Goal: Transaction & Acquisition: Purchase product/service

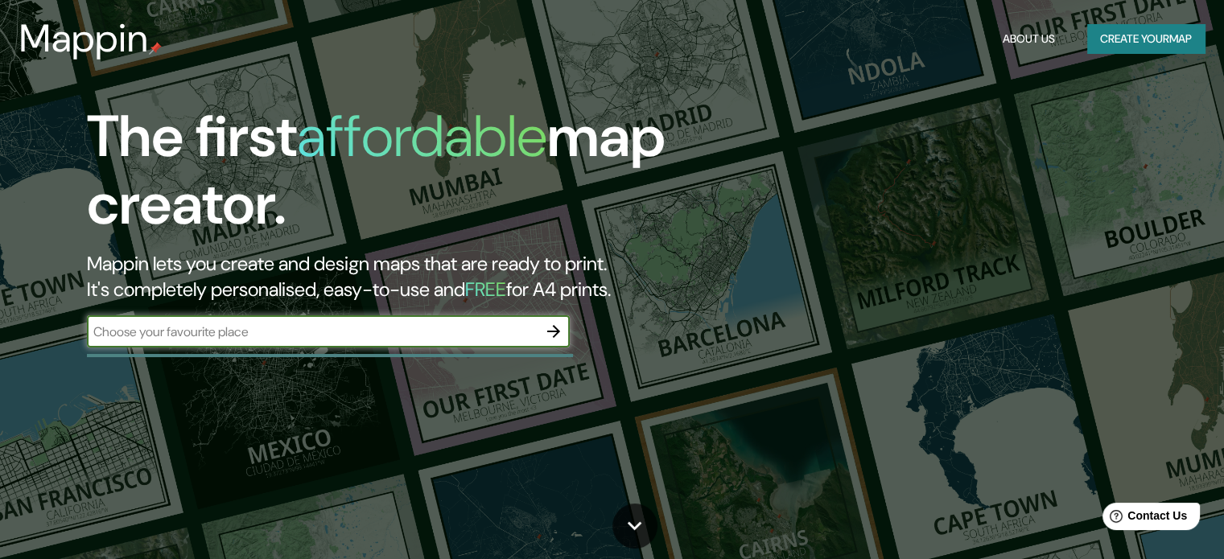
click at [192, 328] on input "text" at bounding box center [312, 332] width 451 height 19
type input "thimphou"
drag, startPoint x: 165, startPoint y: 332, endPoint x: 94, endPoint y: 331, distance: 70.8
click at [64, 333] on div "The first affordable map creator. Mappin lets you create and design maps that a…" at bounding box center [393, 233] width 735 height 261
click at [550, 336] on icon "button" at bounding box center [553, 331] width 19 height 19
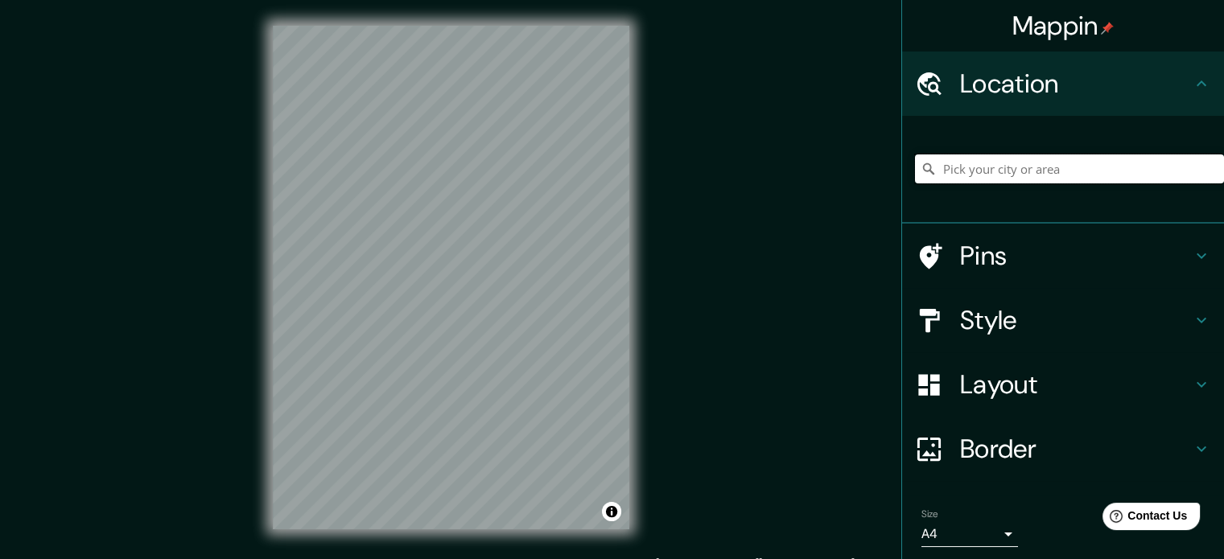
paste input "thimphou"
click at [1053, 167] on input "Thimphou, Bhoutan" at bounding box center [1069, 169] width 309 height 29
click at [393, 0] on html "Mappin Location Thimphou, Bhoutan Pins Style Layout Border Choose a border. Hin…" at bounding box center [612, 279] width 1224 height 559
click at [585, 23] on div "© Mapbox © OpenStreetMap Improve this map" at bounding box center [451, 277] width 408 height 555
click at [1062, 175] on input "Thimphou, Bhoutan" at bounding box center [1069, 169] width 309 height 29
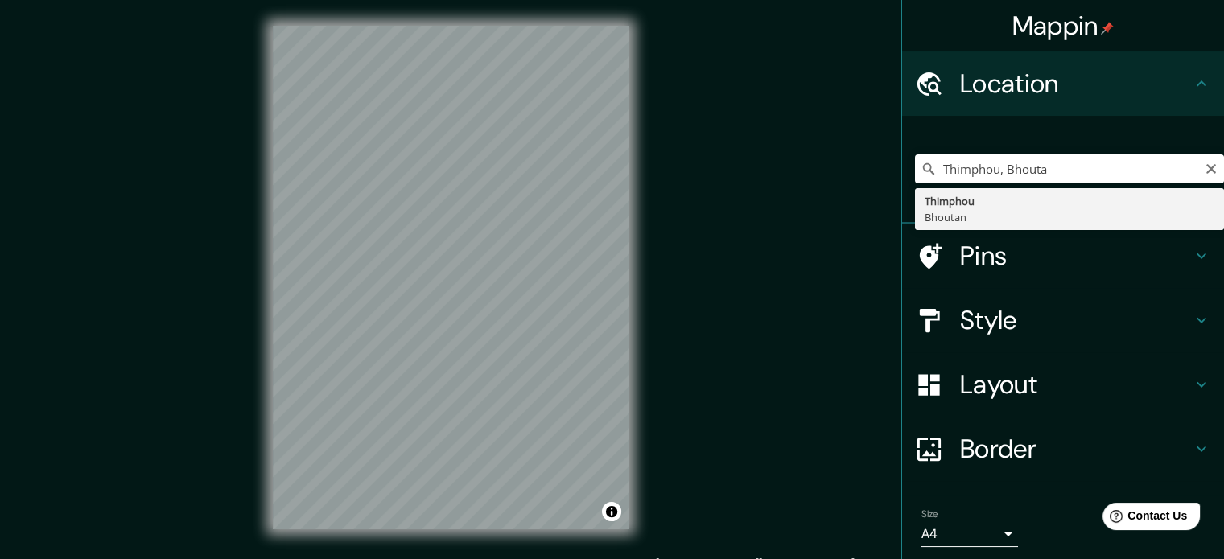
type input "Thimphou, Bhoutan"
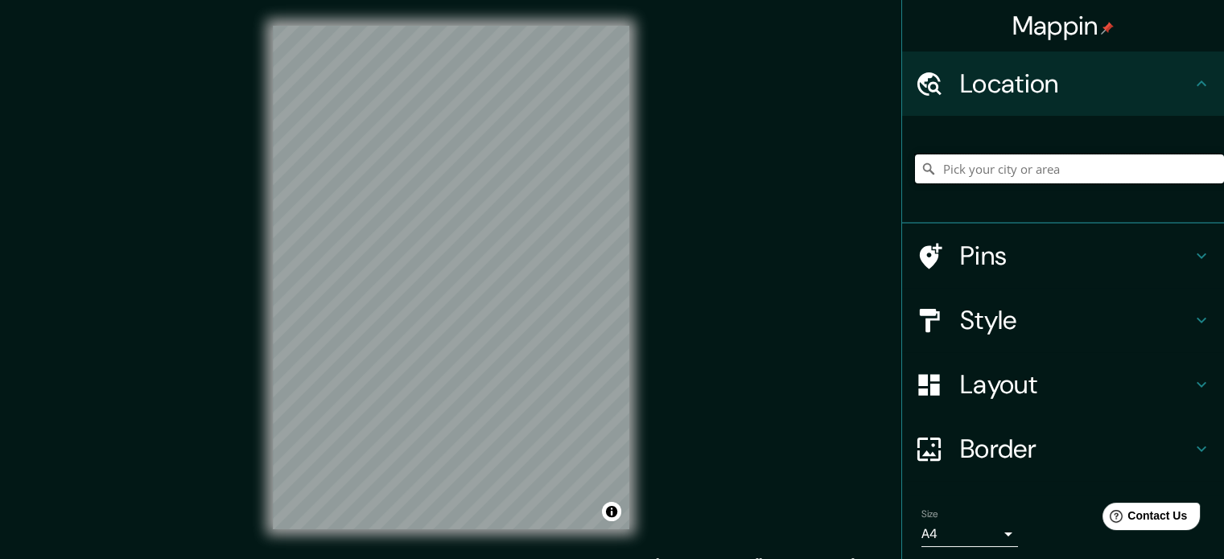
click at [993, 176] on input "Pick your city or area" at bounding box center [1069, 169] width 309 height 29
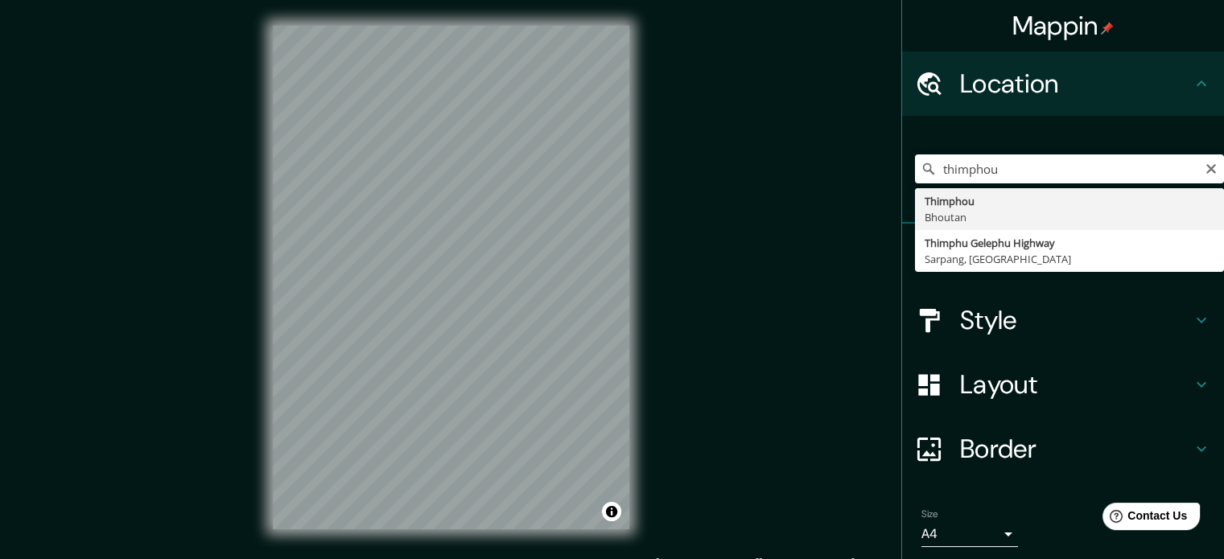
type input "Thimphou, Bhoutan"
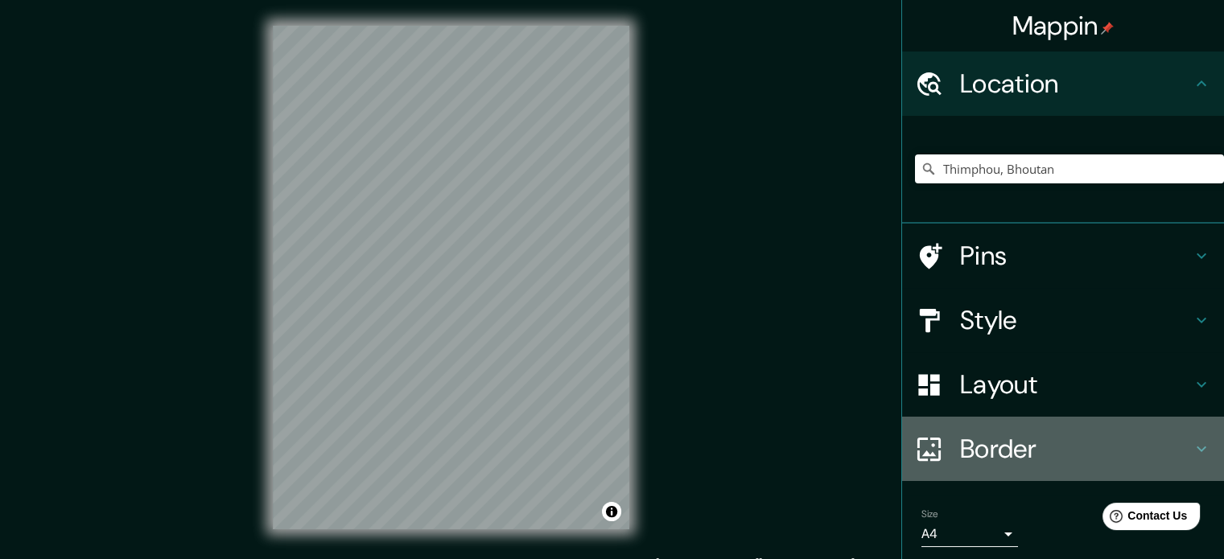
click at [1003, 443] on h4 "Border" at bounding box center [1076, 449] width 232 height 32
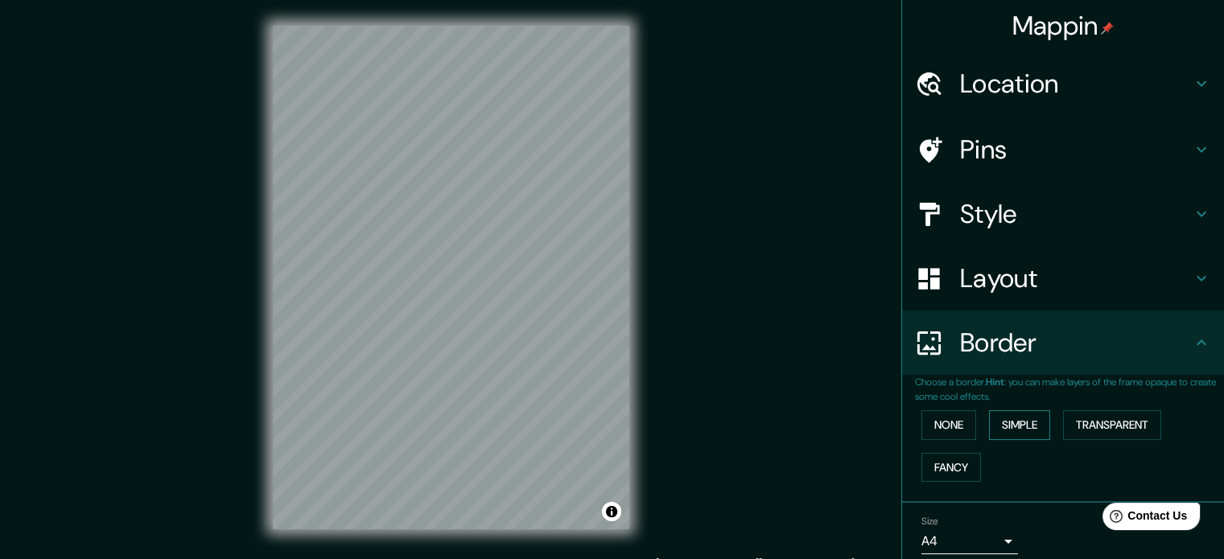
click at [992, 427] on button "Simple" at bounding box center [1019, 425] width 61 height 30
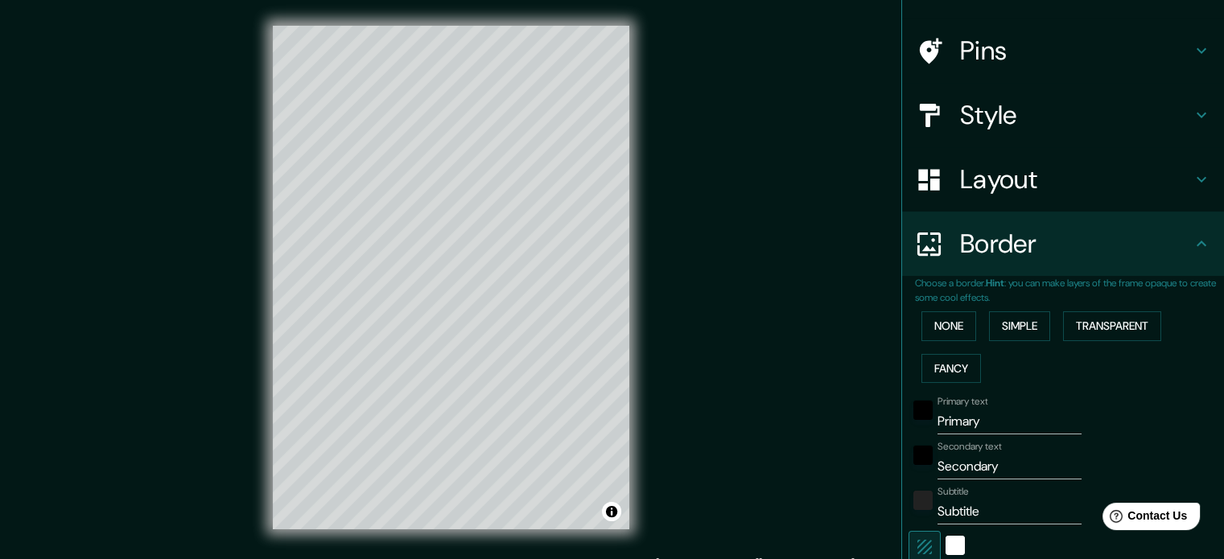
scroll to position [161, 0]
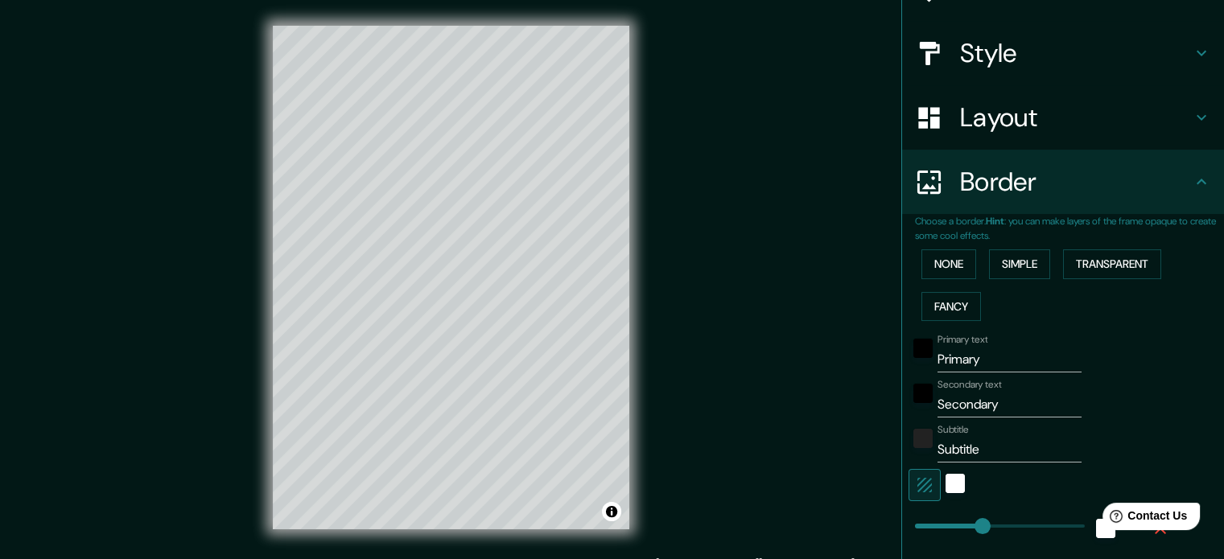
click at [909, 357] on div "Primary text Primary" at bounding box center [1041, 353] width 264 height 39
type input "t"
type input "177"
type input "35"
type input "th"
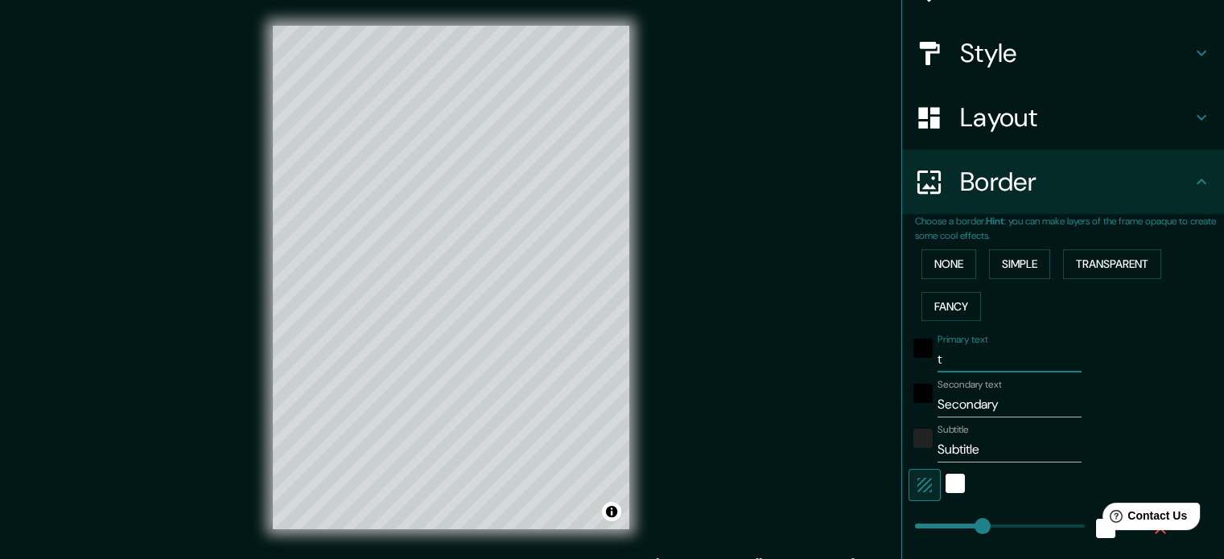
type input "177"
type input "35"
type input "thi"
type input "177"
type input "35"
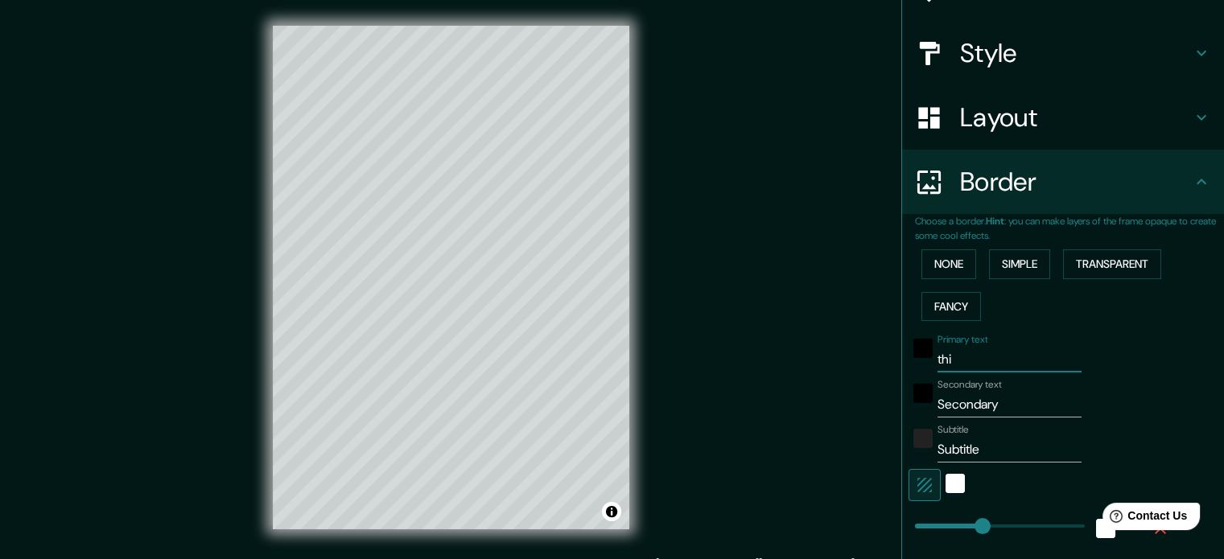
type input "thim"
type input "177"
type input "35"
type input "thimp"
type input "177"
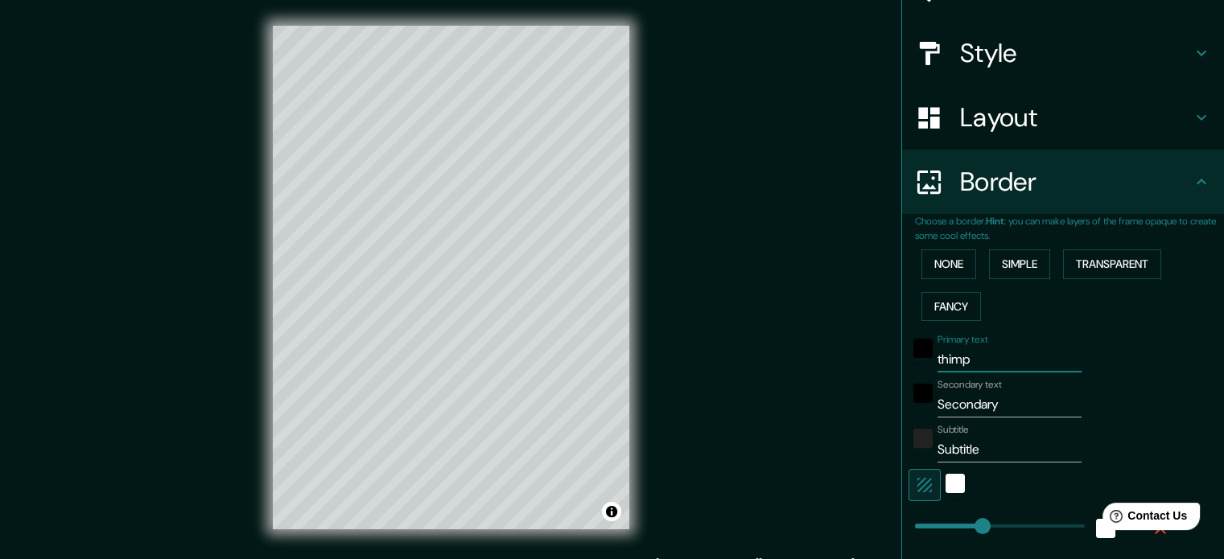
type input "35"
type input "thimph"
type input "177"
type input "35"
type input "thimpho"
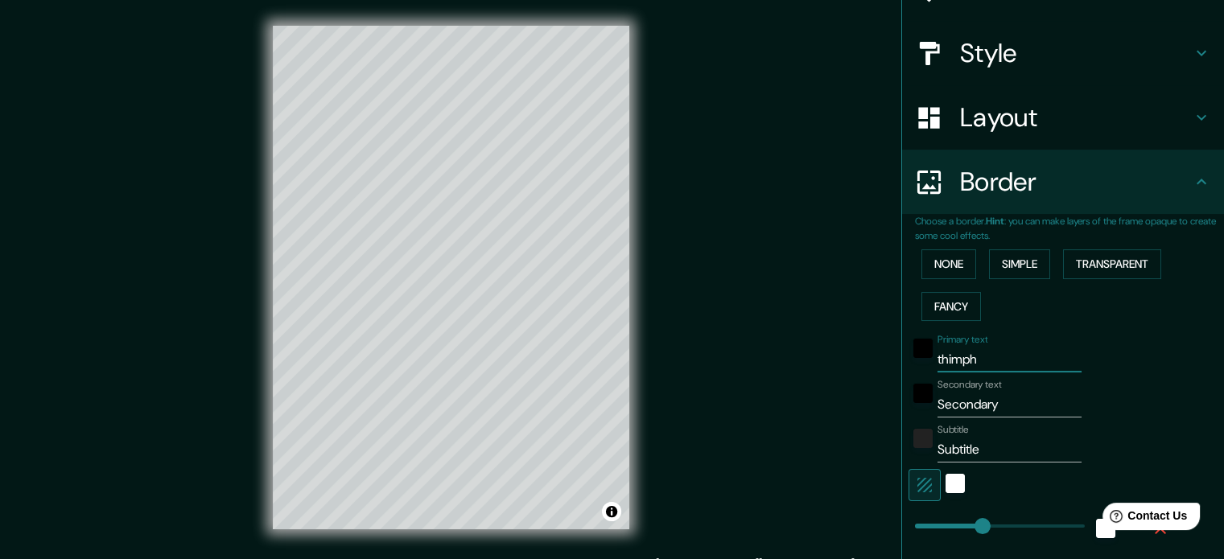
type input "177"
type input "35"
type input "thimphou"
type input "177"
type input "35"
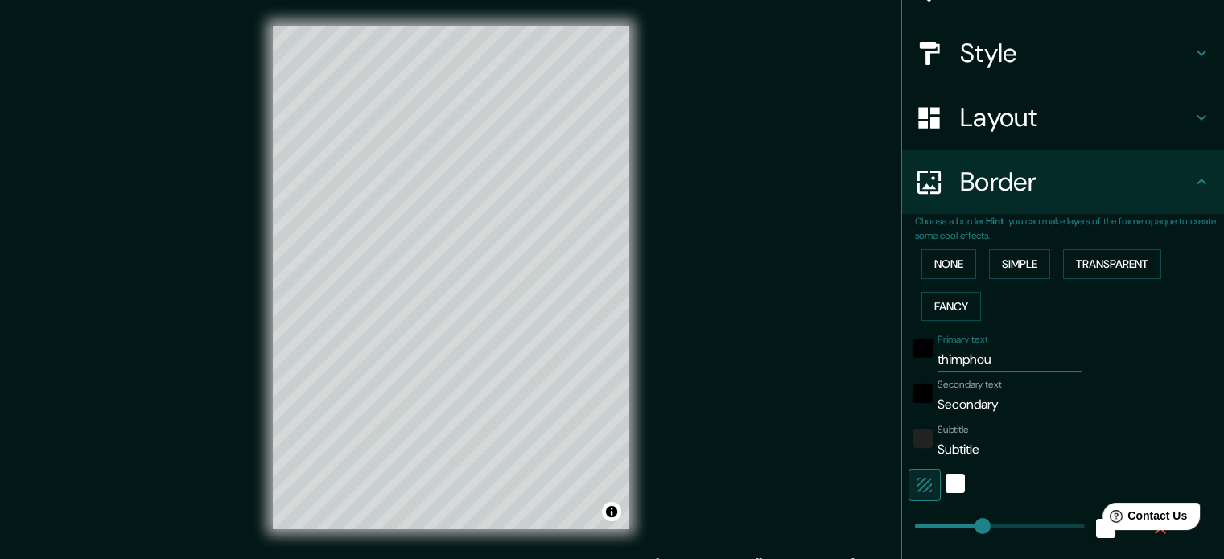
type input "thimphou"
drag, startPoint x: 1004, startPoint y: 406, endPoint x: 833, endPoint y: 408, distance: 171.4
click at [836, 406] on div "Mappin Location Thimphou, Bhoutan Pins Style Layout Border Choose a border. Hin…" at bounding box center [612, 290] width 1224 height 581
type input "b"
type input "177"
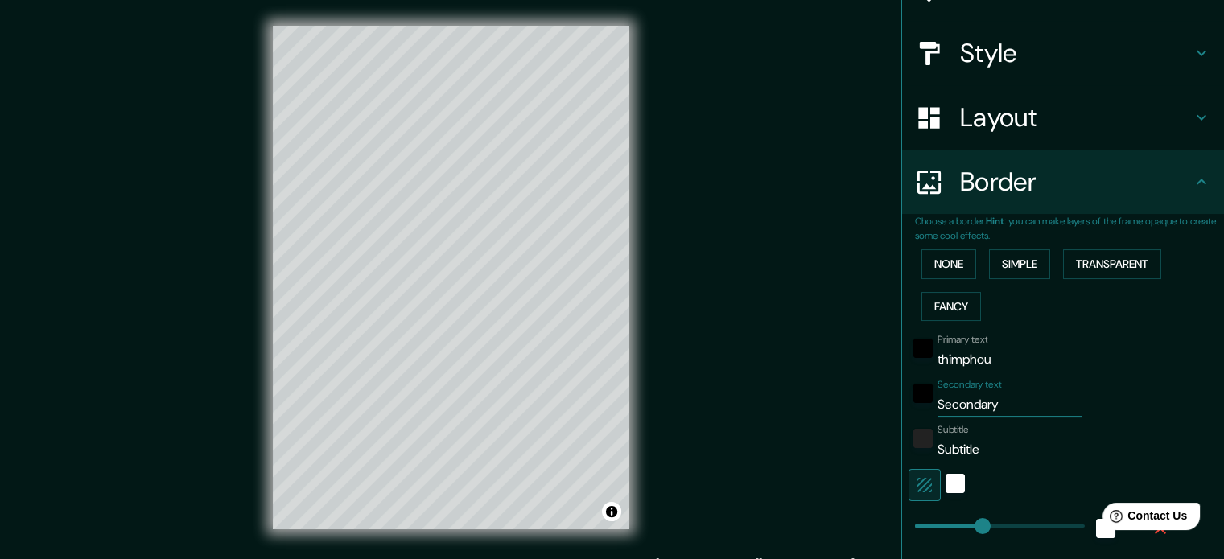
type input "35"
type input "bh"
type input "177"
type input "35"
type input "bho"
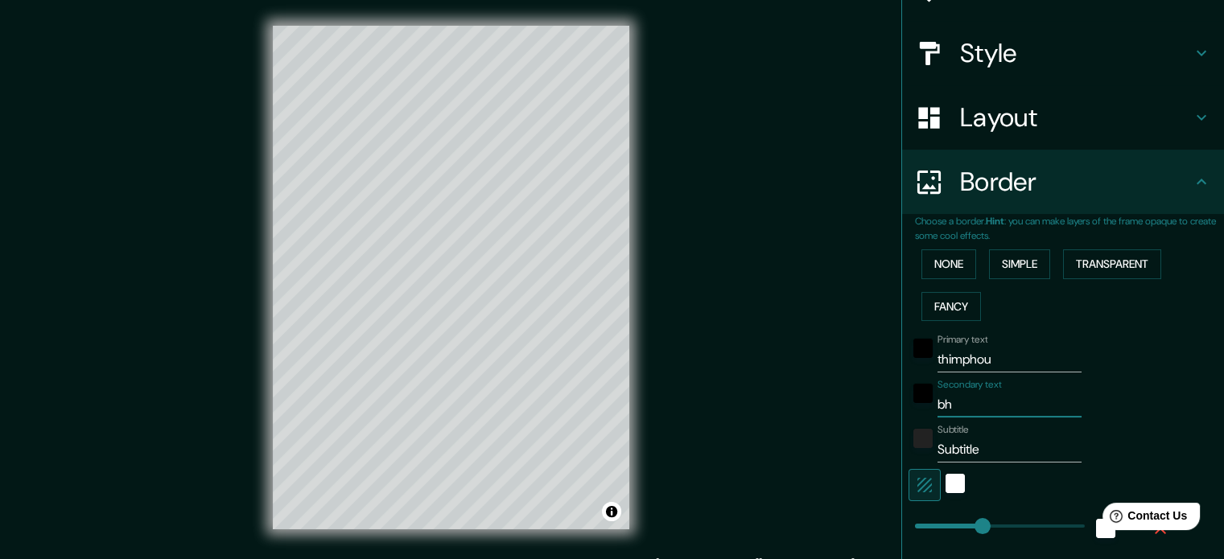
type input "177"
type input "35"
type input "bhou"
type input "177"
type input "35"
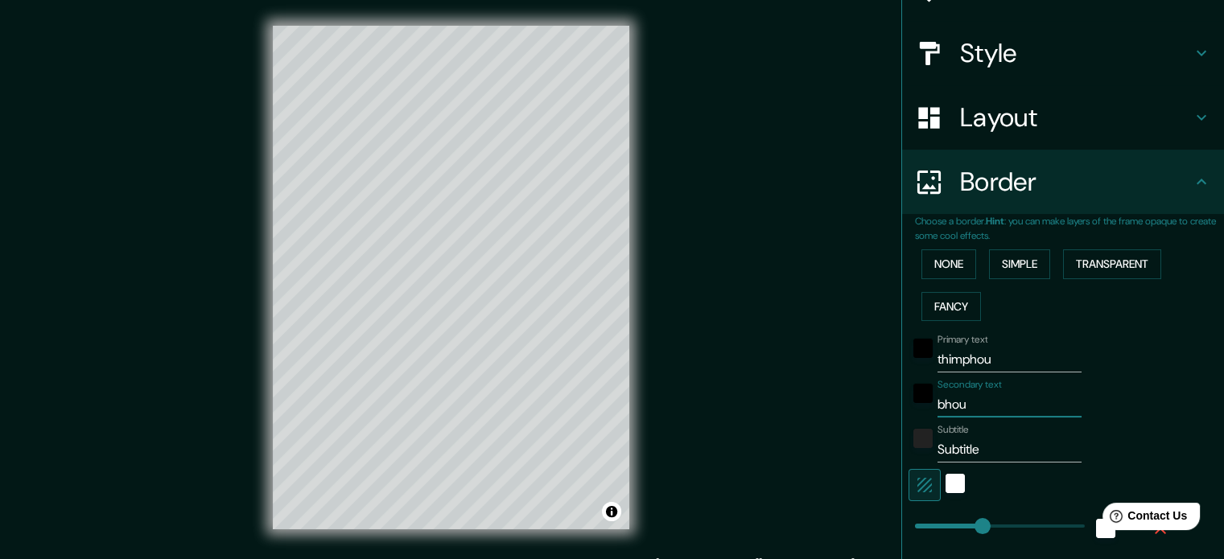
type input "bhout"
type input "177"
type input "35"
type input "bhouta"
type input "177"
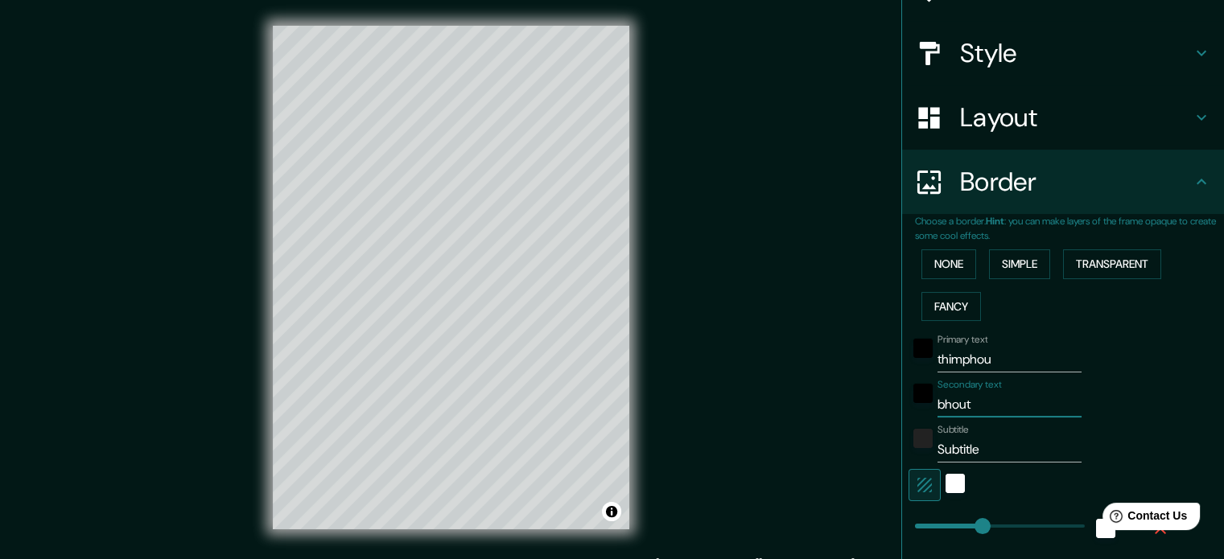
type input "35"
type input "bhoutan"
type input "177"
type input "35"
type input "bhoutan"
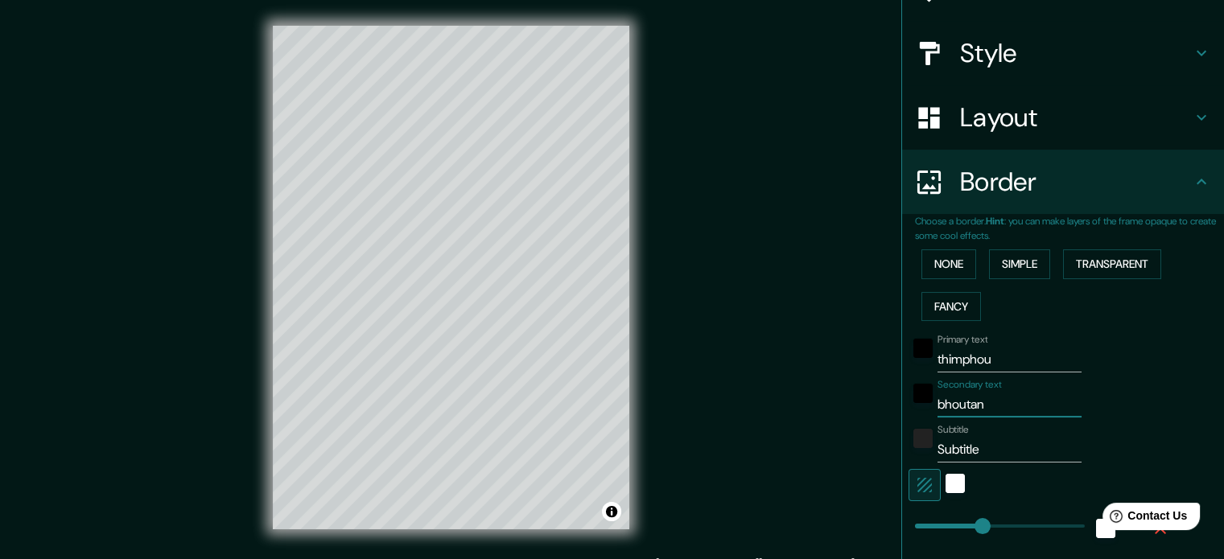
drag, startPoint x: 974, startPoint y: 447, endPoint x: 850, endPoint y: 460, distance: 124.6
click at [850, 460] on div "Mappin Location Thimphou, Bhoutan Pins Style Layout Border Choose a border. Hin…" at bounding box center [612, 290] width 1224 height 581
type input "177"
type input "35"
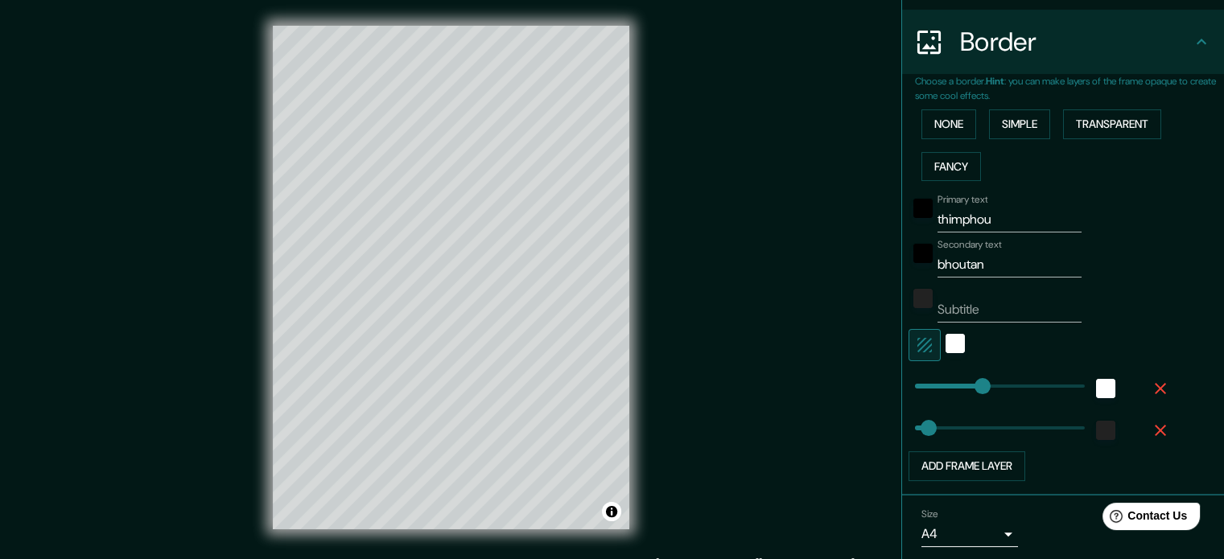
scroll to position [354, 0]
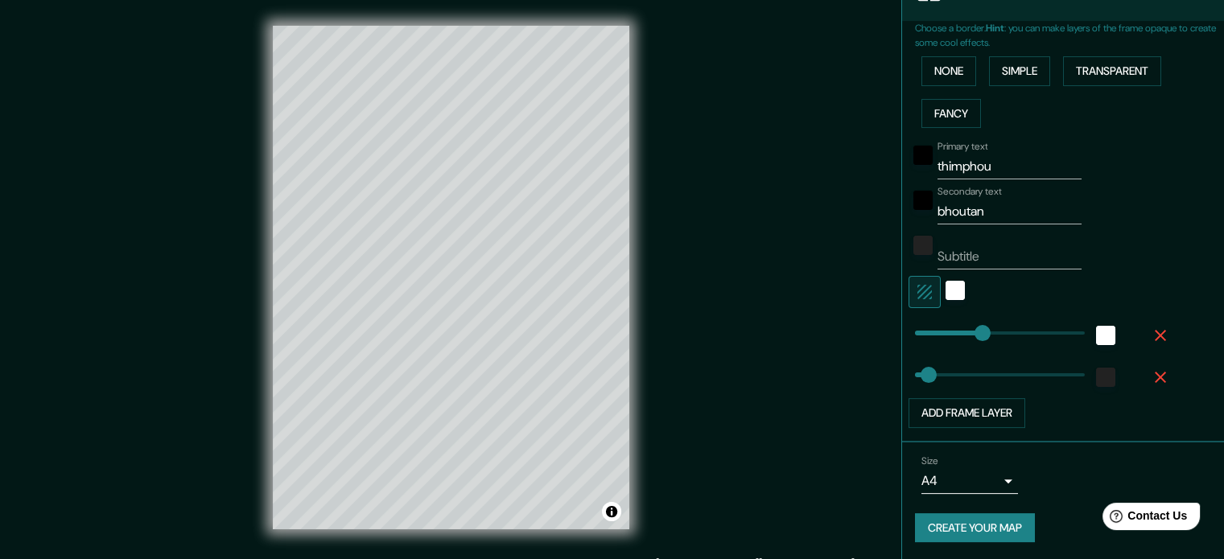
click at [943, 480] on body "Mappin Location Thimphou, Bhoutan Pins Style Layout Border Choose a border. Hin…" at bounding box center [612, 279] width 1224 height 559
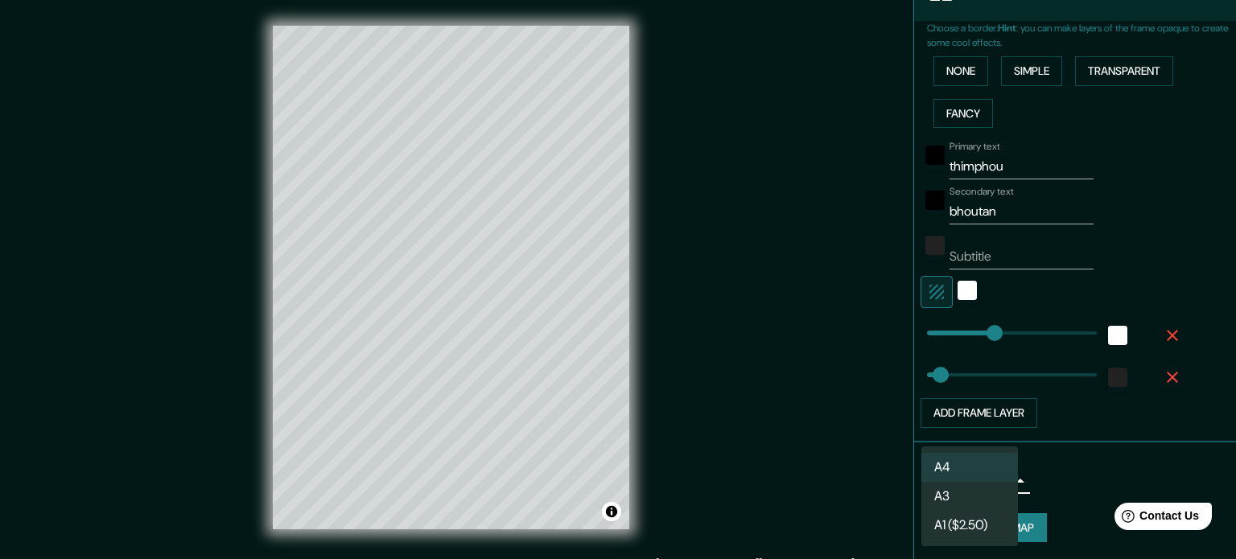
click at [946, 497] on li "A3" at bounding box center [970, 496] width 97 height 29
type input "a4"
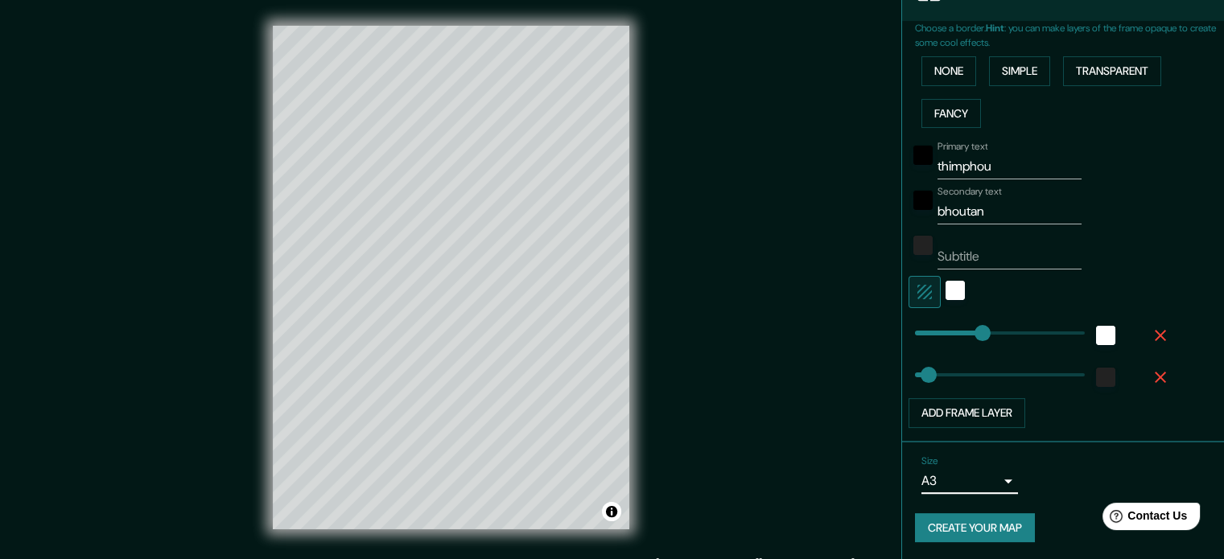
click at [965, 525] on button "Create your map" at bounding box center [975, 528] width 120 height 30
type input "177"
click at [966, 526] on button "Create your map" at bounding box center [975, 528] width 120 height 30
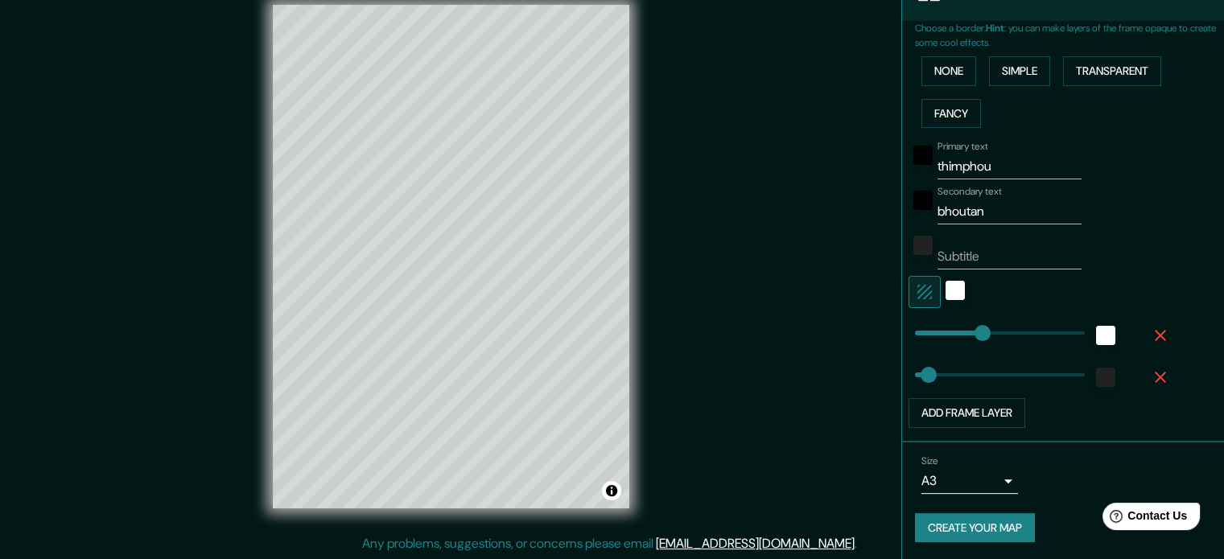
click at [985, 525] on button "Create your map" at bounding box center [975, 528] width 120 height 30
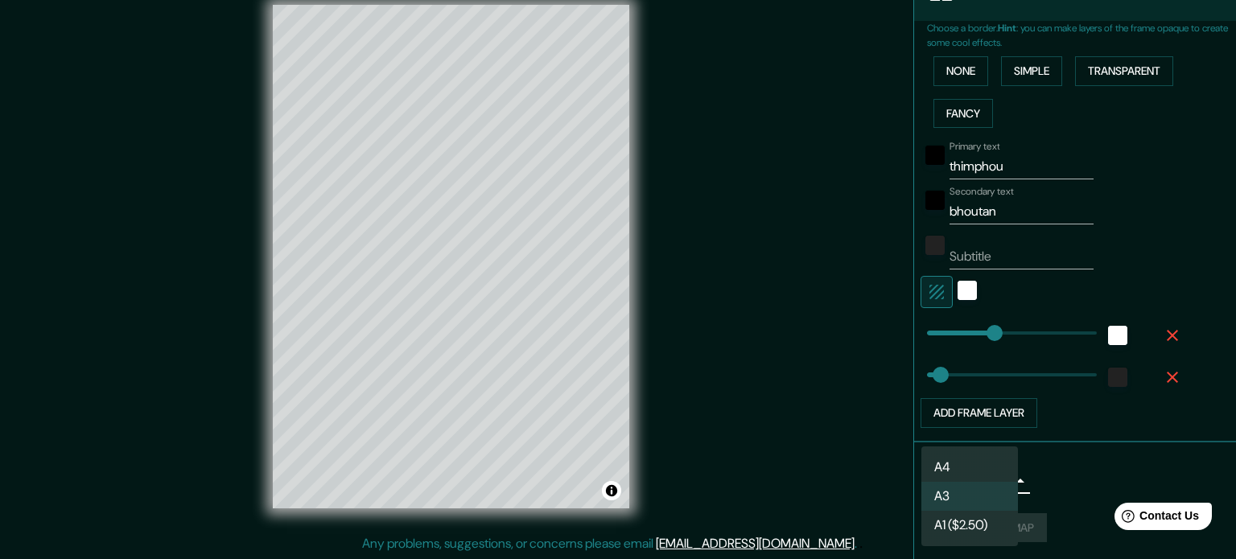
click at [998, 480] on body "Mappin Location Thimphou, Bhoutan Pins Style Layout Border Choose a border. Hin…" at bounding box center [618, 258] width 1236 height 559
click at [967, 468] on li "A4" at bounding box center [970, 467] width 97 height 29
click at [1001, 488] on body "Mappin Location Thimphou, Bhoutan Pins Style Layout Border Choose a border. Hin…" at bounding box center [618, 258] width 1236 height 559
click at [946, 496] on li "A3" at bounding box center [970, 496] width 97 height 29
type input "a4"
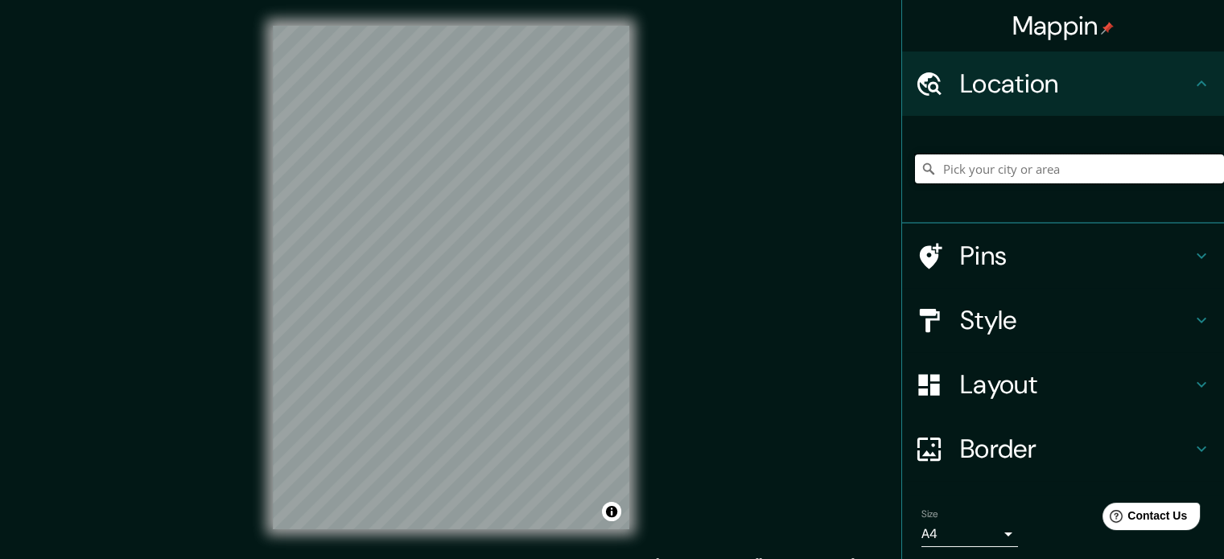
click at [975, 158] on input "Pick your city or area" at bounding box center [1069, 169] width 309 height 29
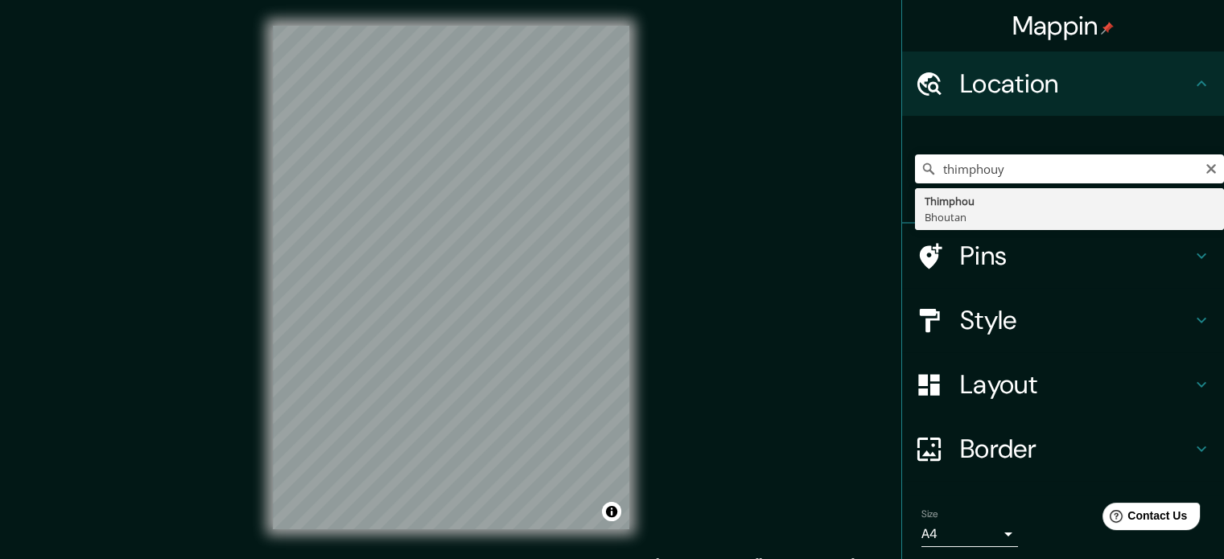
type input "Thimphou, Bhoutan"
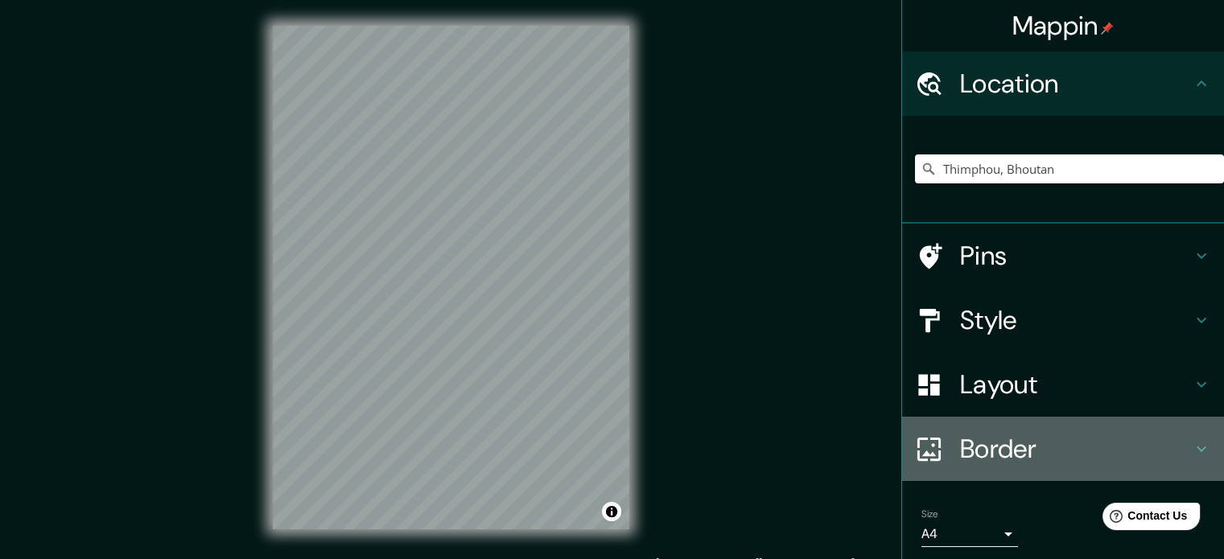
click at [1014, 448] on h4 "Border" at bounding box center [1076, 449] width 232 height 32
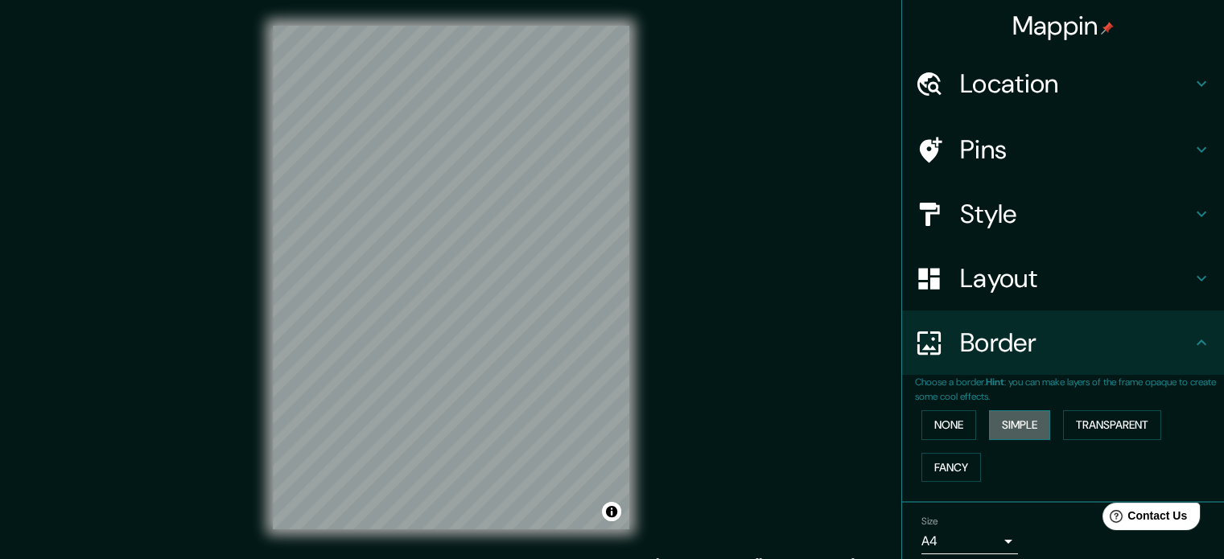
click at [1005, 414] on button "Simple" at bounding box center [1019, 425] width 61 height 30
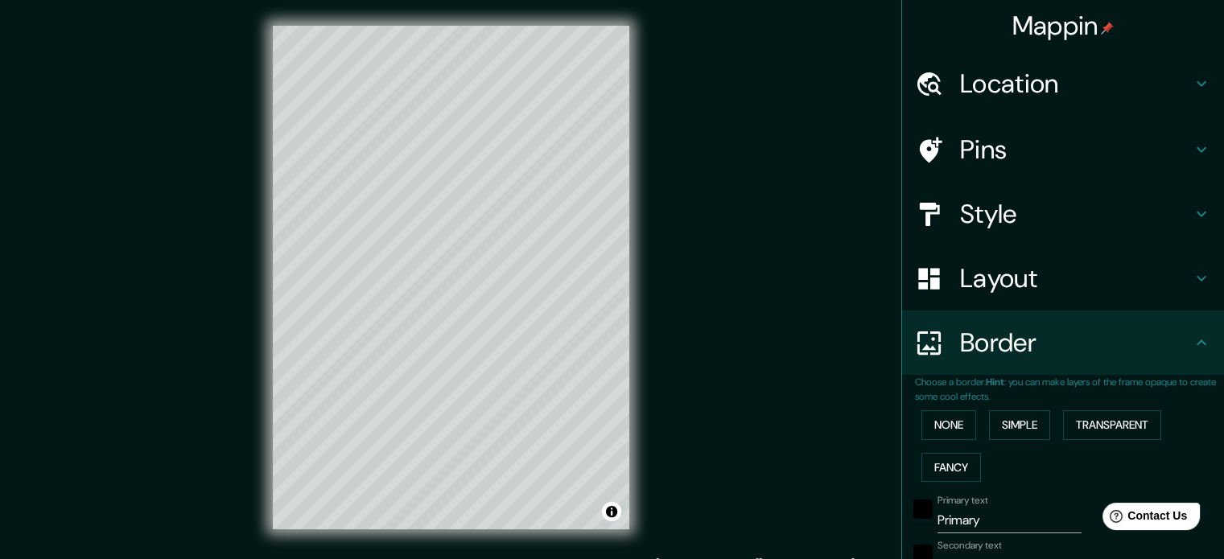
drag, startPoint x: 988, startPoint y: 520, endPoint x: 853, endPoint y: 522, distance: 135.2
click at [872, 522] on div "Mappin Location Thimphou, Bhoutan Pins Style Layout Border Choose a border. Hin…" at bounding box center [612, 290] width 1224 height 581
type input "t"
type input "177"
type input "35"
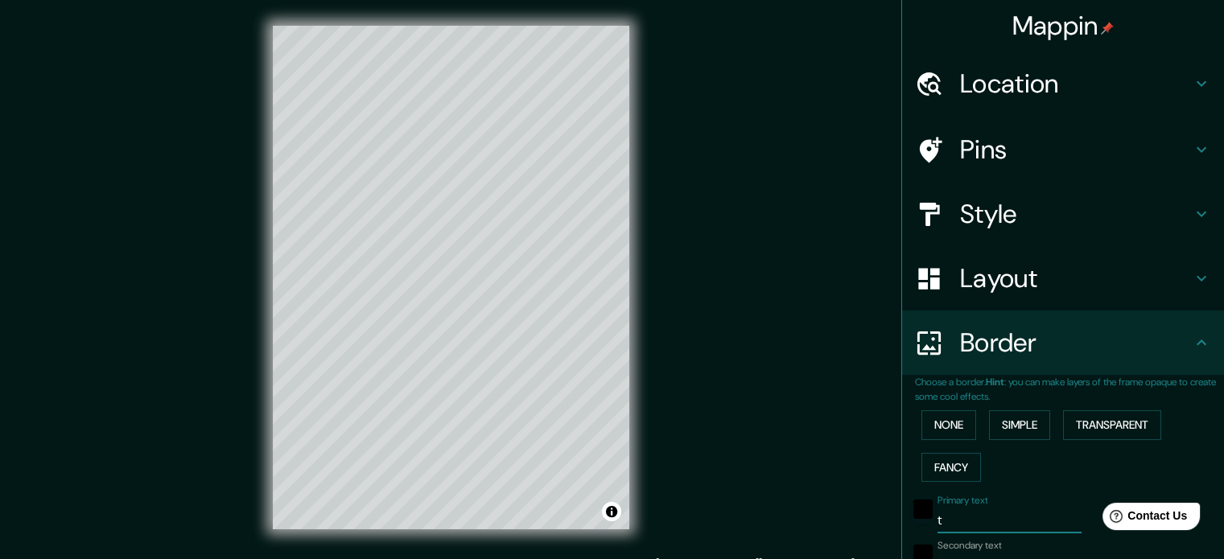
type input "th"
type input "177"
type input "35"
type input "thi"
type input "177"
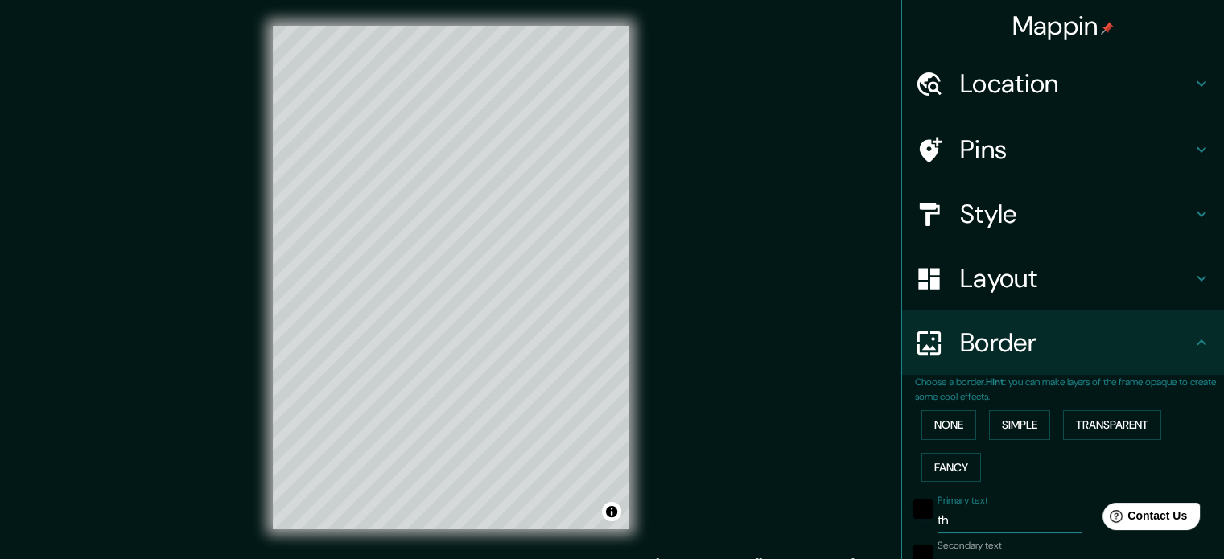
type input "35"
type input "thim"
type input "177"
type input "35"
type input "thimp"
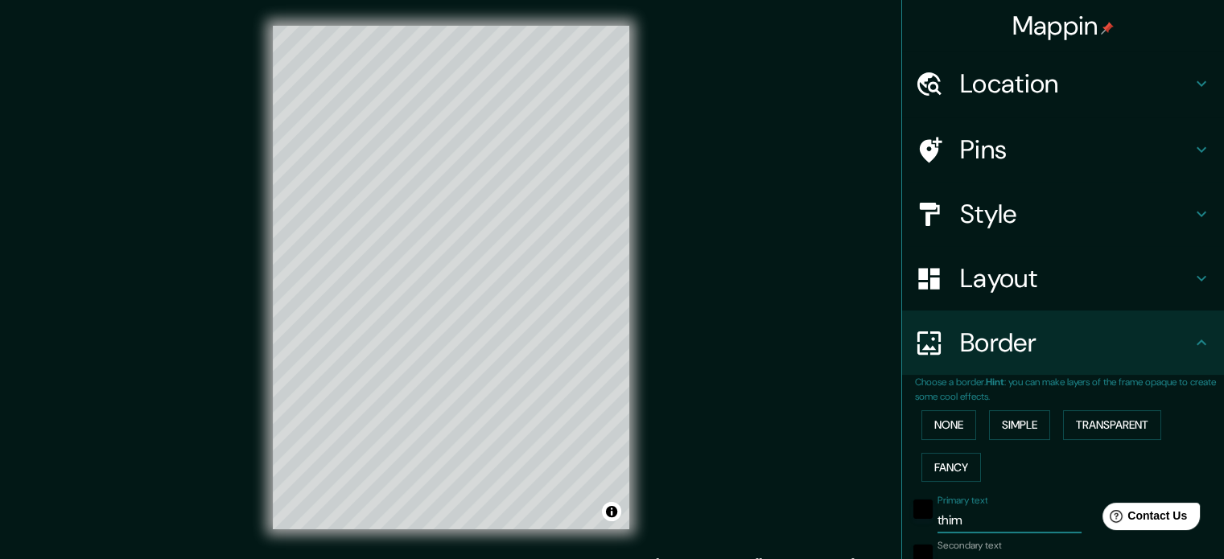
type input "177"
type input "35"
type input "thimph"
type input "177"
type input "35"
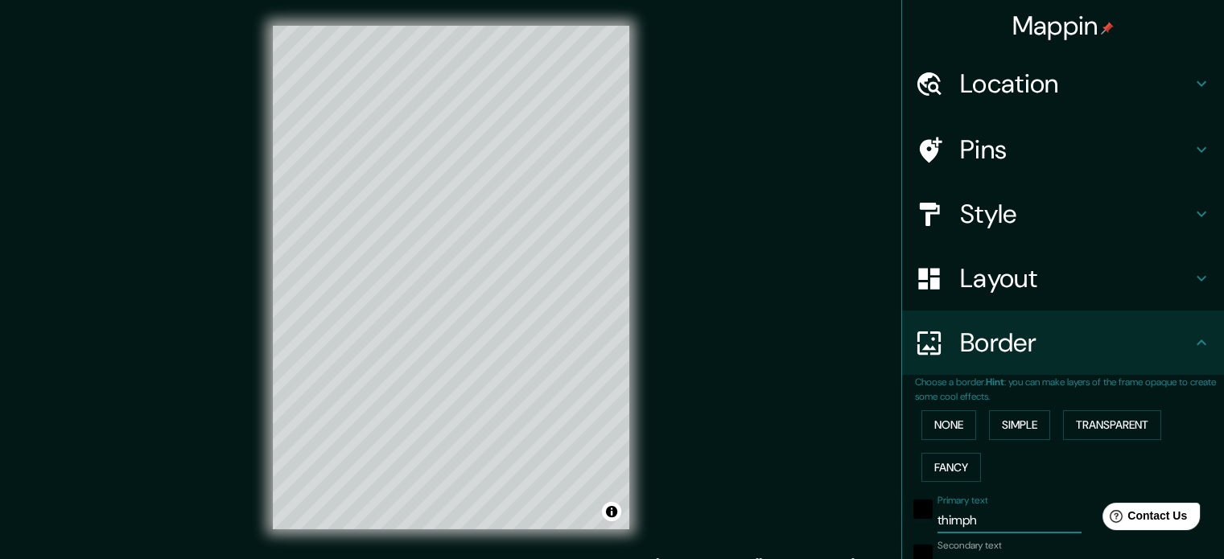
type input "thimpho"
type input "177"
type input "35"
type input "thimphou"
type input "177"
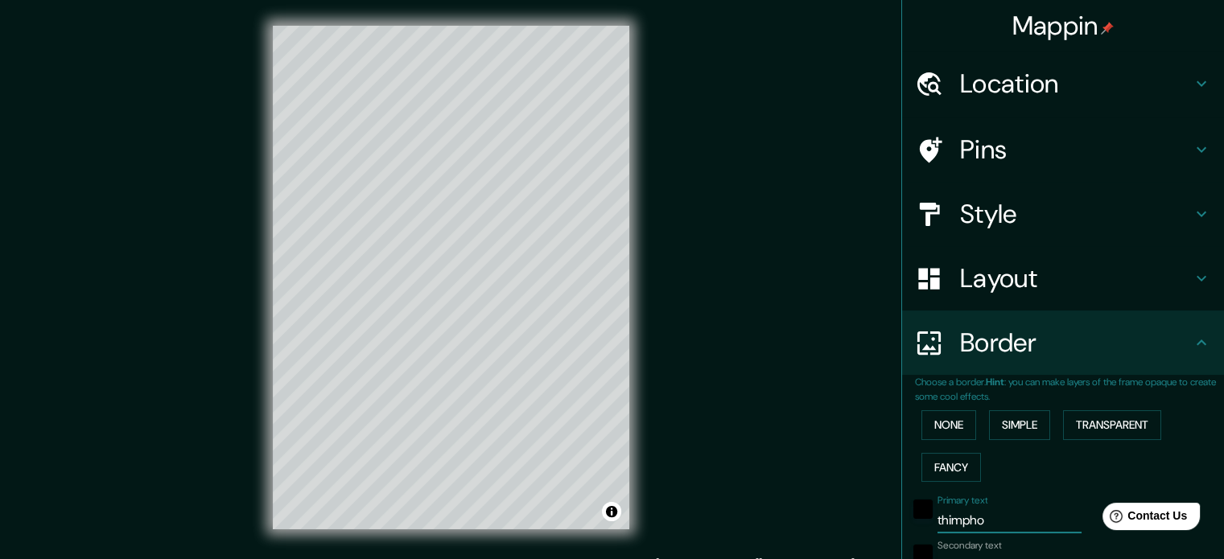
type input "35"
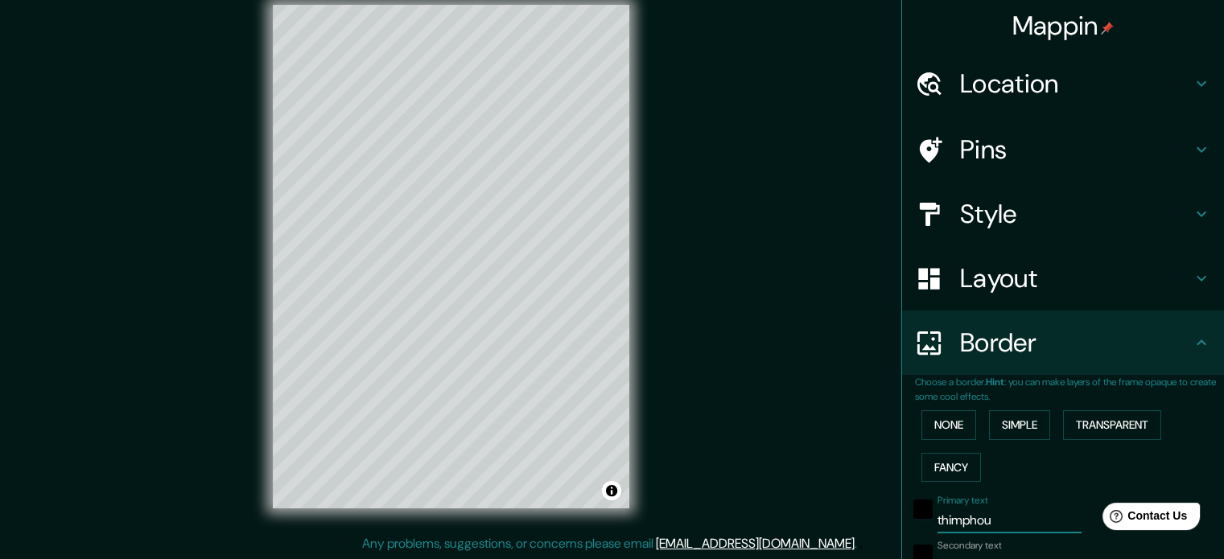
scroll to position [161, 0]
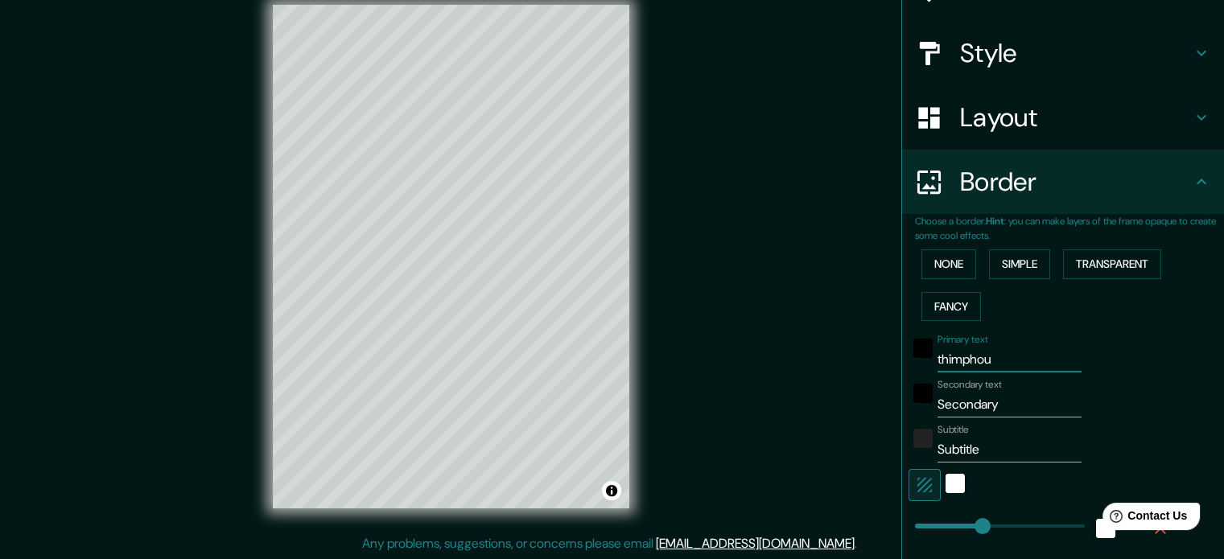
type input "thimphou"
drag, startPoint x: 1004, startPoint y: 406, endPoint x: 785, endPoint y: 408, distance: 218.9
click at [808, 406] on div "Mappin Location Thimphou, Bhoutan Pins Style Layout Border Choose a border. Hin…" at bounding box center [612, 269] width 1224 height 581
type input "b"
type input "177"
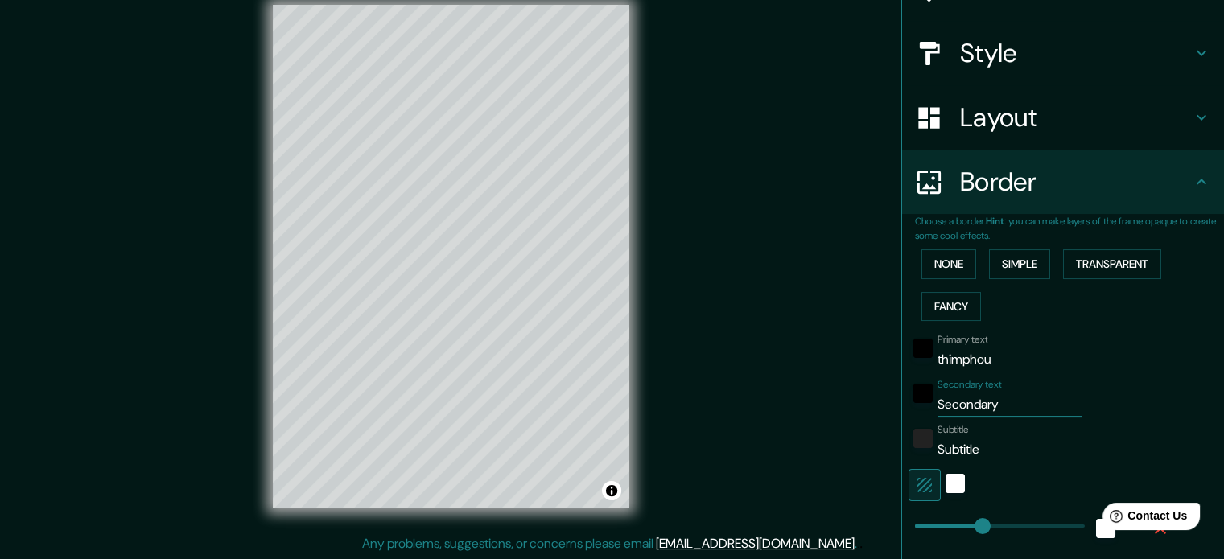
type input "35"
type input "bh"
type input "177"
type input "35"
type input "bho"
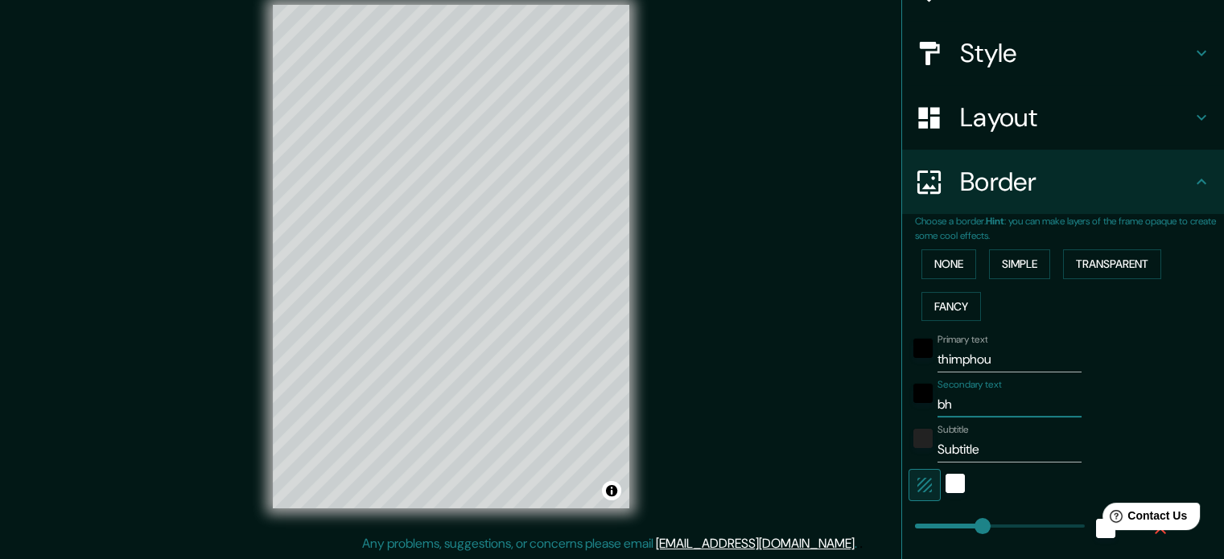
type input "177"
type input "35"
type input "bhou"
type input "177"
type input "35"
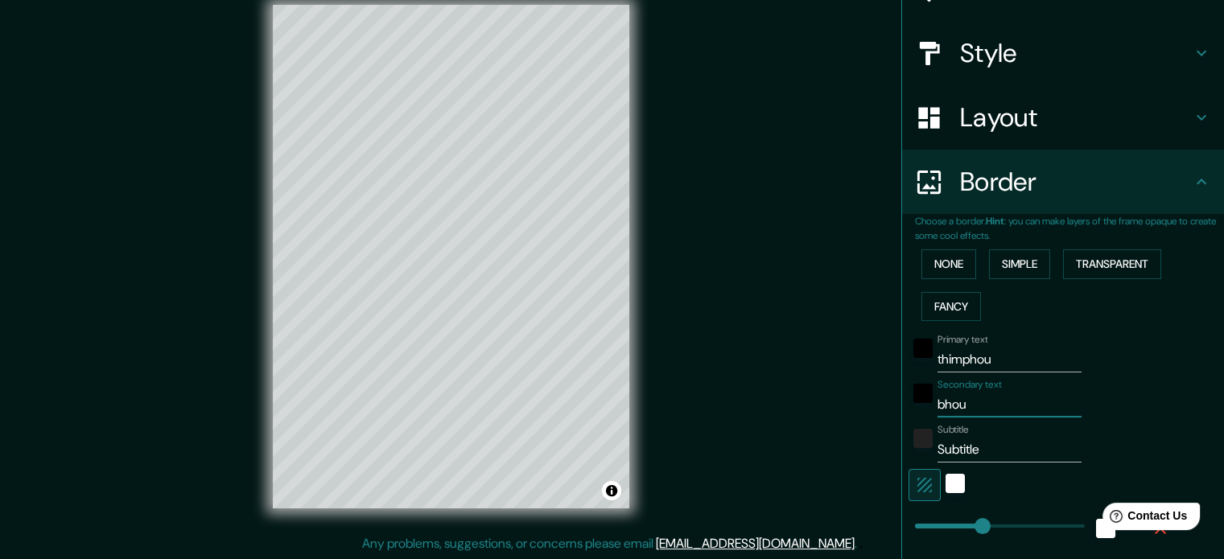
type input "bhout"
type input "177"
type input "35"
type input "bhouta"
type input "177"
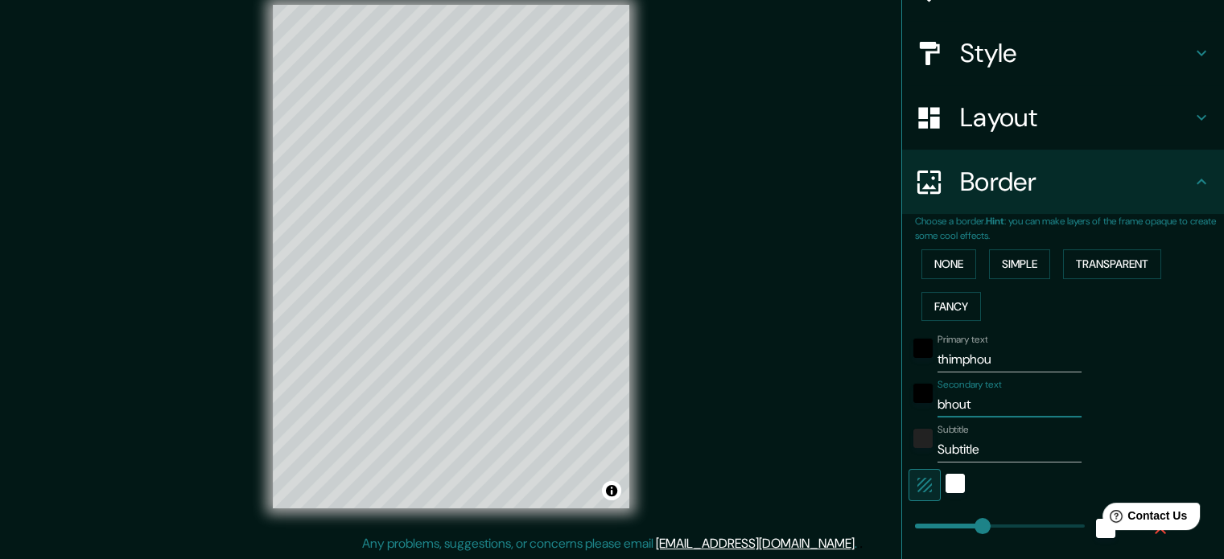
type input "35"
type input "bhoutan"
type input "177"
type input "35"
type input "bhoutan"
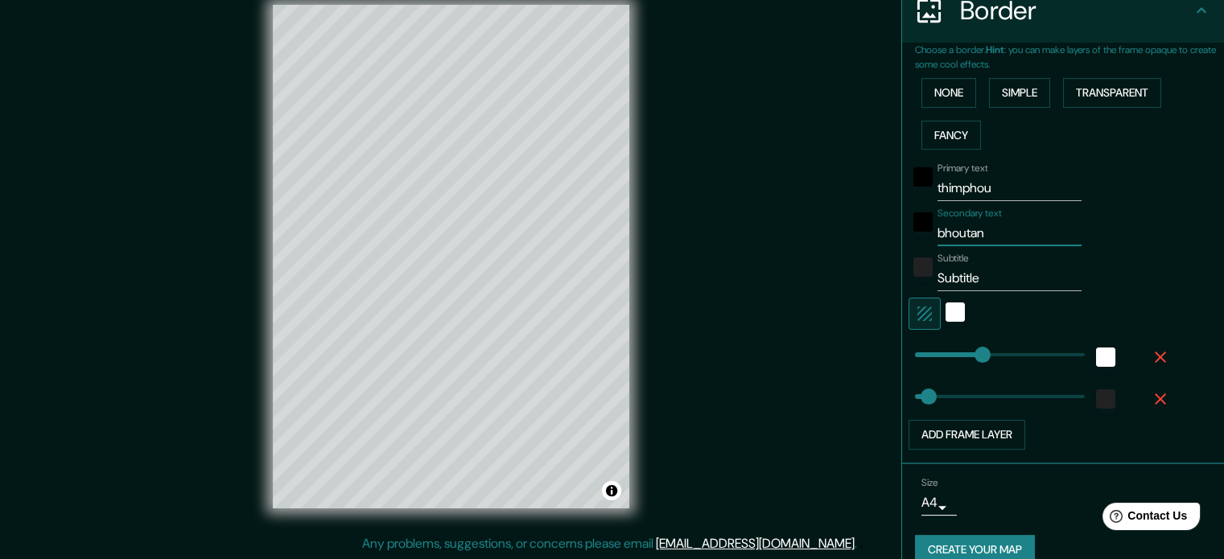
scroll to position [354, 0]
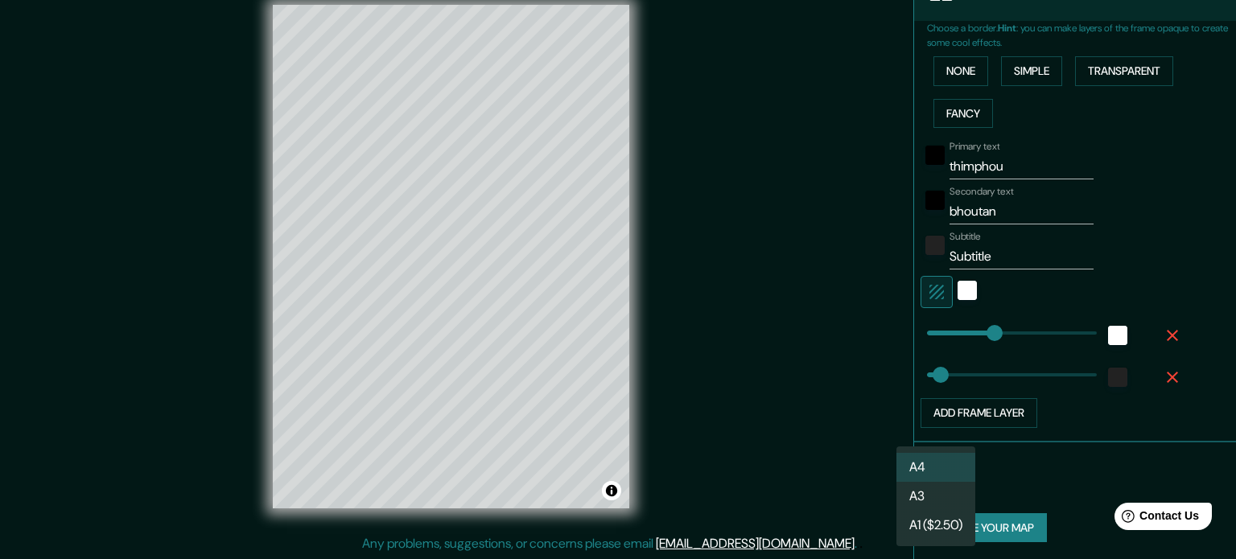
click at [922, 484] on body "Mappin Location Thimphou, Bhoutan Pins Style Layout Border Choose a border. Hin…" at bounding box center [618, 258] width 1236 height 559
click at [930, 498] on li "A3" at bounding box center [936, 496] width 79 height 29
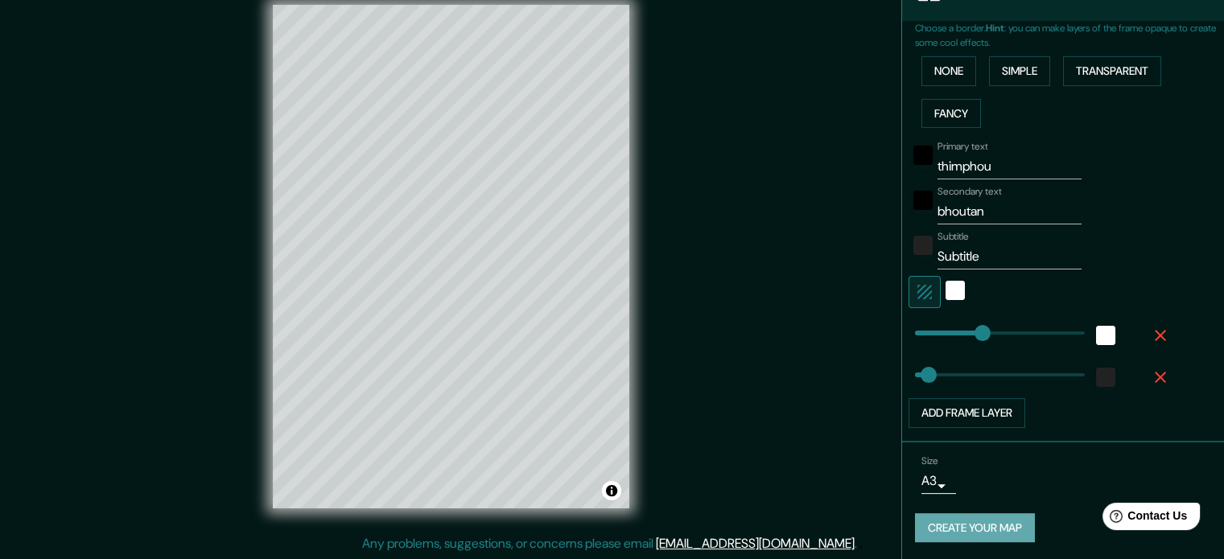
click at [963, 520] on button "Create your map" at bounding box center [975, 528] width 120 height 30
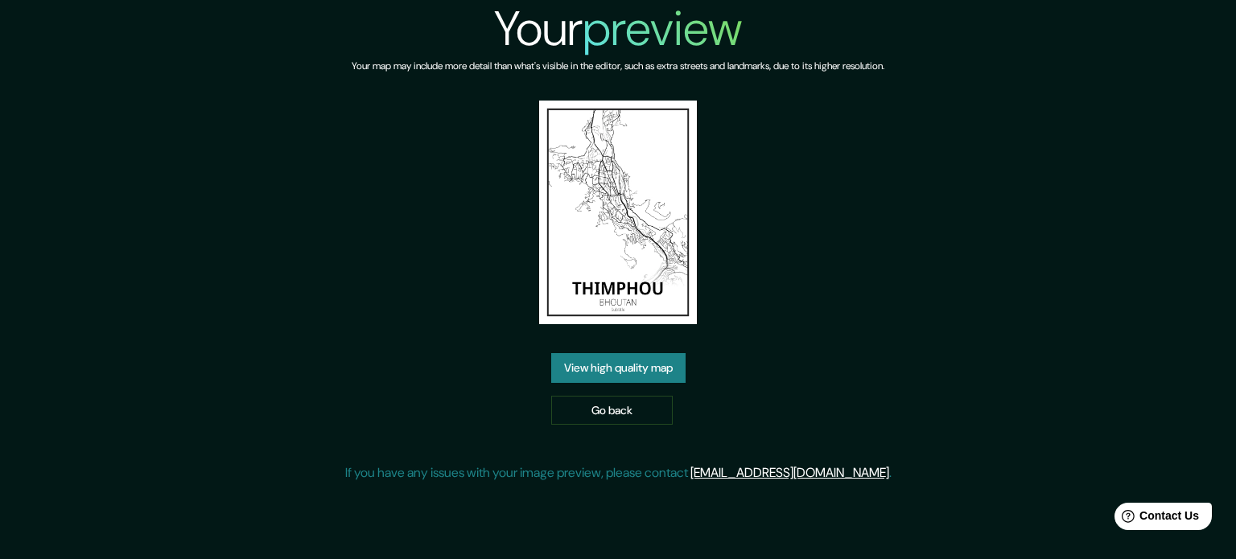
click at [603, 366] on link "View high quality map" at bounding box center [618, 368] width 134 height 30
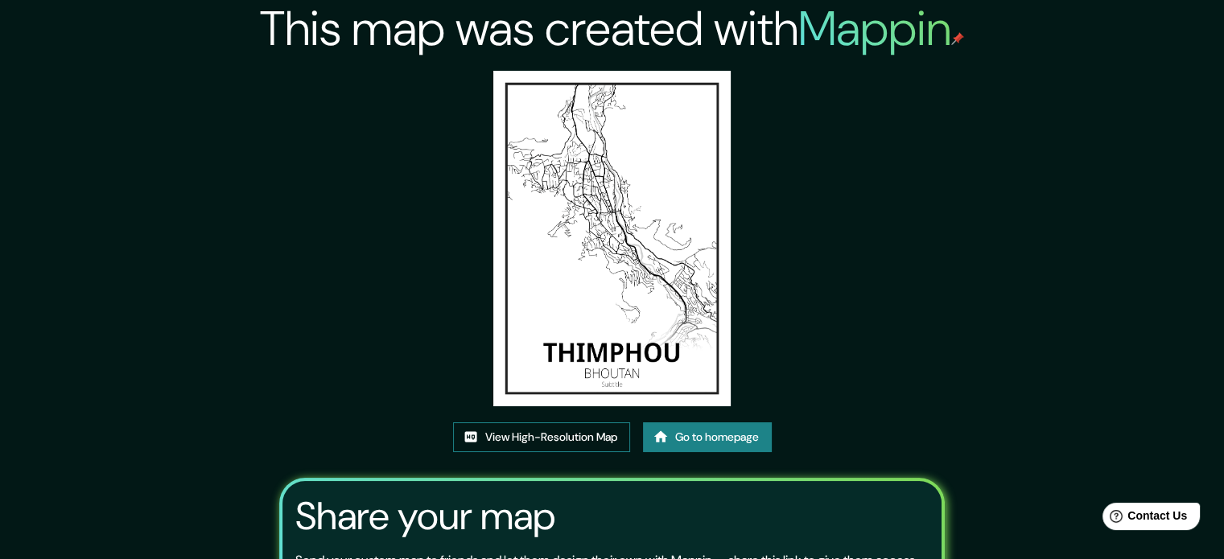
click at [550, 441] on link "View High-Resolution Map" at bounding box center [541, 438] width 177 height 30
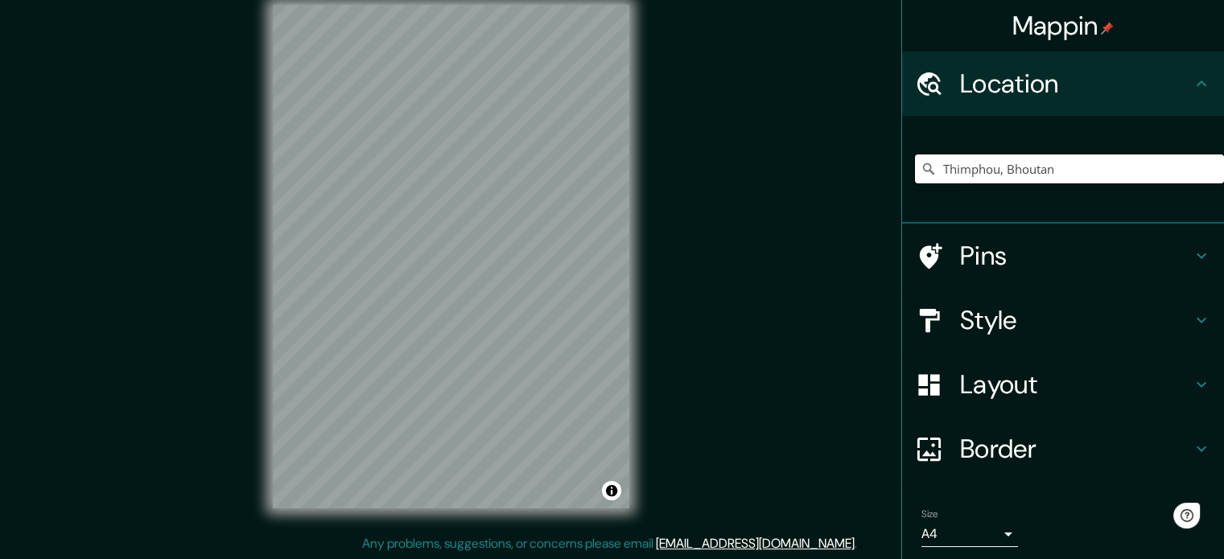
drag, startPoint x: 1075, startPoint y: 172, endPoint x: 1017, endPoint y: 167, distance: 58.2
click at [856, 175] on div "Mappin Location [GEOGRAPHIC_DATA], [GEOGRAPHIC_DATA] Pins Style Layout Border C…" at bounding box center [612, 269] width 1224 height 581
paste input "Phuentsholing"
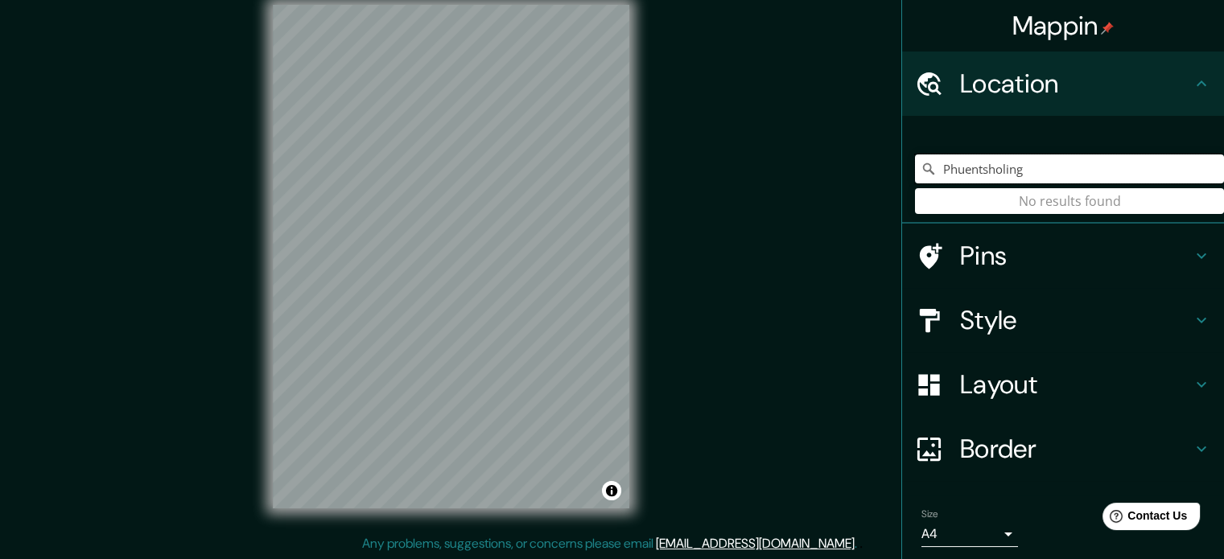
click at [1052, 160] on input "Phuentsholing" at bounding box center [1069, 169] width 309 height 29
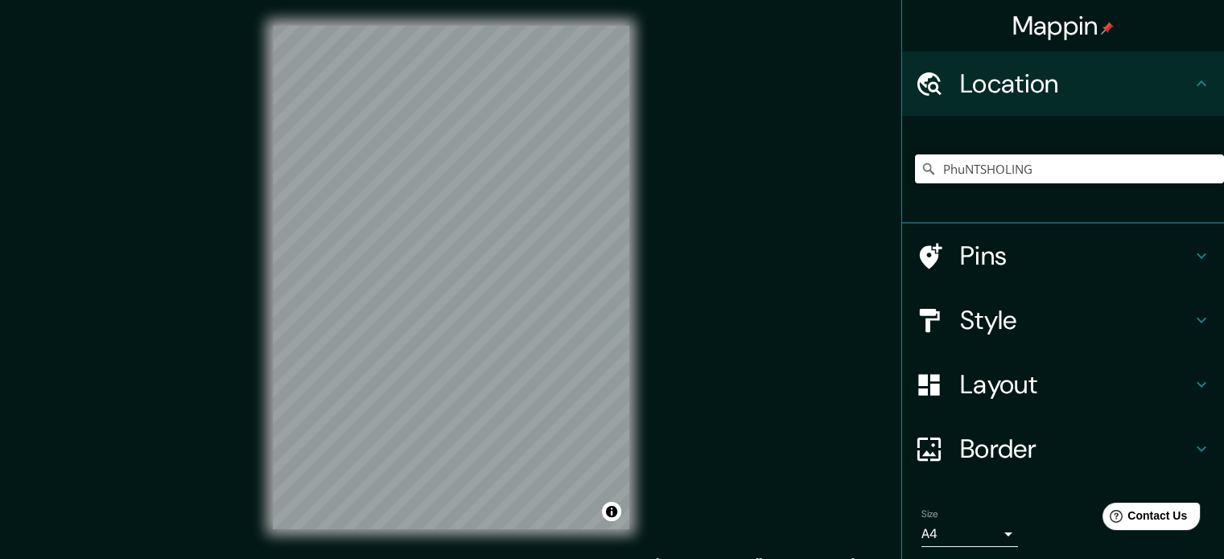
drag, startPoint x: 853, startPoint y: 173, endPoint x: 782, endPoint y: 167, distance: 71.0
click at [783, 168] on div "Mappin Location [GEOGRAPHIC_DATA] No results found Pins Style Layout Border Cho…" at bounding box center [612, 290] width 1224 height 581
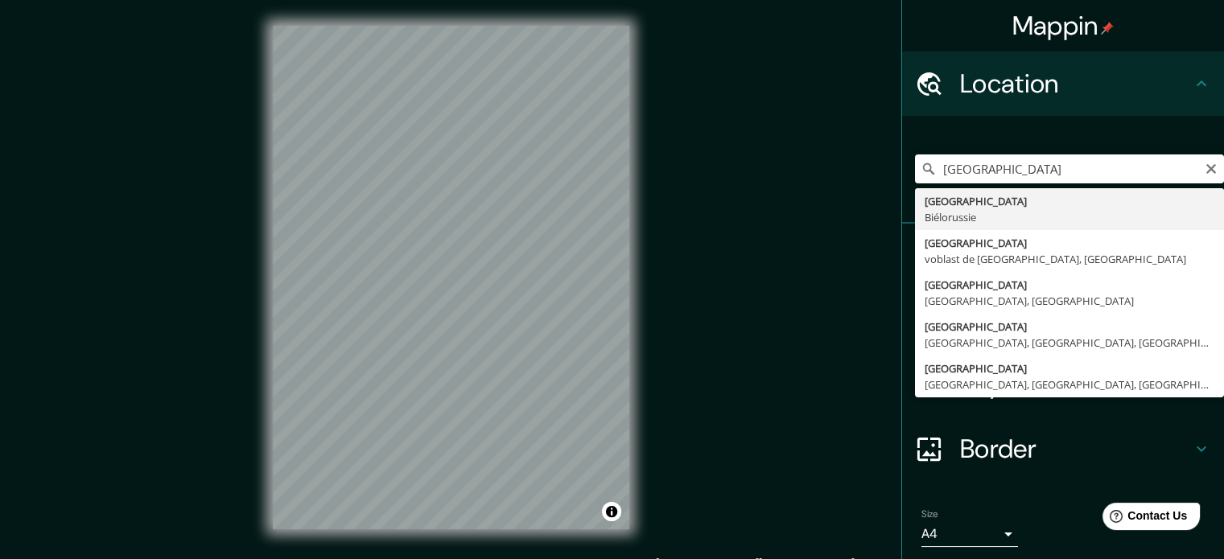
type input "[GEOGRAPHIC_DATA], [GEOGRAPHIC_DATA]"
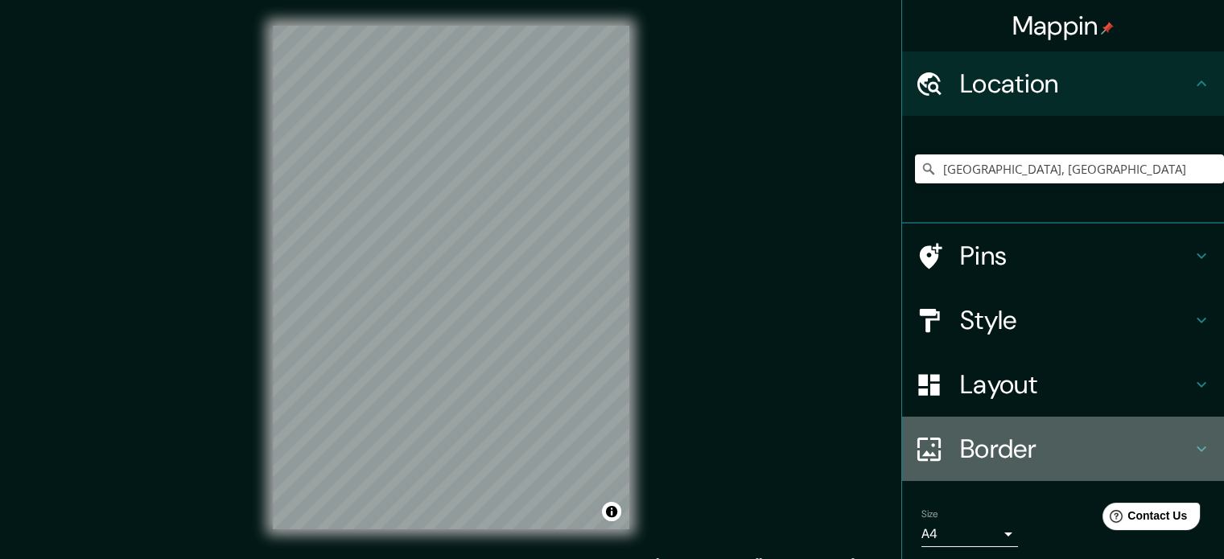
drag, startPoint x: 1008, startPoint y: 451, endPoint x: 1007, endPoint y: 466, distance: 14.5
click at [1007, 452] on h4 "Border" at bounding box center [1076, 449] width 232 height 32
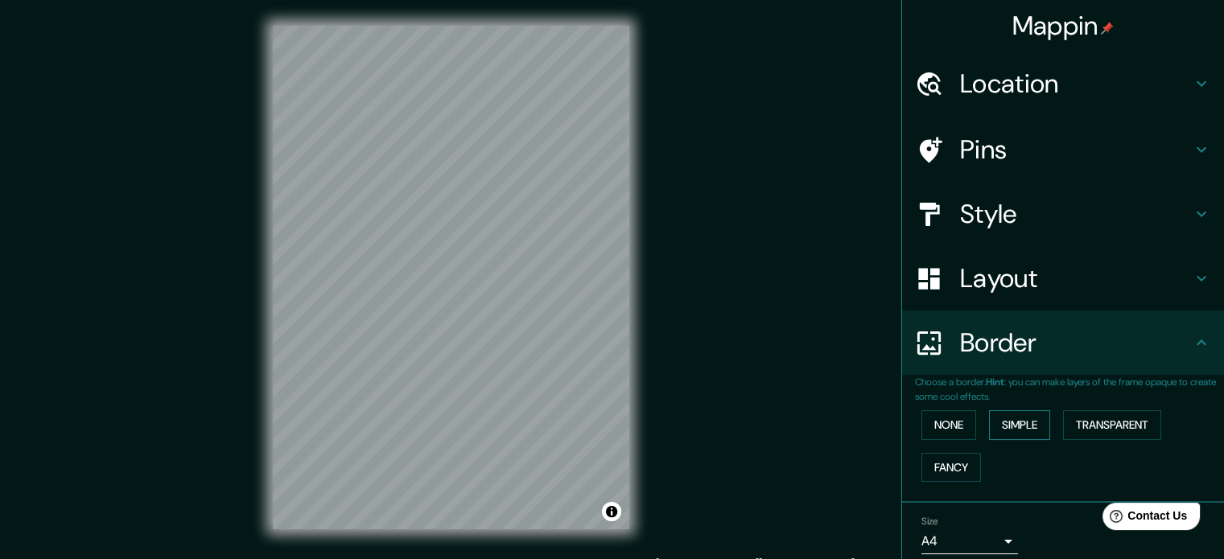
click at [1020, 436] on button "Simple" at bounding box center [1019, 425] width 61 height 30
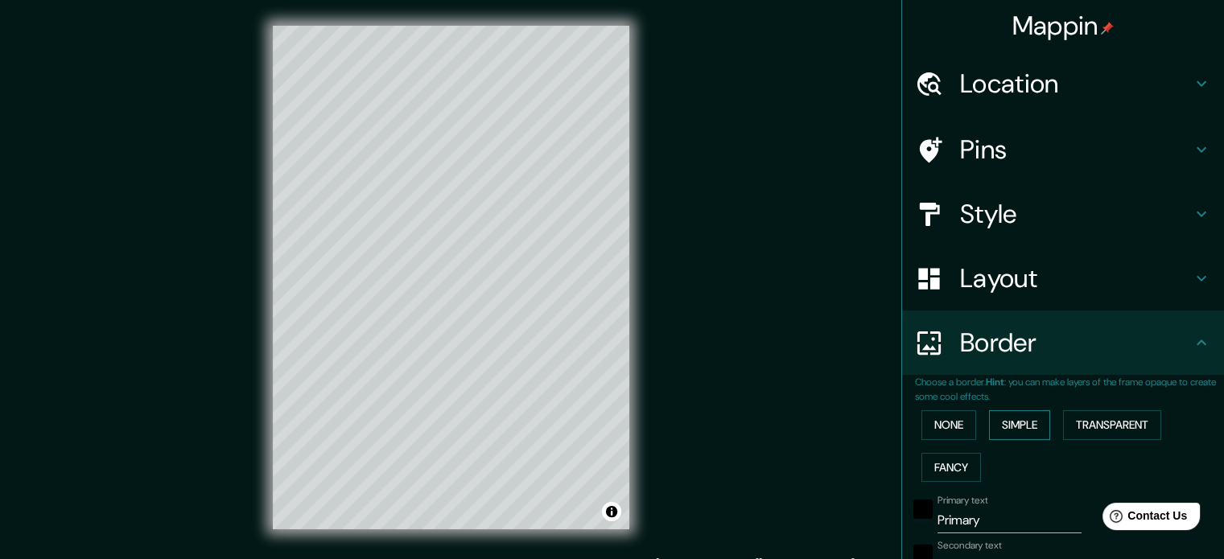
scroll to position [80, 0]
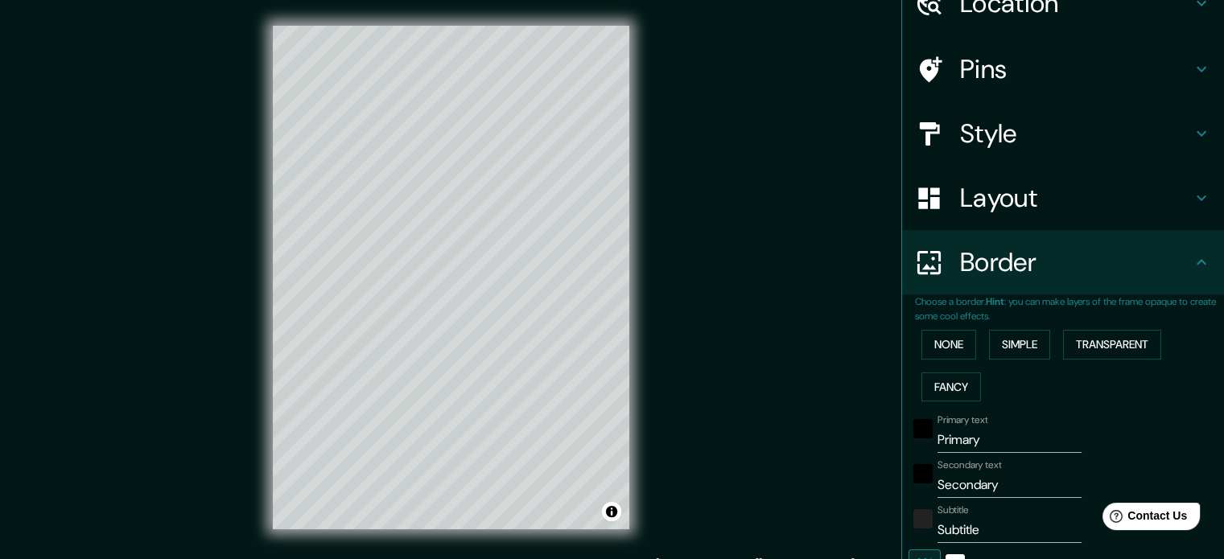
drag, startPoint x: 964, startPoint y: 445, endPoint x: 795, endPoint y: 443, distance: 169.0
click at [815, 443] on div "Mappin Location [GEOGRAPHIC_DATA], [GEOGRAPHIC_DATA] Pins Style Layout Border C…" at bounding box center [612, 290] width 1224 height 581
type input "M"
type input "177"
type input "35"
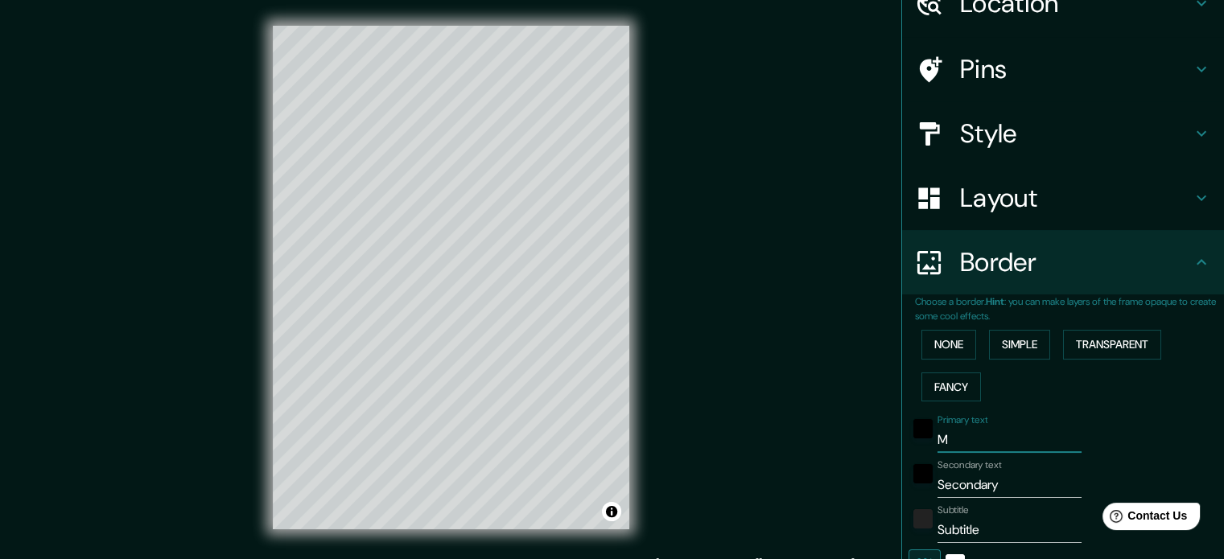
type input "MI"
type input "177"
type input "35"
type input "MIN"
type input "177"
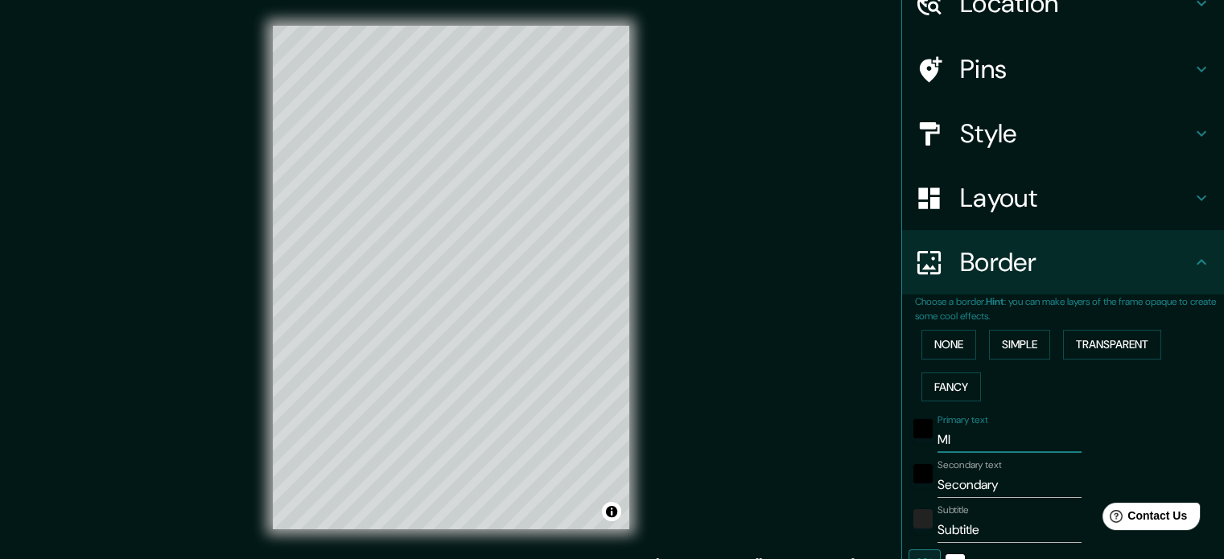
type input "35"
type input "MINS"
type input "177"
type input "35"
type input "[GEOGRAPHIC_DATA]"
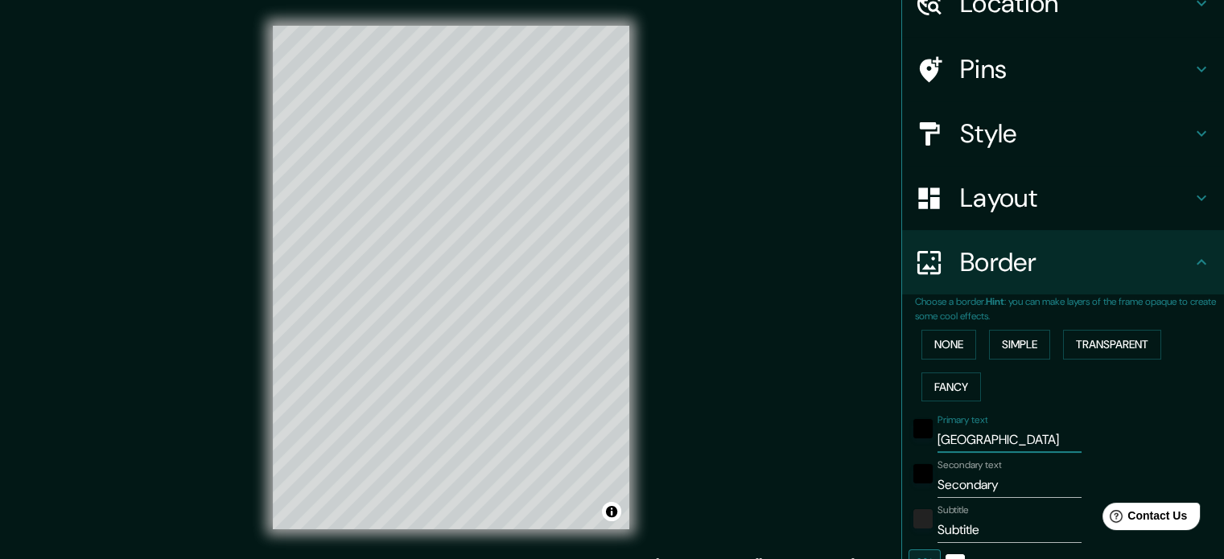
type input "177"
type input "35"
type input "[GEOGRAPHIC_DATA]"
drag, startPoint x: 824, startPoint y: 492, endPoint x: 751, endPoint y: 499, distance: 73.6
click at [753, 498] on div "Mappin Location Minsk, Biélorussie Pins Style Layout Border Choose a border. Hi…" at bounding box center [612, 290] width 1224 height 581
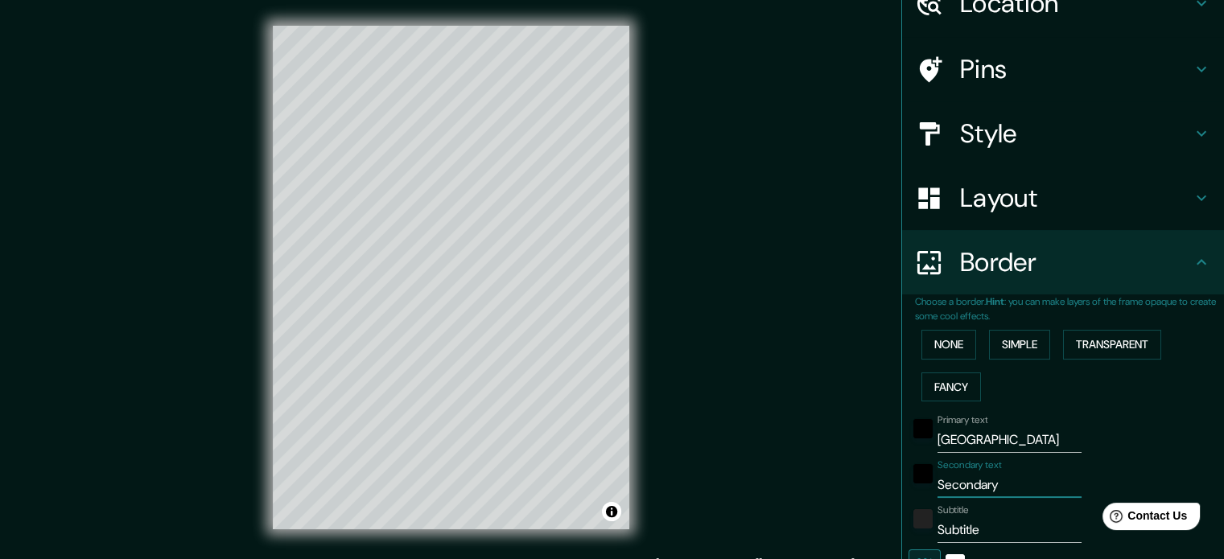
type input "B"
type input "177"
type input "35"
type input "BI"
type input "177"
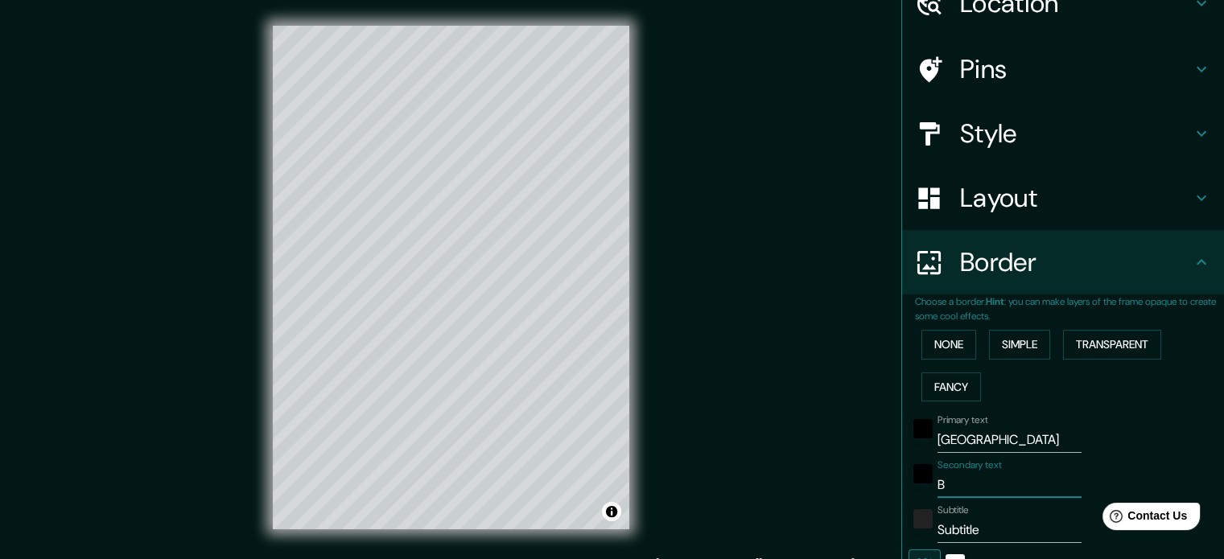
type input "35"
type input "BI2"
type input "177"
type input "35"
type input "BI"
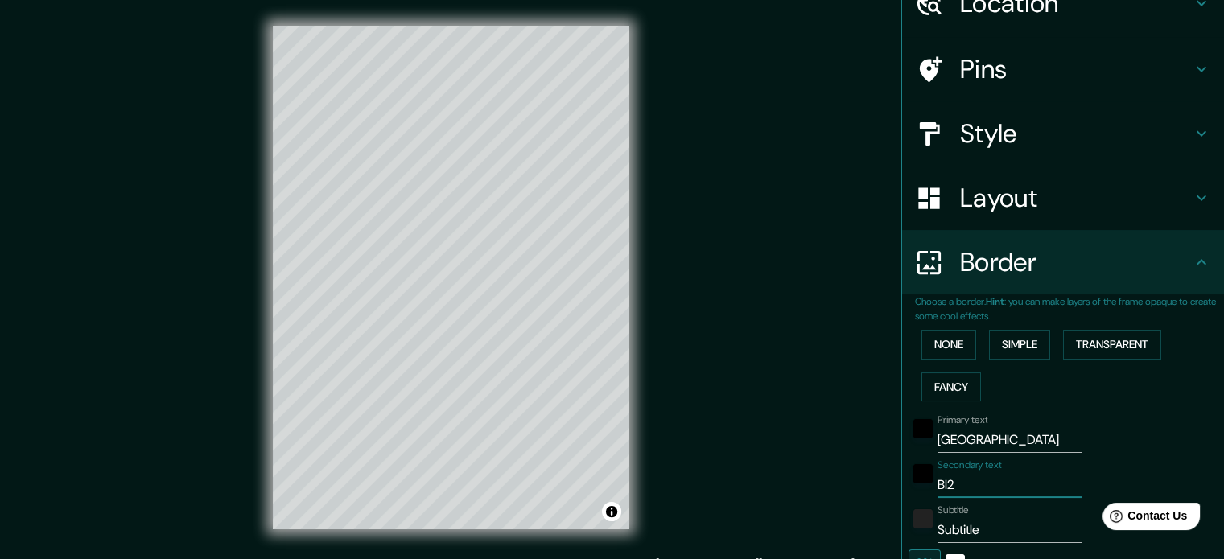
type input "177"
type input "35"
type input "BIé"
type input "177"
type input "35"
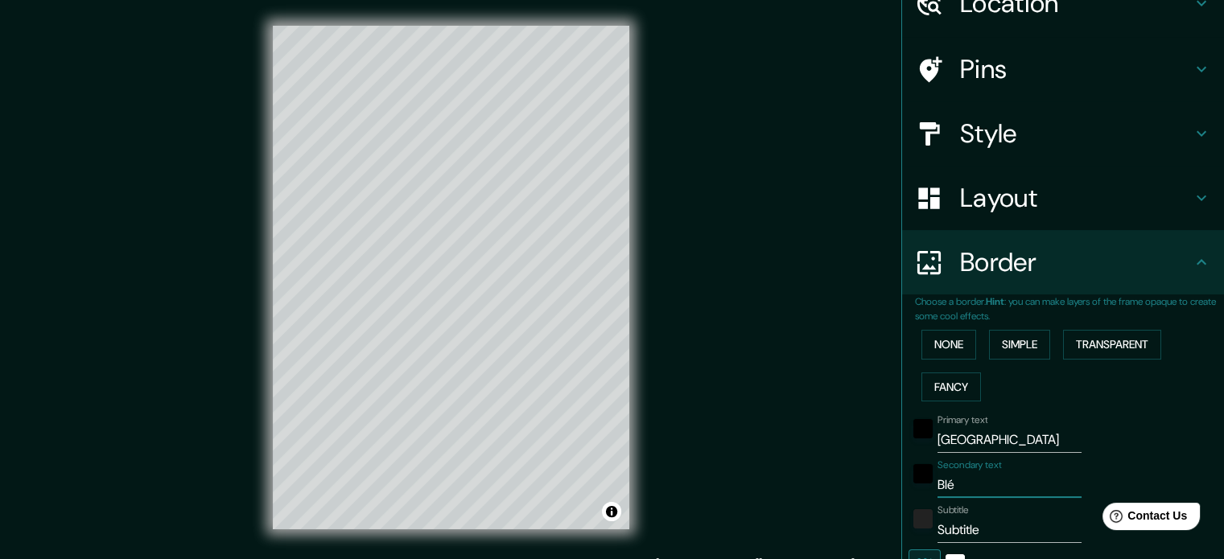
type input "BIél"
type input "177"
type input "35"
type input "BIélo"
type input "177"
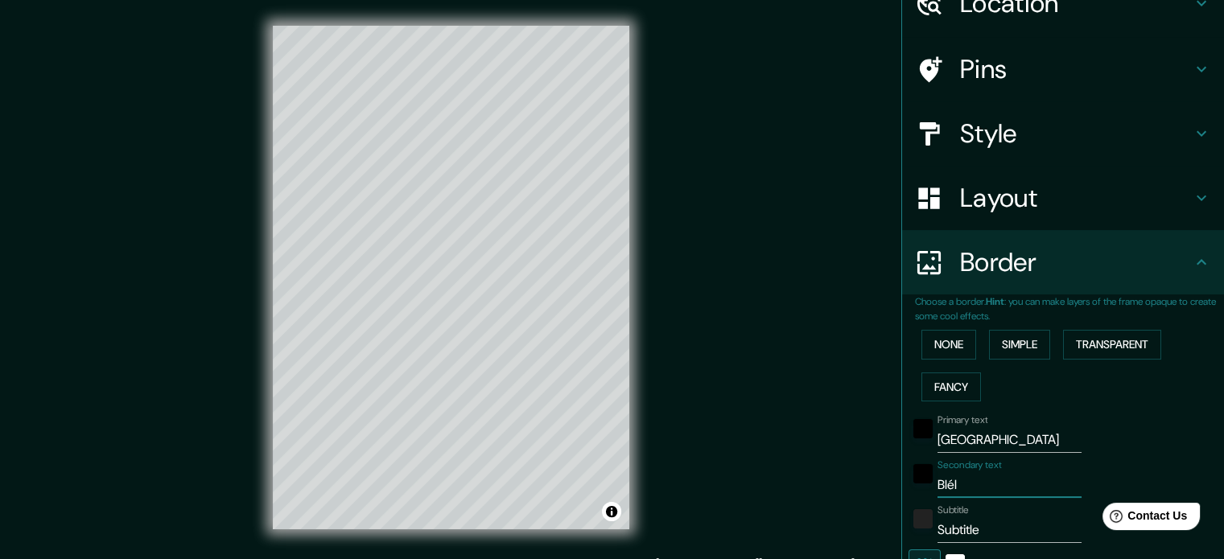
type input "35"
type input "BIélor"
type input "177"
type input "35"
type input "BIéloru"
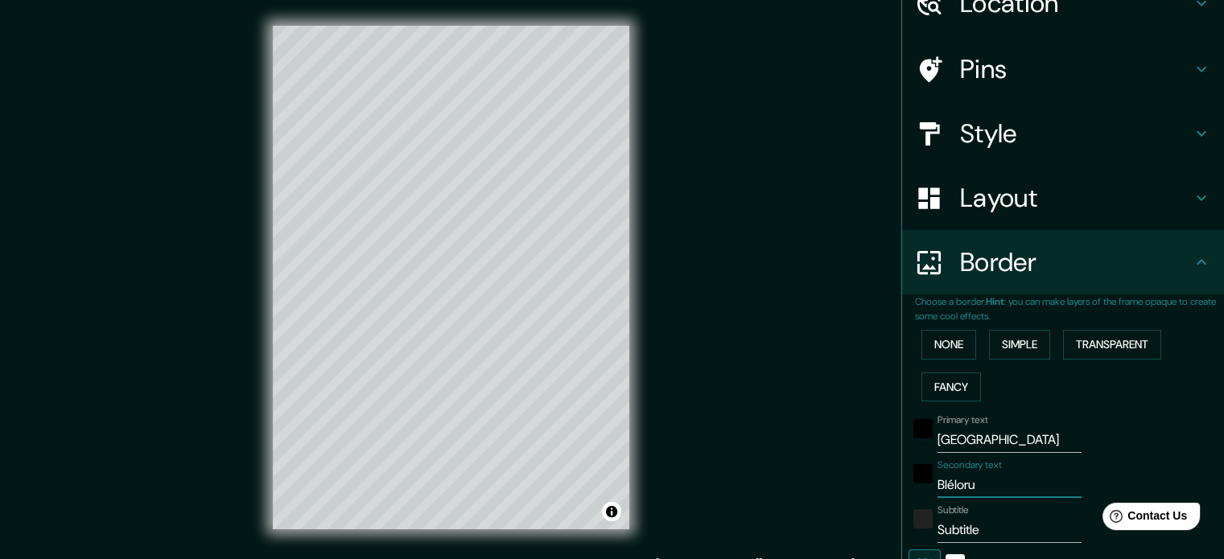
type input "177"
type input "35"
type input "BIélorus"
type input "177"
type input "35"
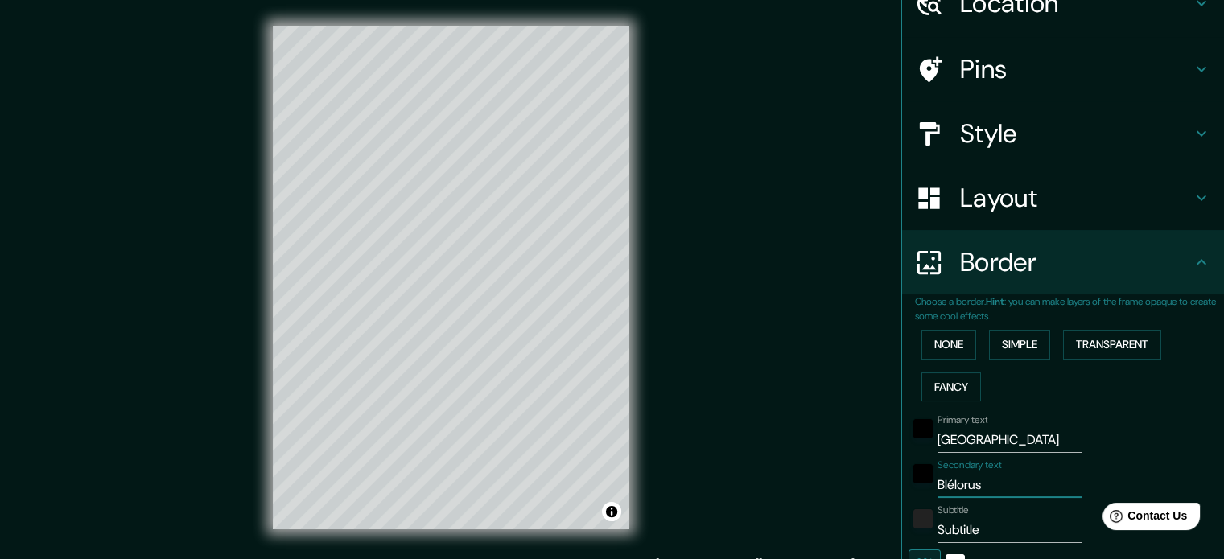
type input "BIéloruss"
type input "177"
type input "35"
type input "BIélorussi"
type input "177"
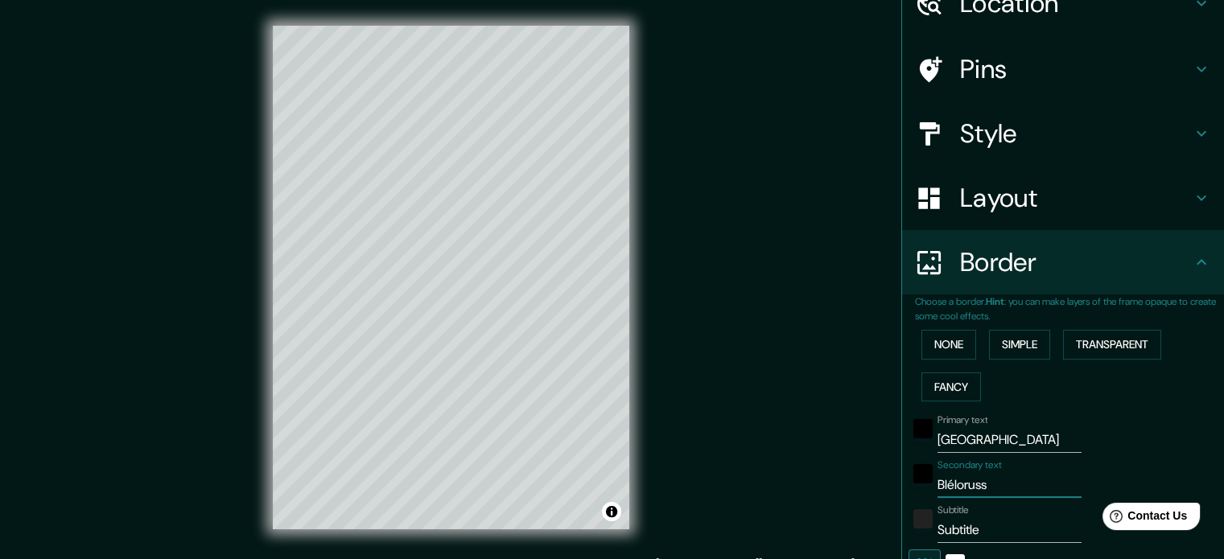
type input "35"
type input "BIélorussie"
type input "177"
type input "35"
type input "BIélorussie"
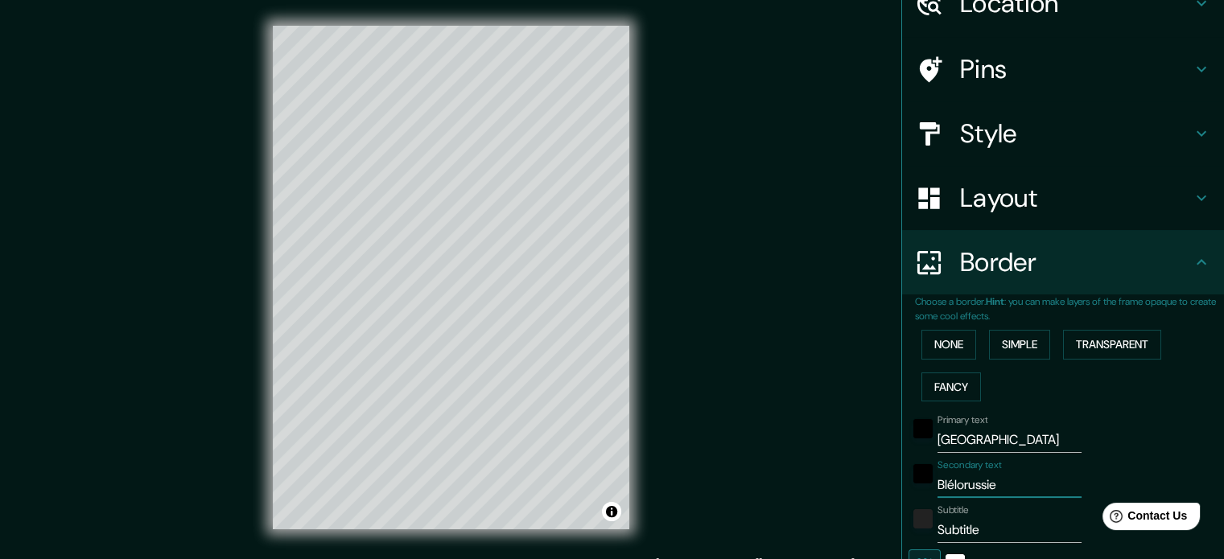
drag, startPoint x: 990, startPoint y: 531, endPoint x: 854, endPoint y: 531, distance: 136.0
click at [858, 531] on div "Mappin Location Minsk, Biélorussie Pins Style Layout Border Choose a border. Hi…" at bounding box center [612, 290] width 1224 height 581
type input "177"
type input "35"
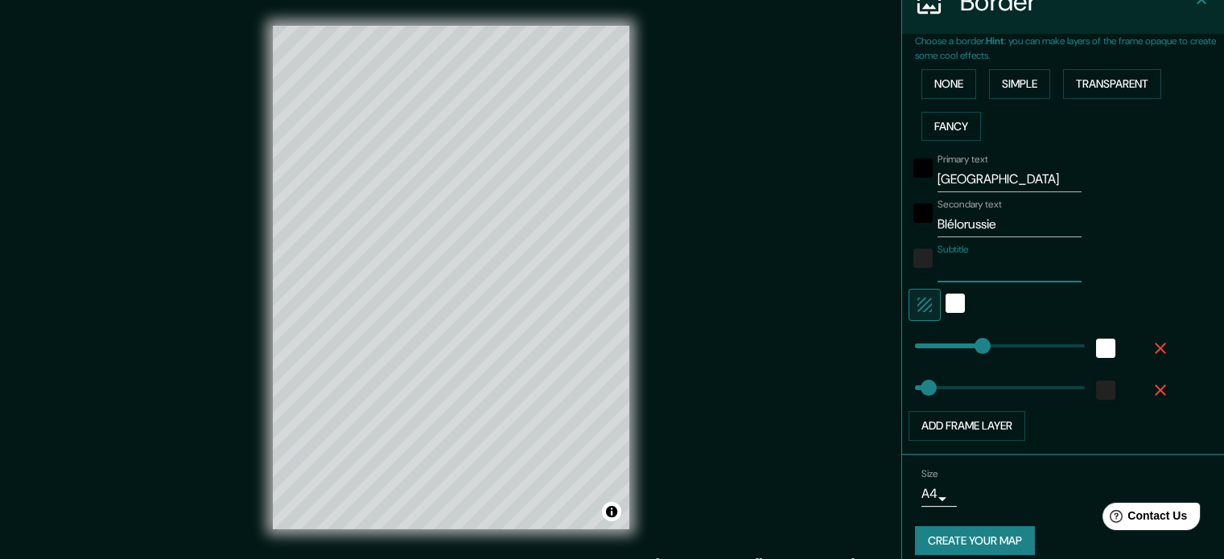
scroll to position [354, 0]
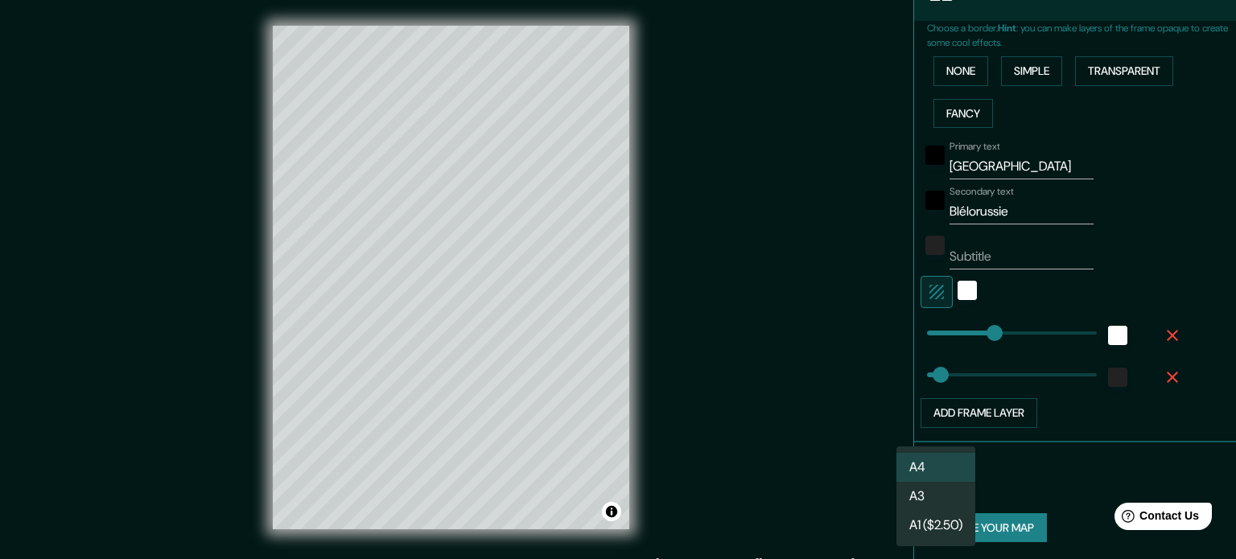
click at [917, 479] on body "Mappin Location Minsk, Biélorussie Pins Style Layout Border Choose a border. Hi…" at bounding box center [618, 279] width 1236 height 559
click at [924, 493] on li "A3" at bounding box center [936, 496] width 79 height 29
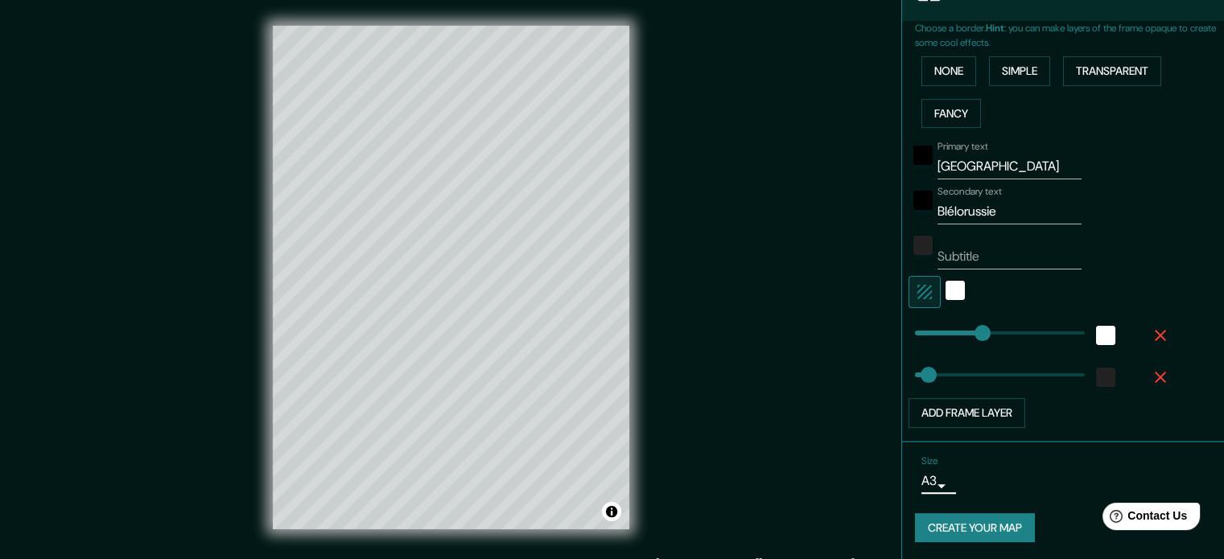
click at [989, 529] on button "Create your map" at bounding box center [975, 528] width 120 height 30
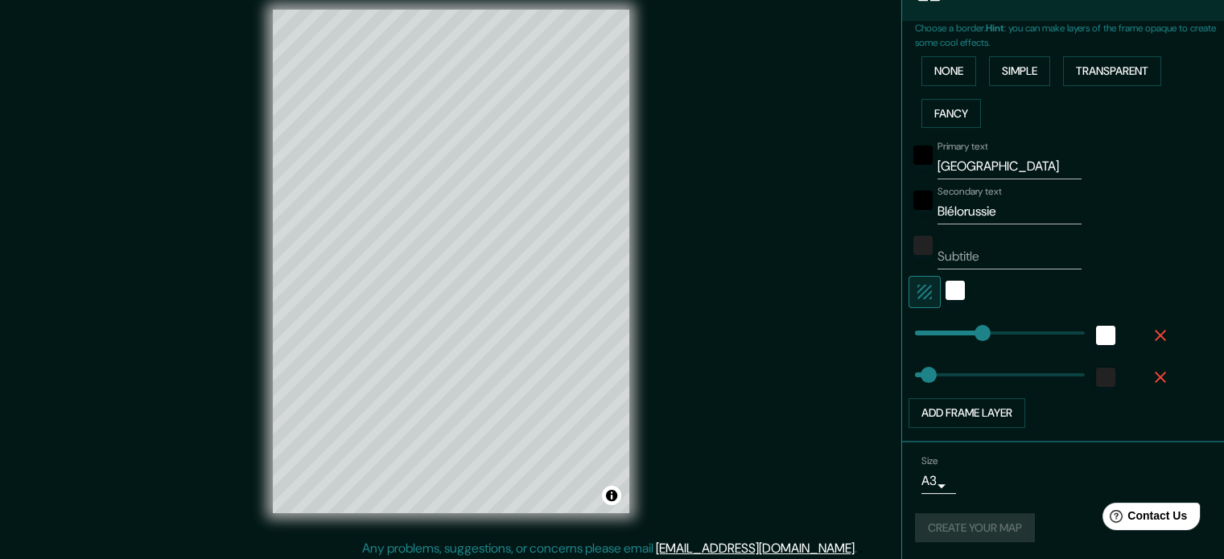
scroll to position [21, 0]
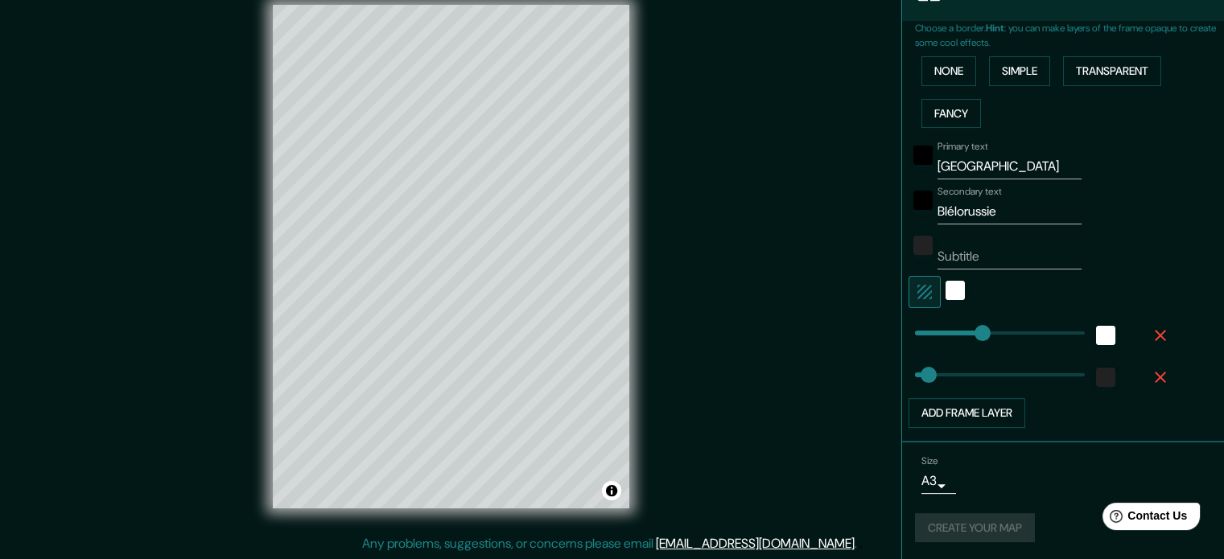
click at [979, 534] on div "Create your map" at bounding box center [1063, 528] width 296 height 30
click at [974, 530] on div "Create your map" at bounding box center [1063, 528] width 296 height 30
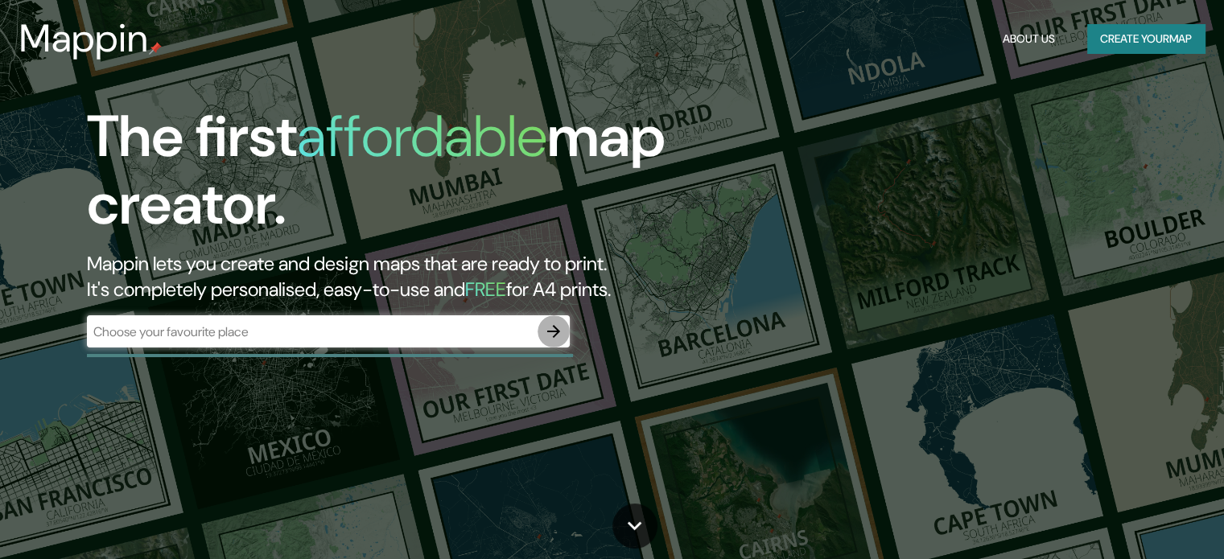
click at [552, 331] on icon "button" at bounding box center [553, 331] width 13 height 13
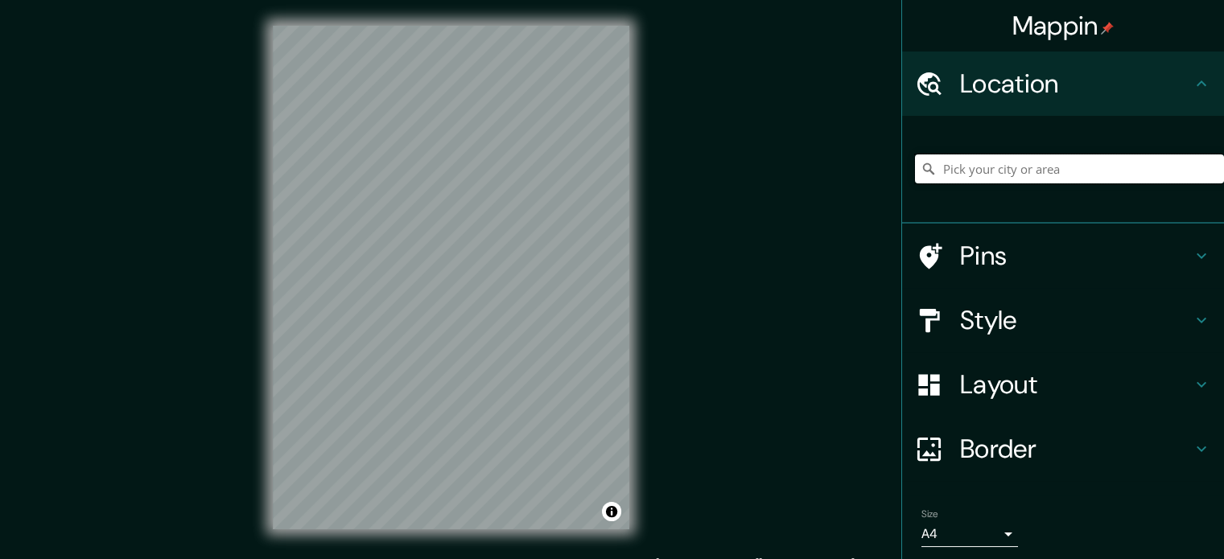
click at [965, 167] on input "Pick your city or area" at bounding box center [1069, 169] width 309 height 29
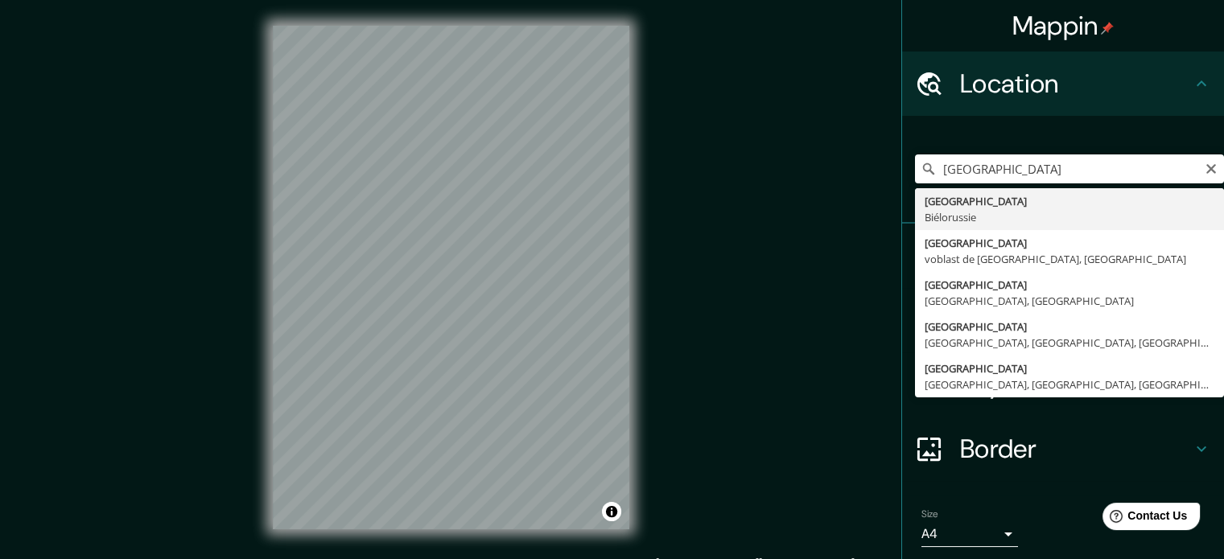
type input "[GEOGRAPHIC_DATA], [GEOGRAPHIC_DATA]"
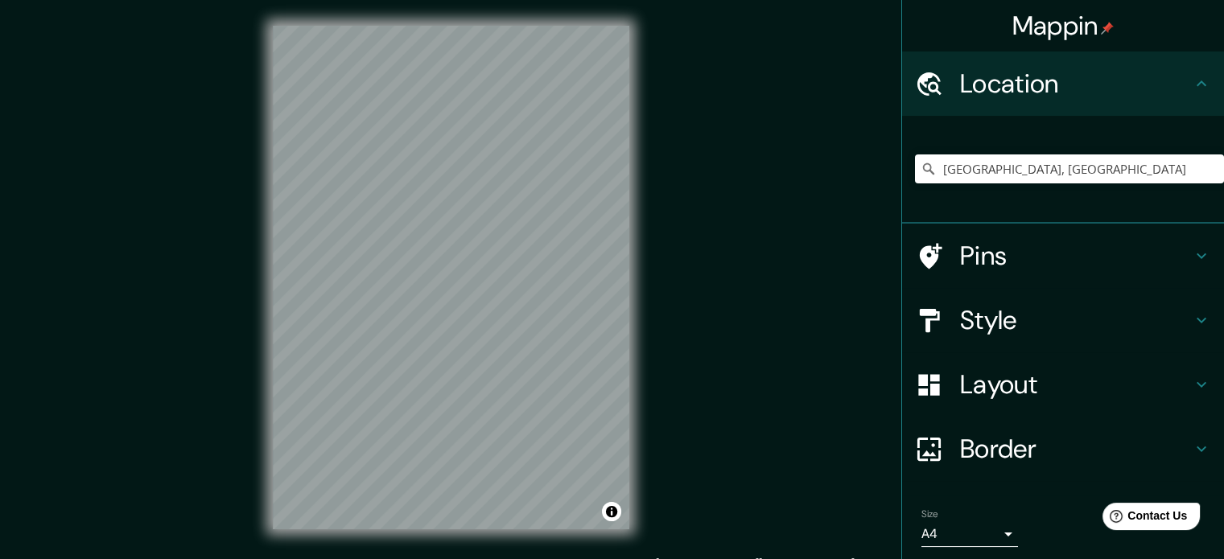
click at [989, 443] on h4 "Border" at bounding box center [1076, 449] width 232 height 32
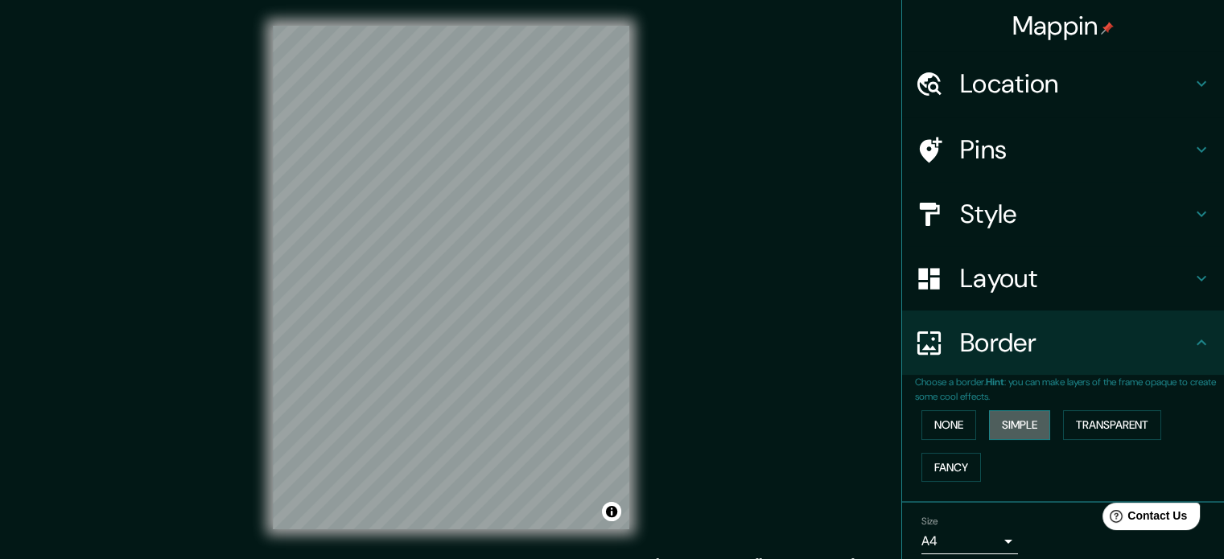
click at [1004, 424] on button "Simple" at bounding box center [1019, 425] width 61 height 30
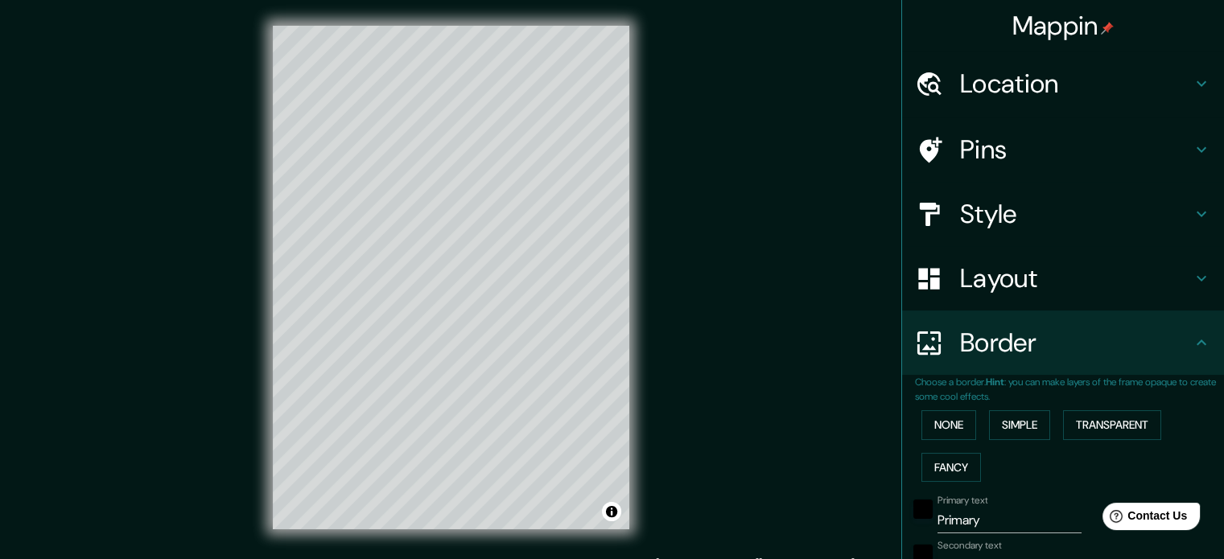
drag, startPoint x: 998, startPoint y: 532, endPoint x: 858, endPoint y: 527, distance: 140.1
click at [859, 528] on div "Mappin Location [GEOGRAPHIC_DATA], [GEOGRAPHIC_DATA] Pins Style Layout Border C…" at bounding box center [612, 290] width 1224 height 581
type input "m"
type input "177"
type input "35"
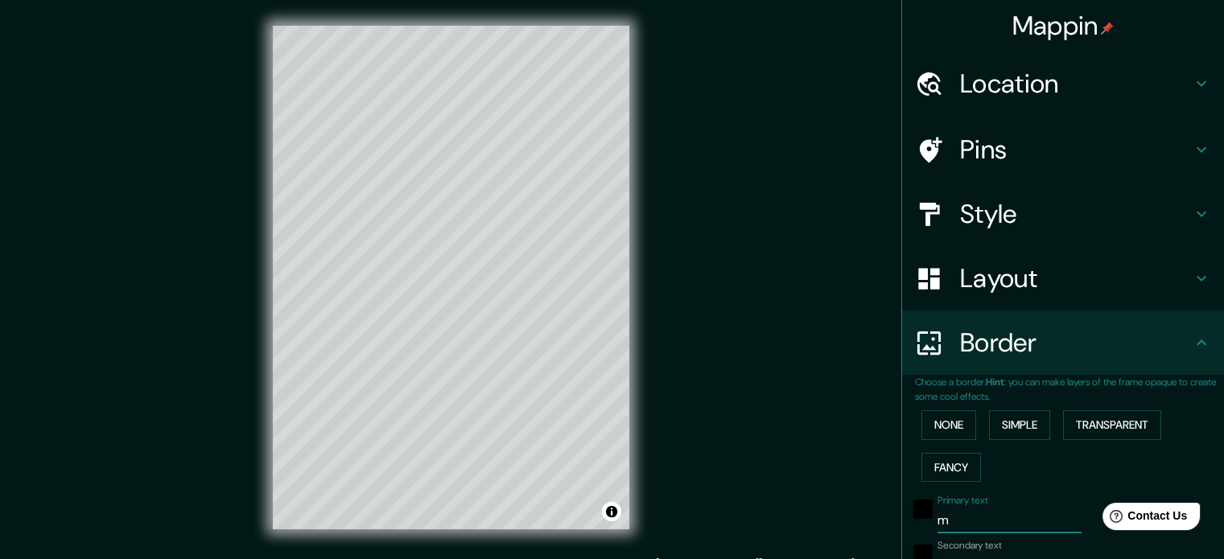
type input "mi"
type input "177"
type input "35"
type input "min"
type input "177"
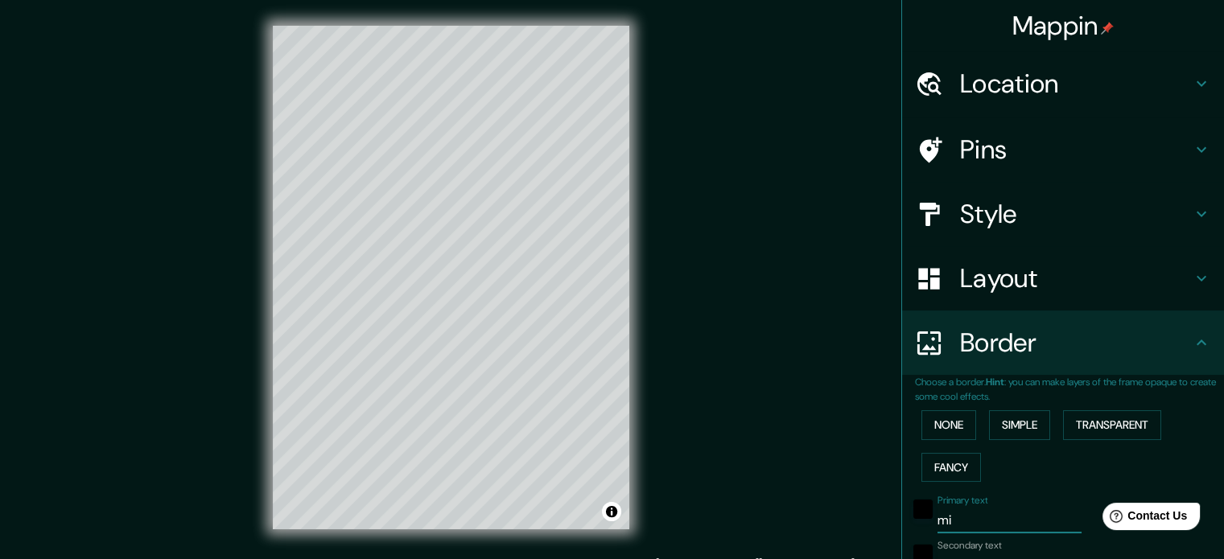
type input "35"
type input "mins"
type input "177"
type input "35"
type input "[GEOGRAPHIC_DATA]"
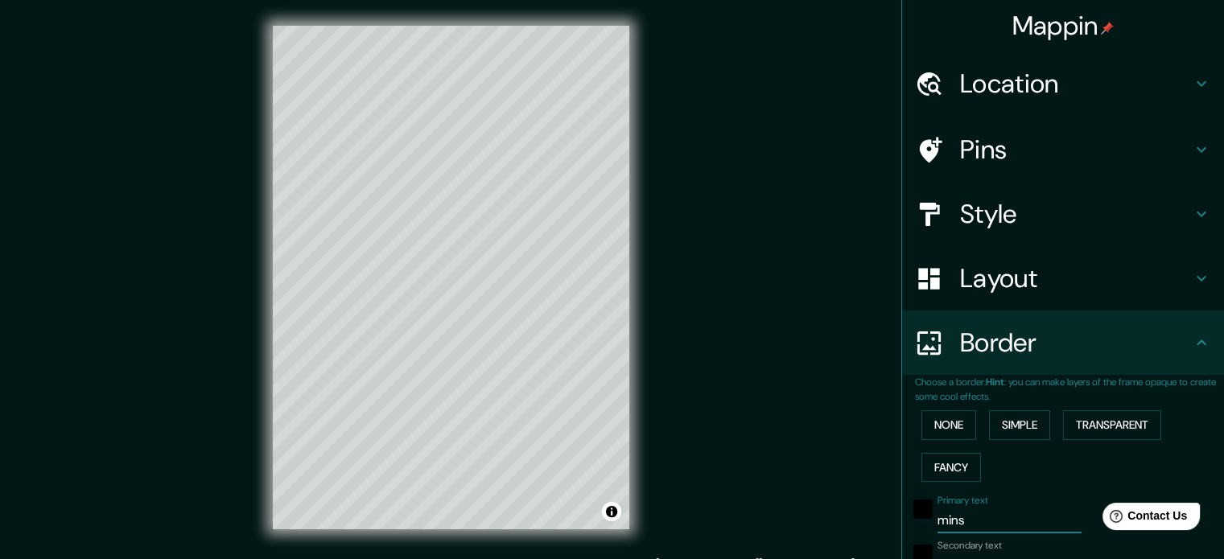
type input "177"
type input "35"
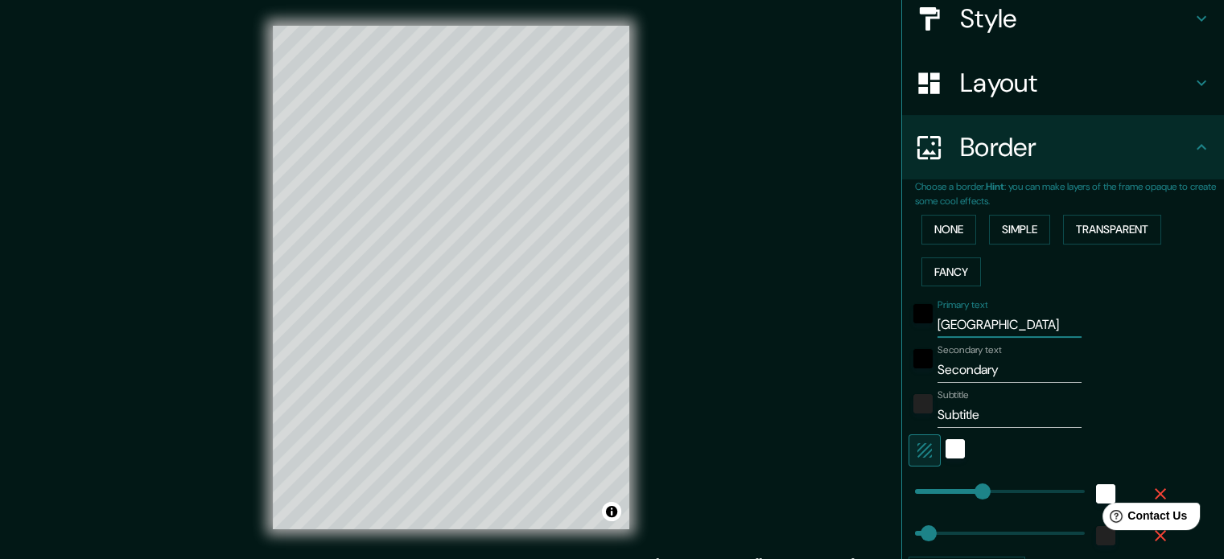
scroll to position [241, 0]
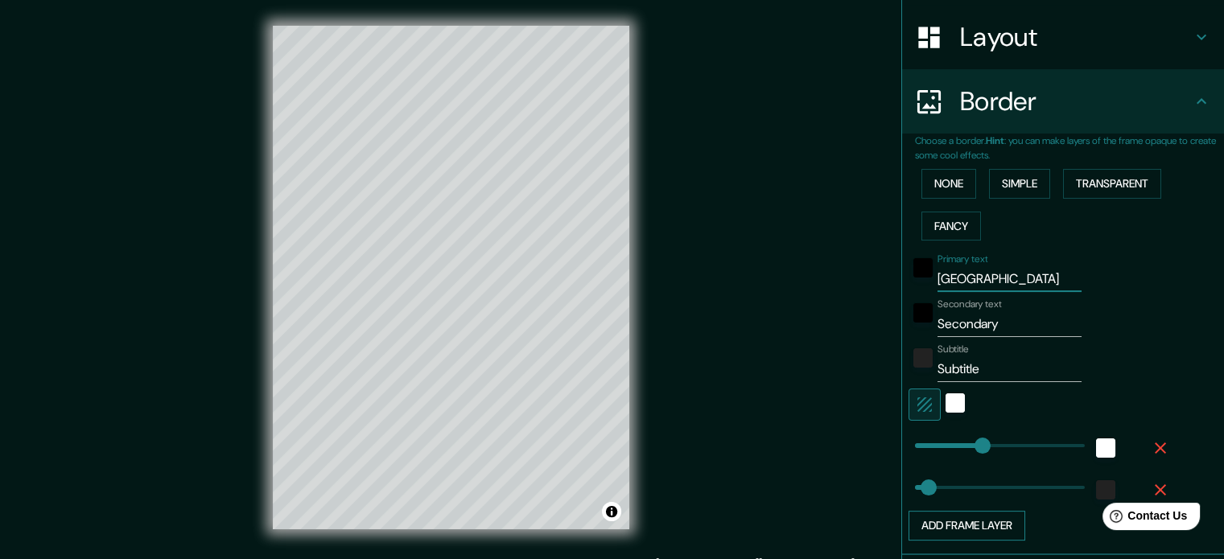
type input "177"
type input "[GEOGRAPHIC_DATA]"
drag, startPoint x: 1008, startPoint y: 321, endPoint x: 814, endPoint y: 351, distance: 195.4
click at [814, 351] on div "Mappin Location [GEOGRAPHIC_DATA], [GEOGRAPHIC_DATA] Pins Style Layout Border C…" at bounding box center [612, 290] width 1224 height 581
type input "b"
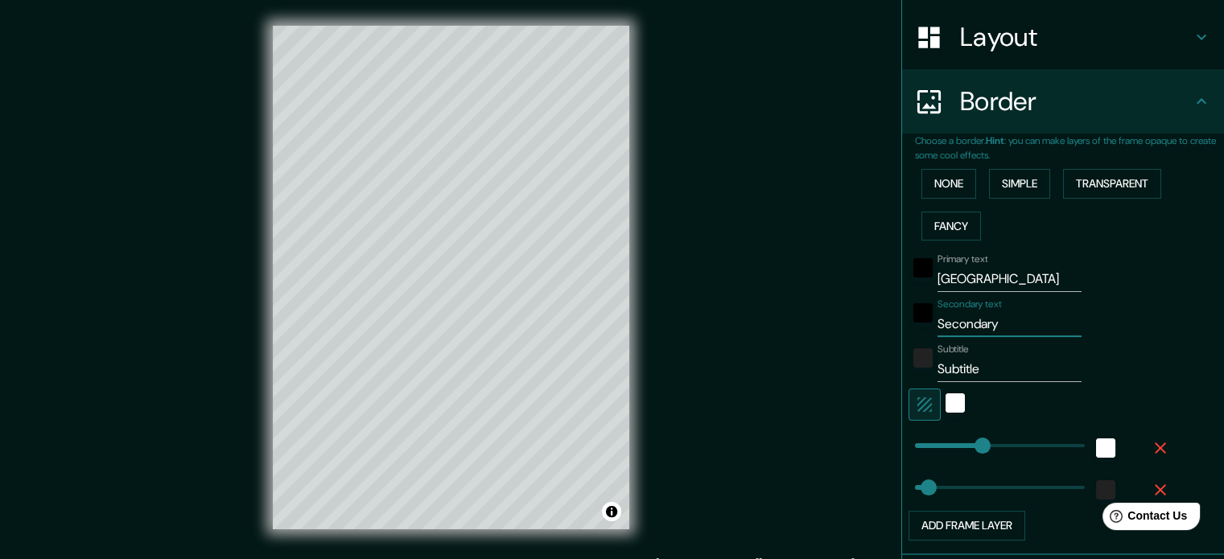
type input "177"
type input "35"
type input "bi"
type input "177"
type input "35"
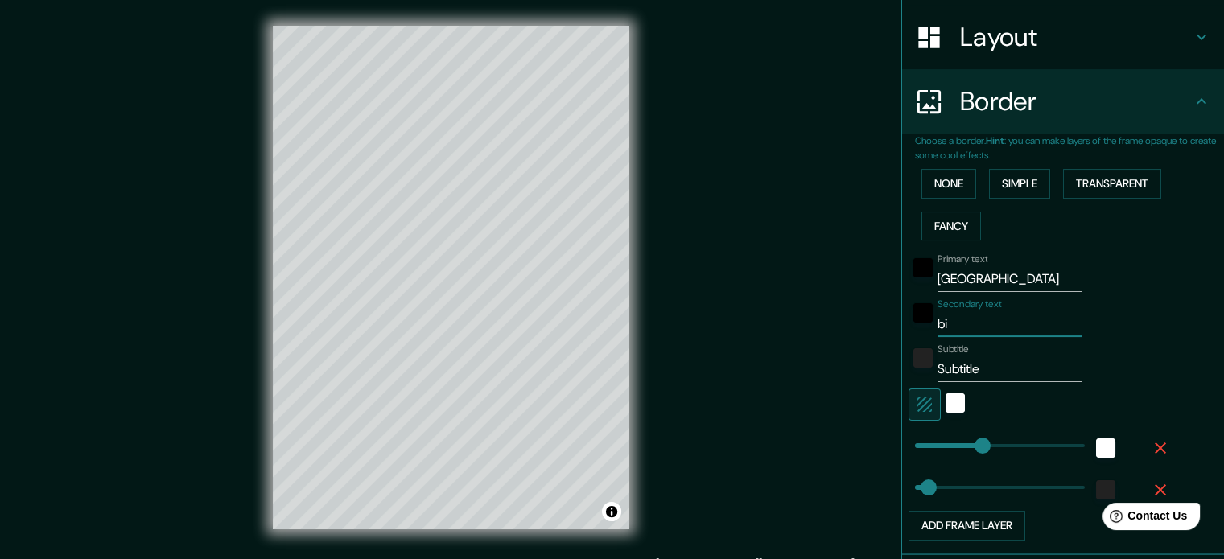
type input "bié"
type input "177"
type input "35"
type input "biél"
type input "177"
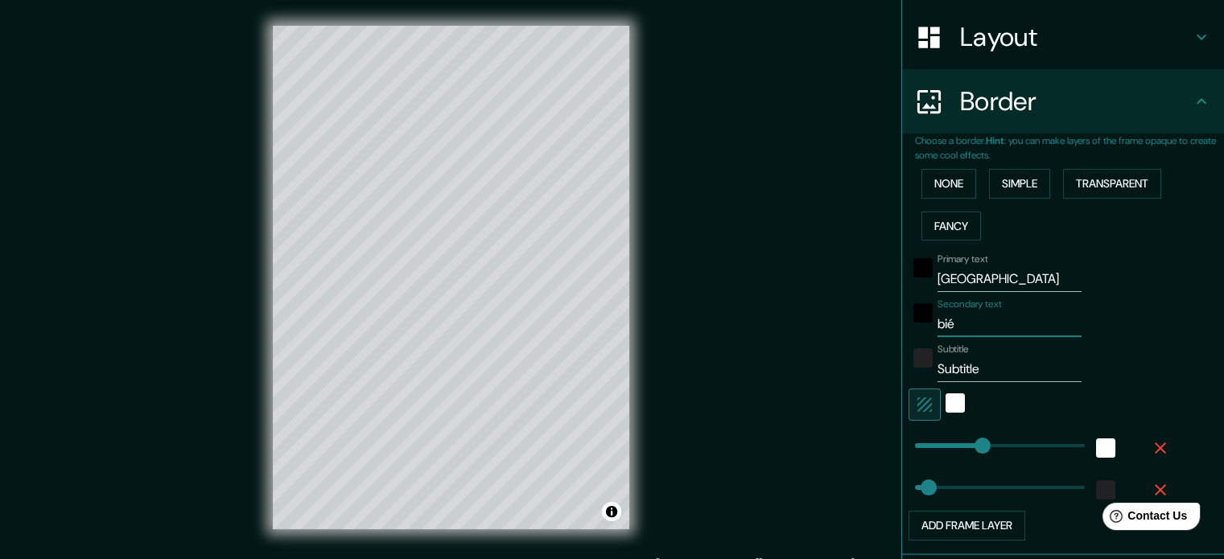
type input "35"
type input "biélo"
type input "177"
type input "35"
type input "biélor"
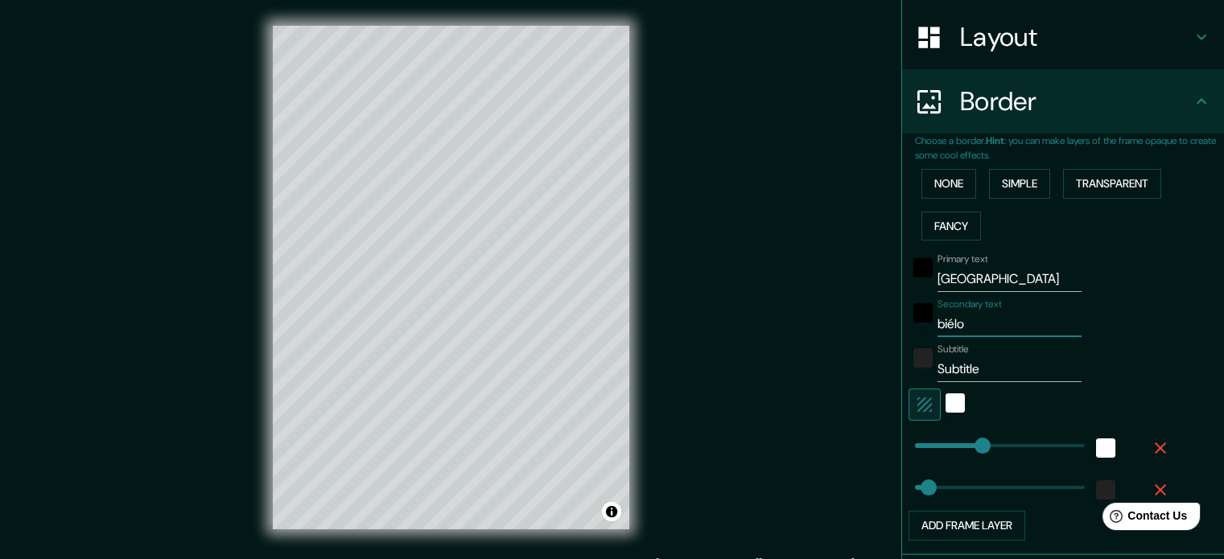
type input "177"
type input "35"
type input "biéloru"
type input "177"
type input "35"
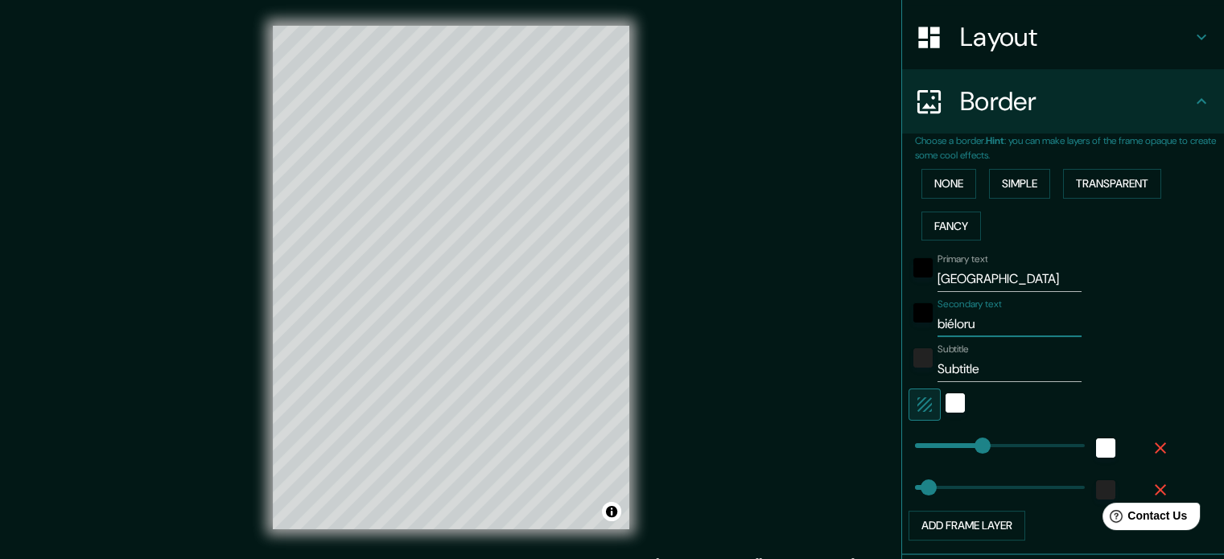
type input "biélorus"
type input "177"
type input "35"
type input "biéloruss"
type input "177"
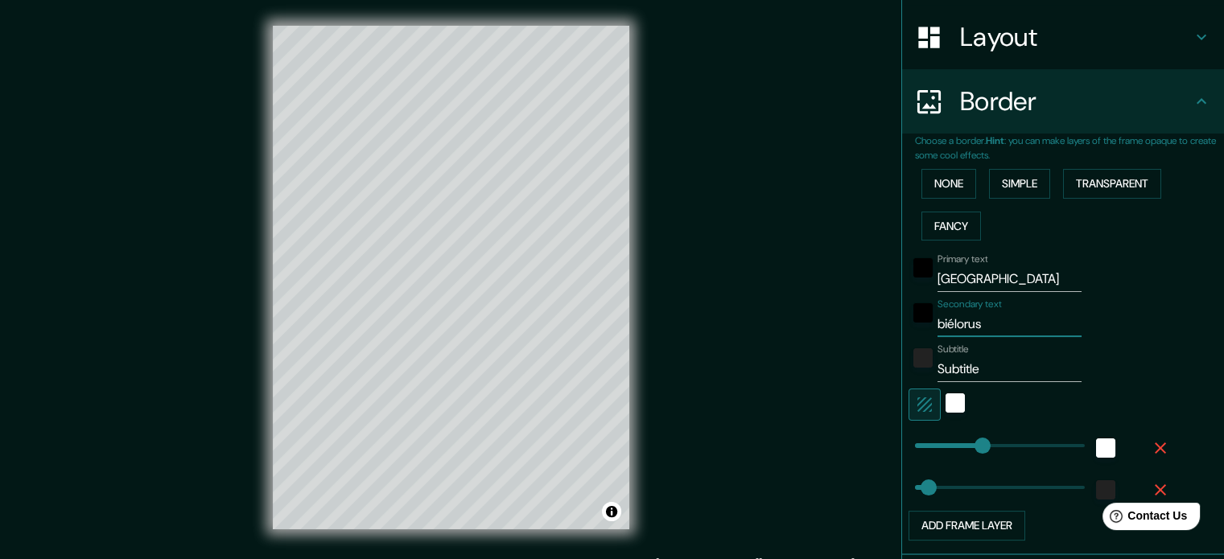
type input "35"
type input "biélorussi"
type input "177"
type input "35"
type input "biélorussie"
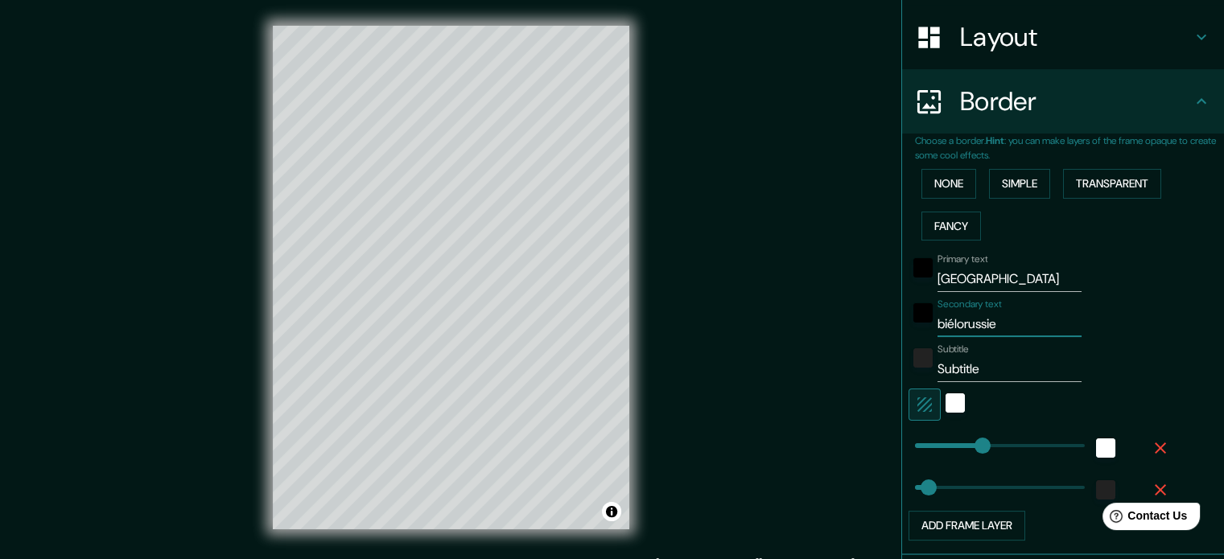
type input "177"
type input "35"
type input "biélorussie"
click at [882, 385] on div "Mappin Location [GEOGRAPHIC_DATA], [GEOGRAPHIC_DATA] Pins Style Layout Border C…" at bounding box center [612, 290] width 1224 height 581
type input "177"
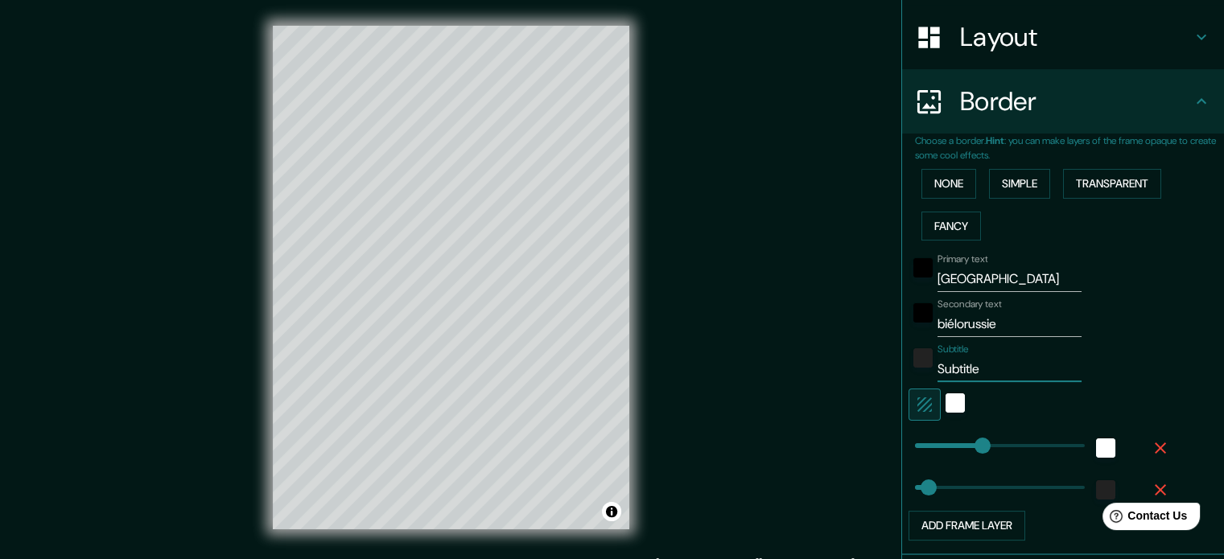
type input "35"
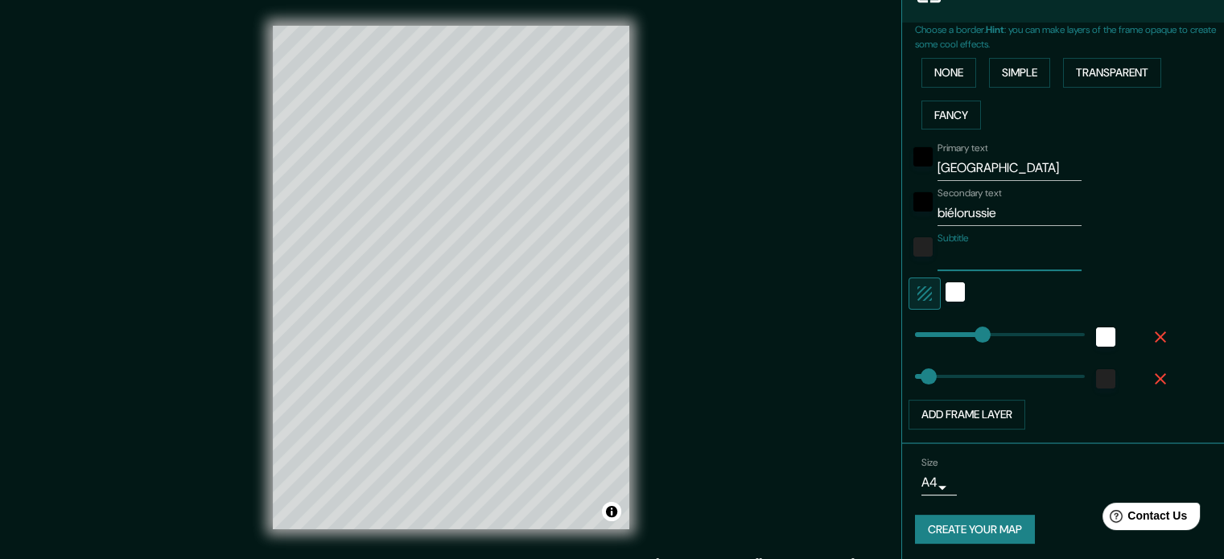
scroll to position [354, 0]
click at [933, 477] on body "Mappin Location Minsk, Biélorussie Pins Style Layout Border Choose a border. Hi…" at bounding box center [612, 279] width 1224 height 559
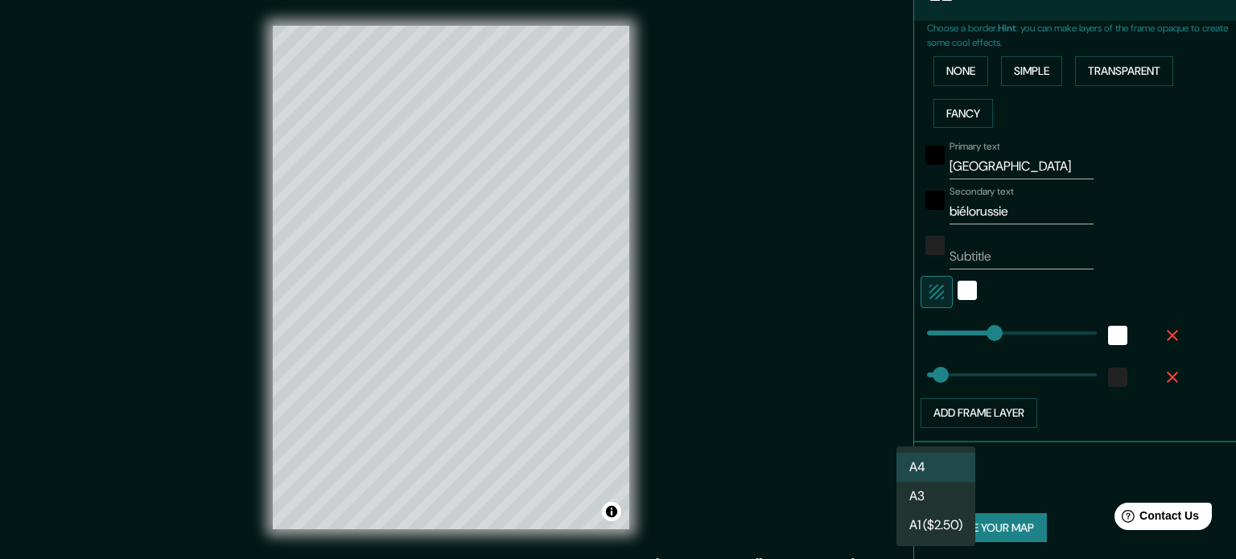
click at [932, 497] on li "A3" at bounding box center [936, 496] width 79 height 29
type input "a4"
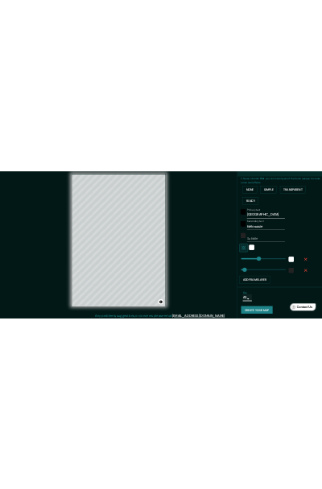
scroll to position [21, 0]
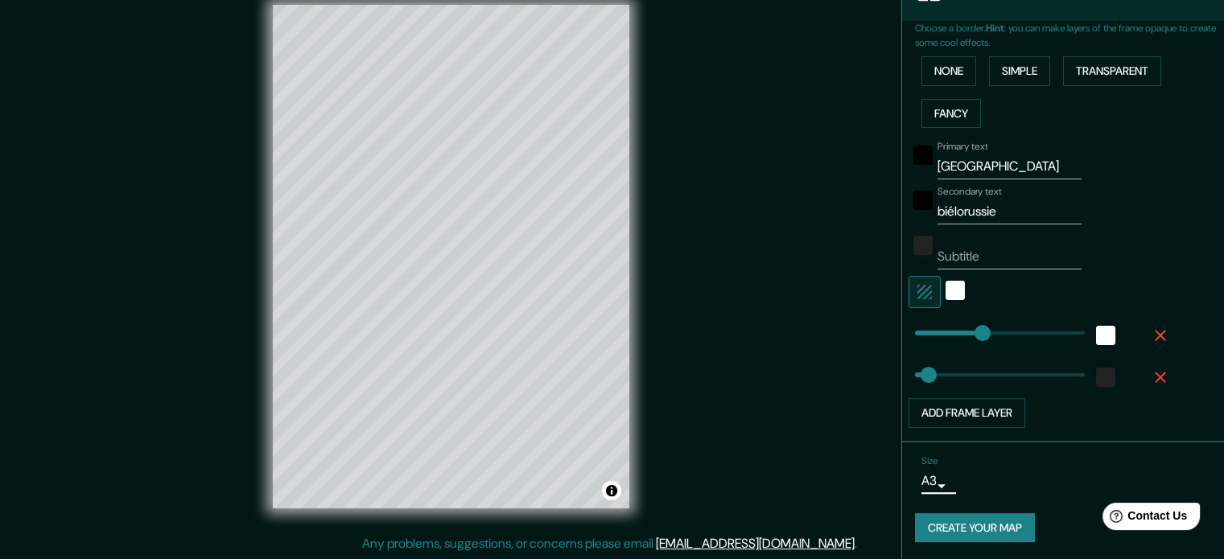
click at [969, 526] on button "Create your map" at bounding box center [975, 528] width 120 height 30
type input "177"
drag, startPoint x: 956, startPoint y: 525, endPoint x: 938, endPoint y: 527, distance: 18.7
click at [938, 527] on div "Create your map" at bounding box center [1063, 528] width 296 height 30
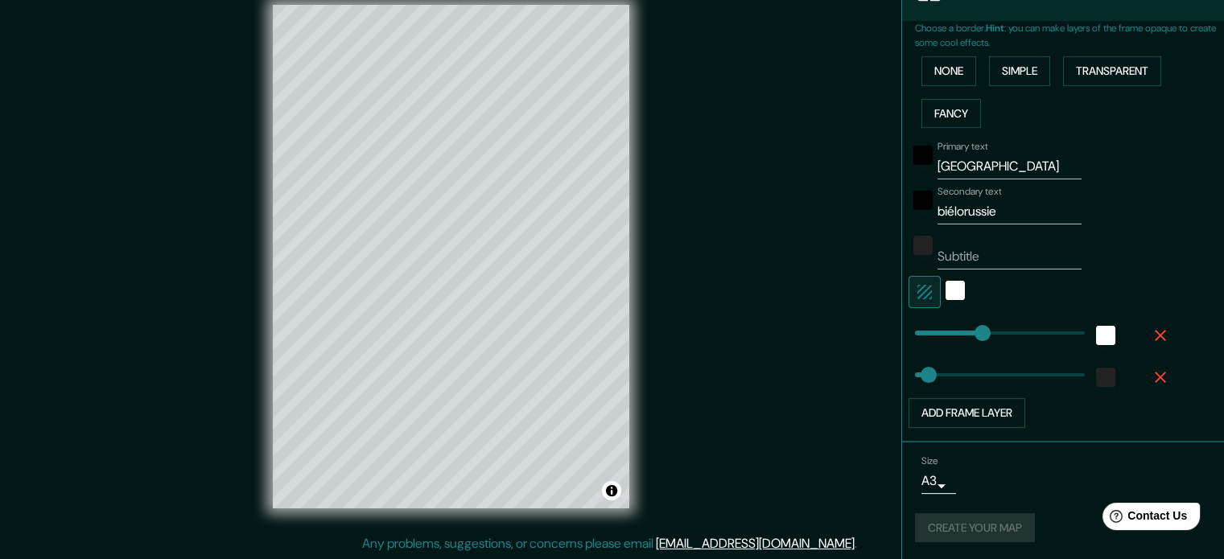
click at [937, 527] on div "Create your map" at bounding box center [1063, 528] width 296 height 30
click at [1068, 456] on div "Size A3 a4" at bounding box center [1063, 475] width 296 height 52
type input "35"
click at [927, 479] on body "Mappin Location Minsk, Biélorussie Pins Style Layout Border Choose a border. Hi…" at bounding box center [612, 258] width 1224 height 559
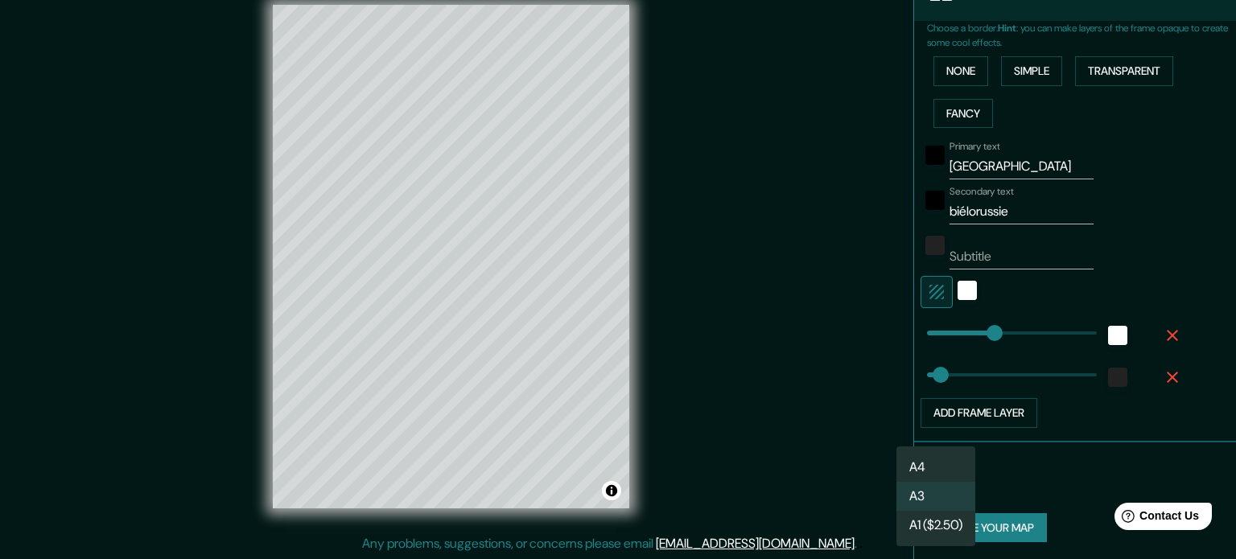
type input "177"
type input "35"
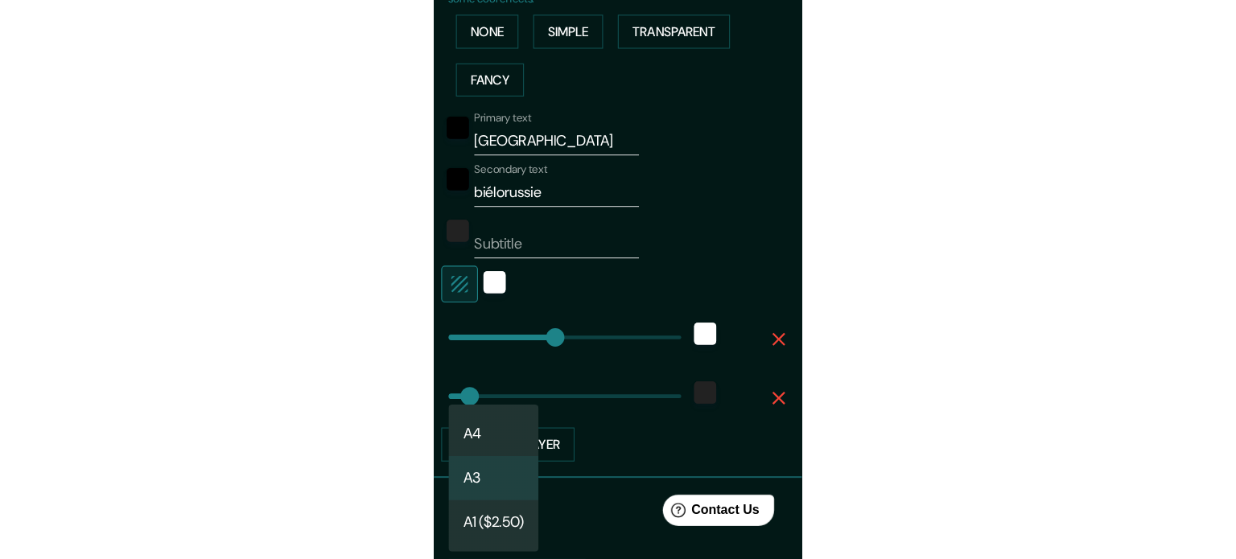
scroll to position [315, 0]
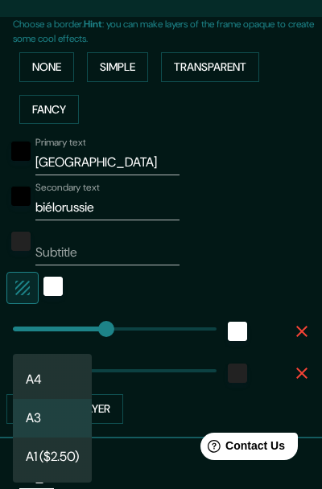
type input "177"
type input "35"
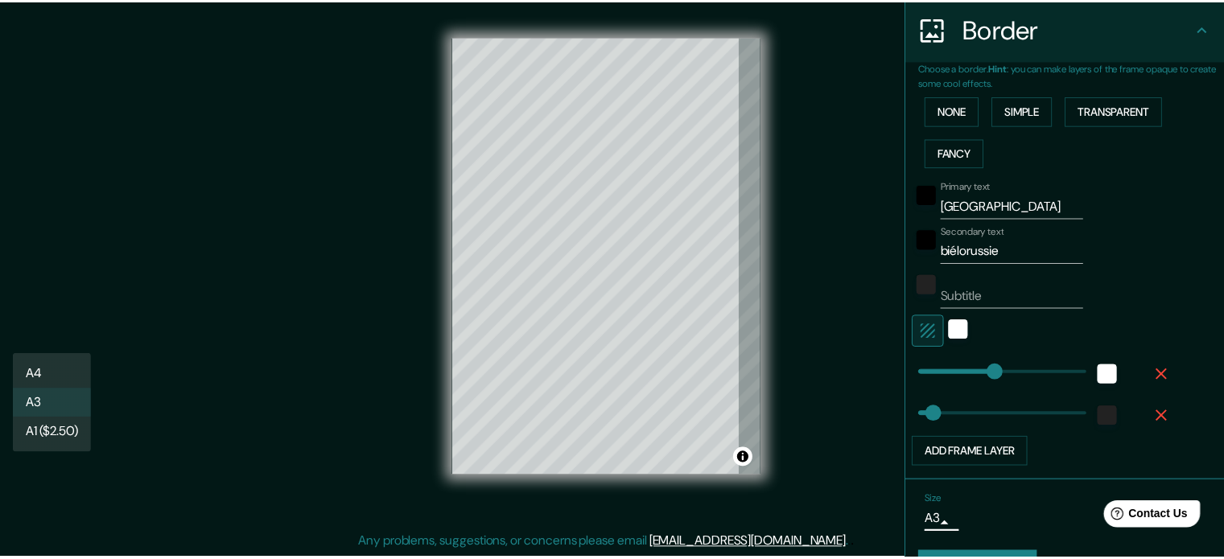
scroll to position [354, 0]
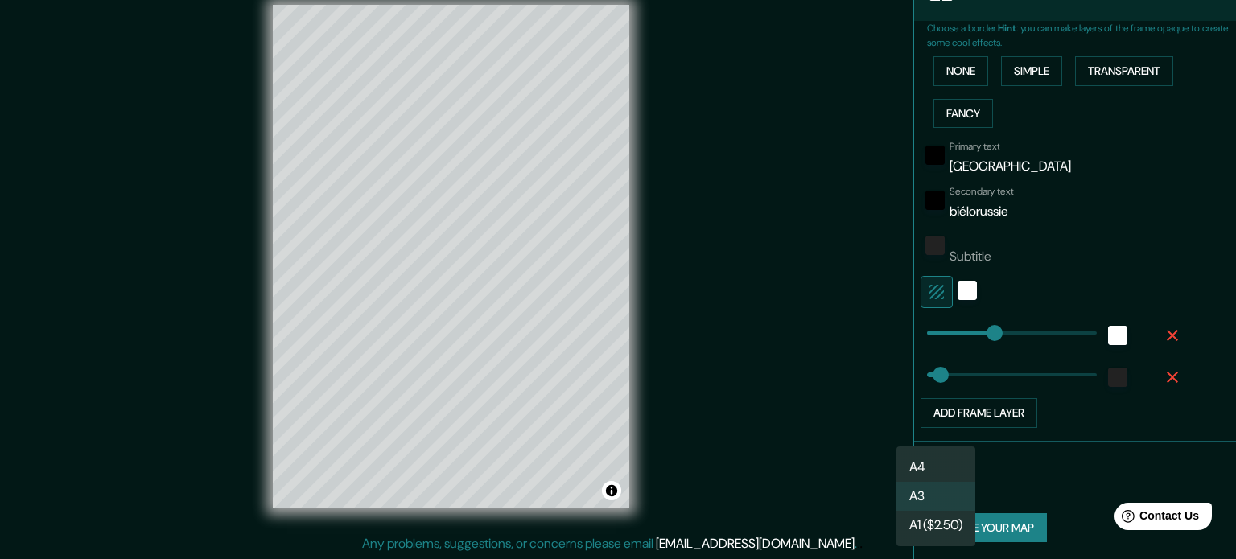
click at [1033, 464] on div at bounding box center [618, 279] width 1236 height 559
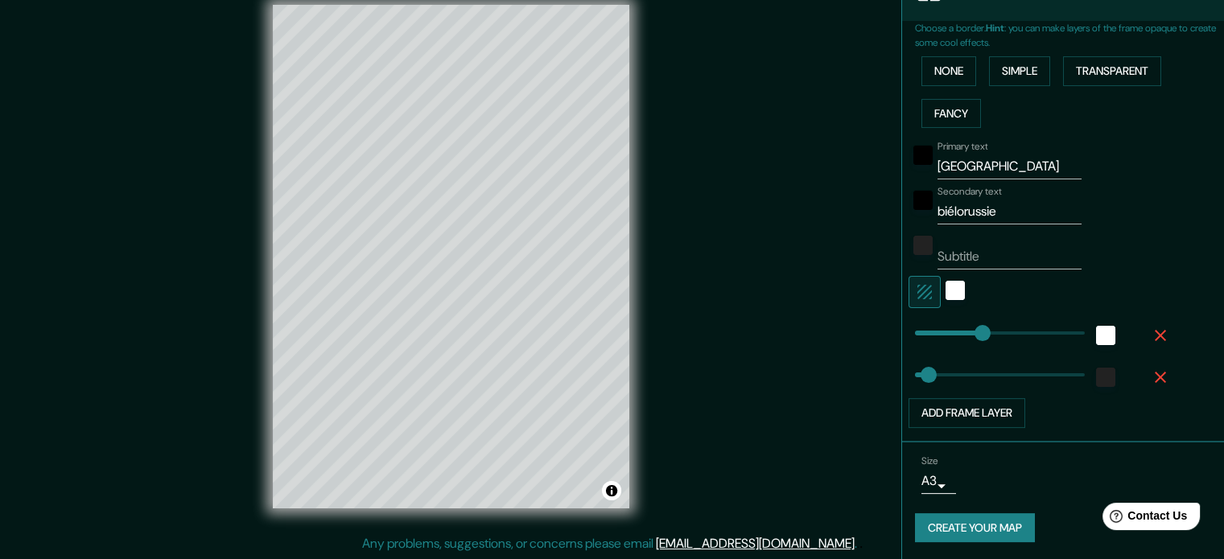
drag, startPoint x: 987, startPoint y: 523, endPoint x: 1001, endPoint y: 520, distance: 14.1
click at [1001, 520] on button "Create your map" at bounding box center [975, 528] width 120 height 30
click at [996, 526] on div "Create your map" at bounding box center [1063, 528] width 296 height 30
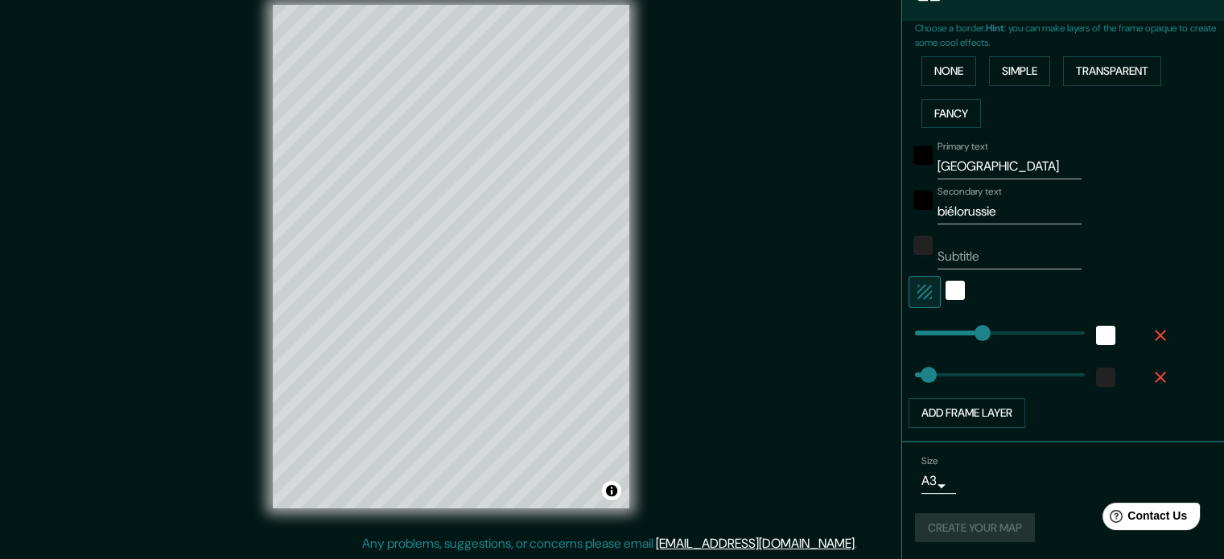
click at [996, 525] on div "Create your map" at bounding box center [1063, 528] width 296 height 30
click at [996, 525] on button "Create your map" at bounding box center [975, 528] width 120 height 30
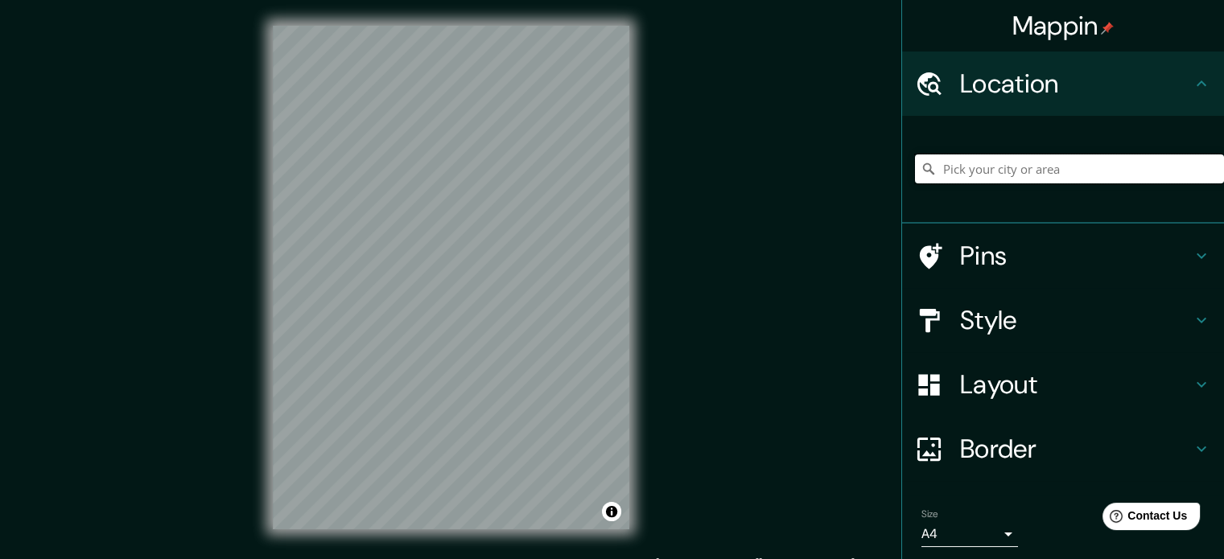
click at [993, 172] on input "Pick your city or area" at bounding box center [1069, 169] width 309 height 29
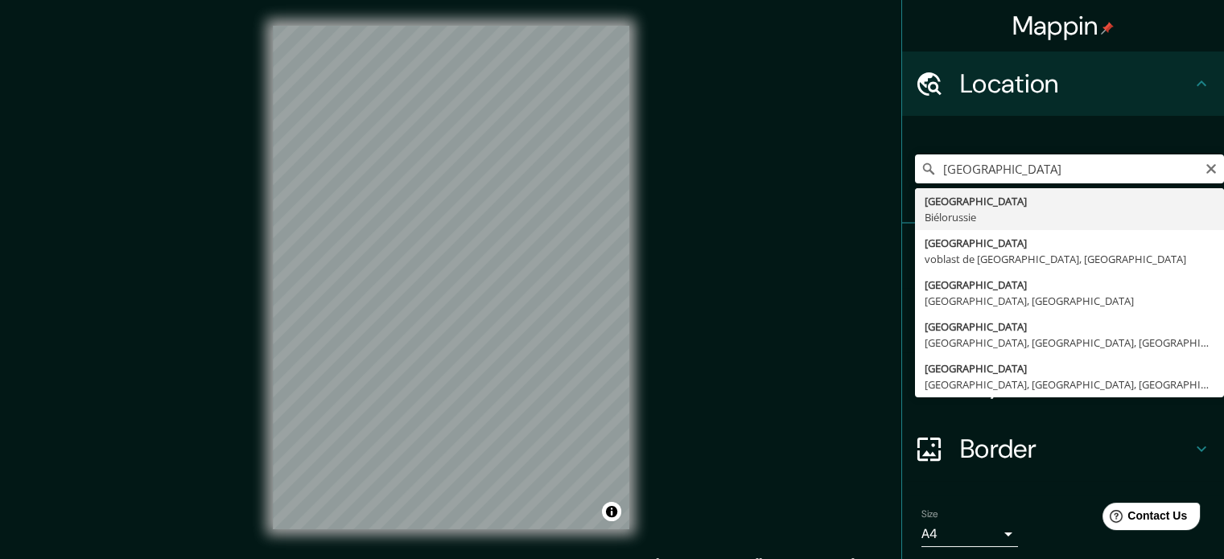
type input "[GEOGRAPHIC_DATA], [GEOGRAPHIC_DATA]"
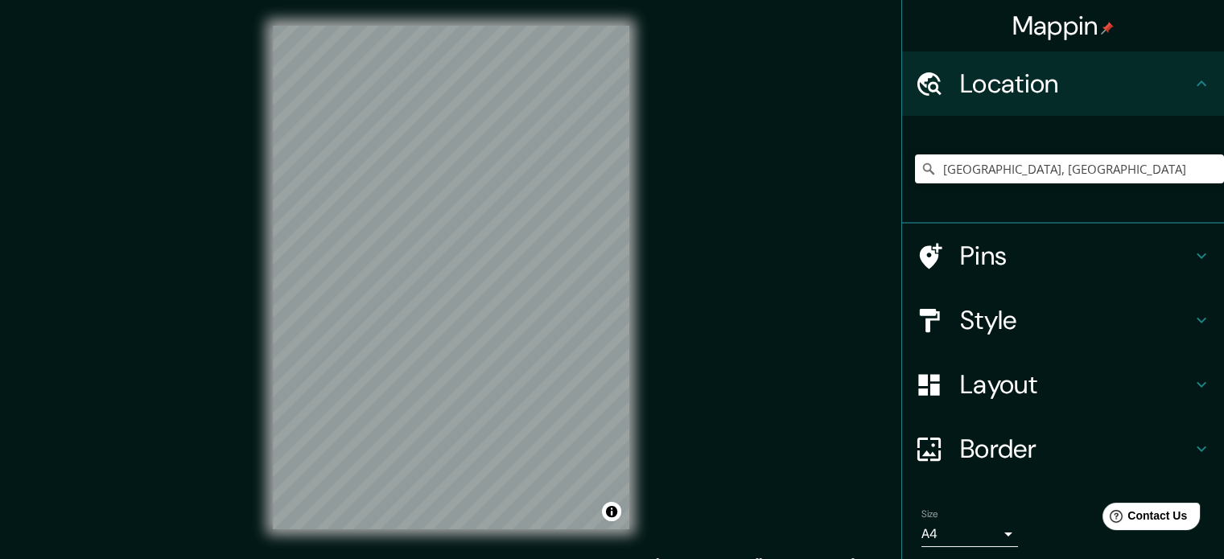
click at [1053, 450] on h4 "Border" at bounding box center [1076, 449] width 232 height 32
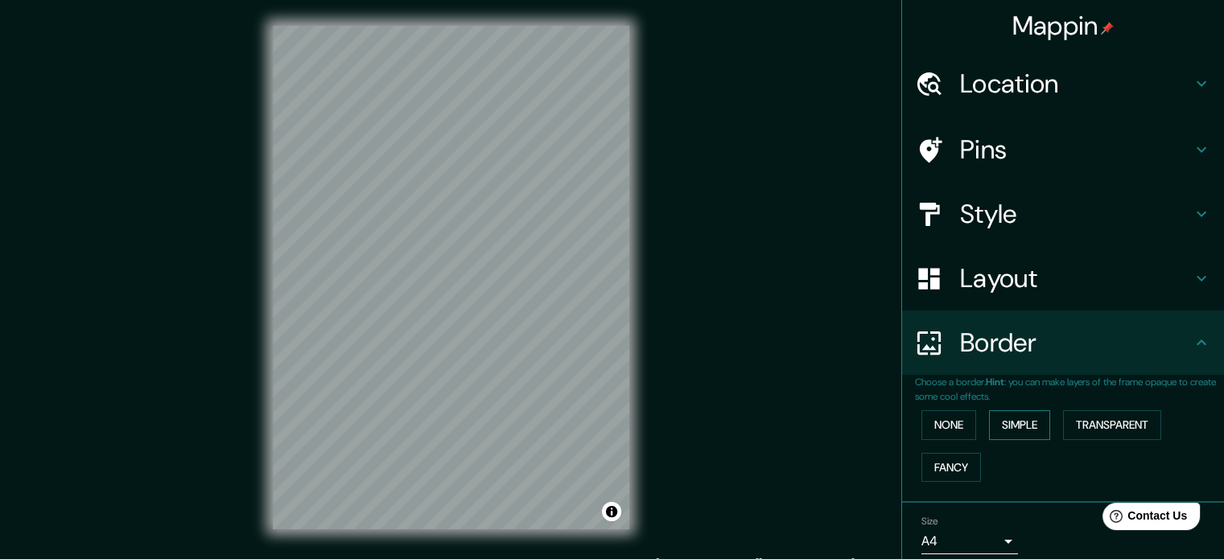
click at [1011, 427] on button "Simple" at bounding box center [1019, 425] width 61 height 30
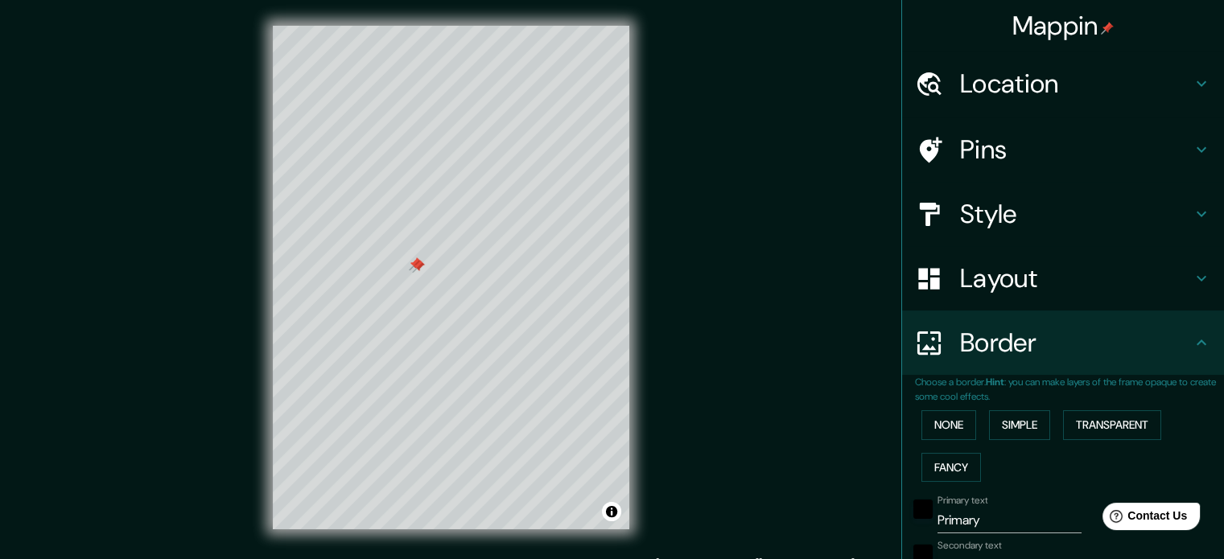
click at [419, 268] on div at bounding box center [418, 266] width 13 height 13
click at [416, 261] on div at bounding box center [415, 264] width 13 height 13
click at [412, 266] on div at bounding box center [415, 264] width 13 height 13
drag, startPoint x: 977, startPoint y: 519, endPoint x: 823, endPoint y: 523, distance: 153.8
click at [834, 523] on div "Mappin Location [GEOGRAPHIC_DATA], [GEOGRAPHIC_DATA] Pins Style Layout Border C…" at bounding box center [612, 290] width 1224 height 581
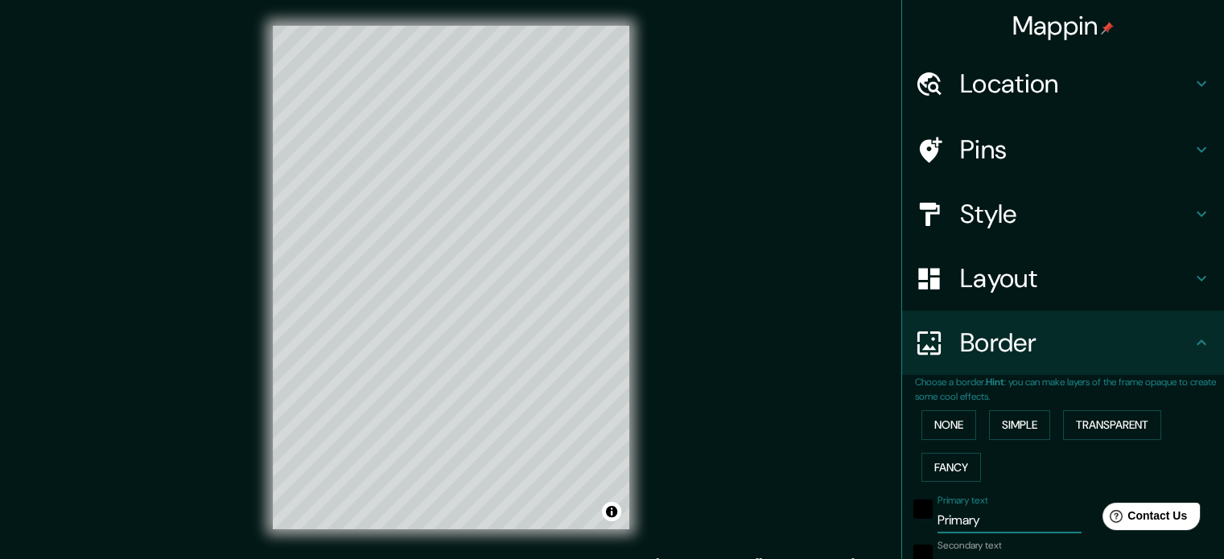
type input "m"
type input "177"
type input "35"
type input "mi"
type input "177"
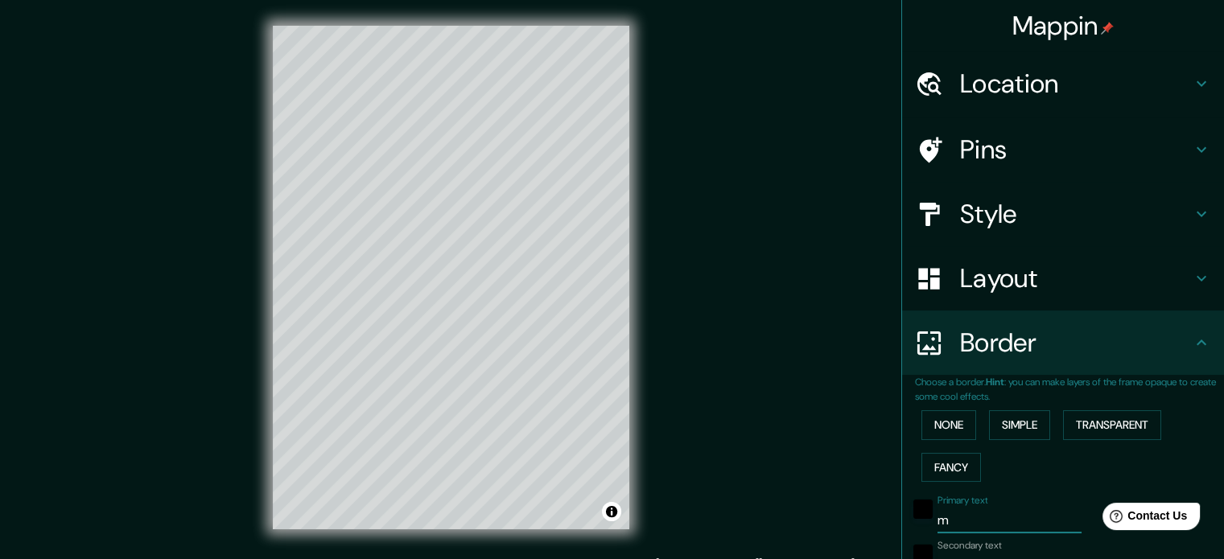
type input "35"
type input "min"
type input "177"
type input "35"
type input "mins"
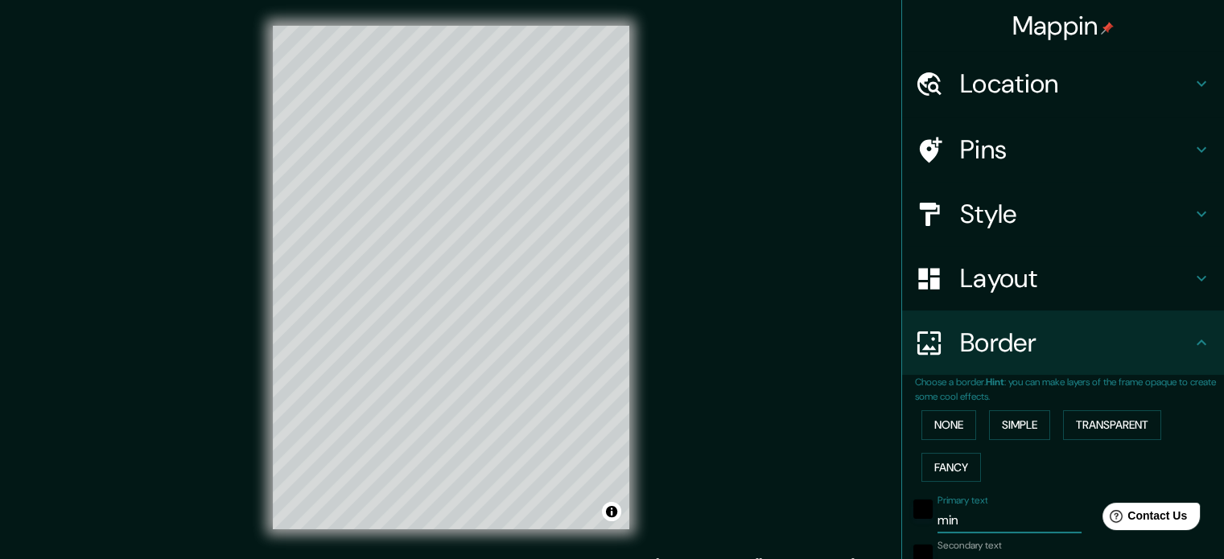
type input "177"
type input "35"
type input "[GEOGRAPHIC_DATA]"
type input "177"
type input "35"
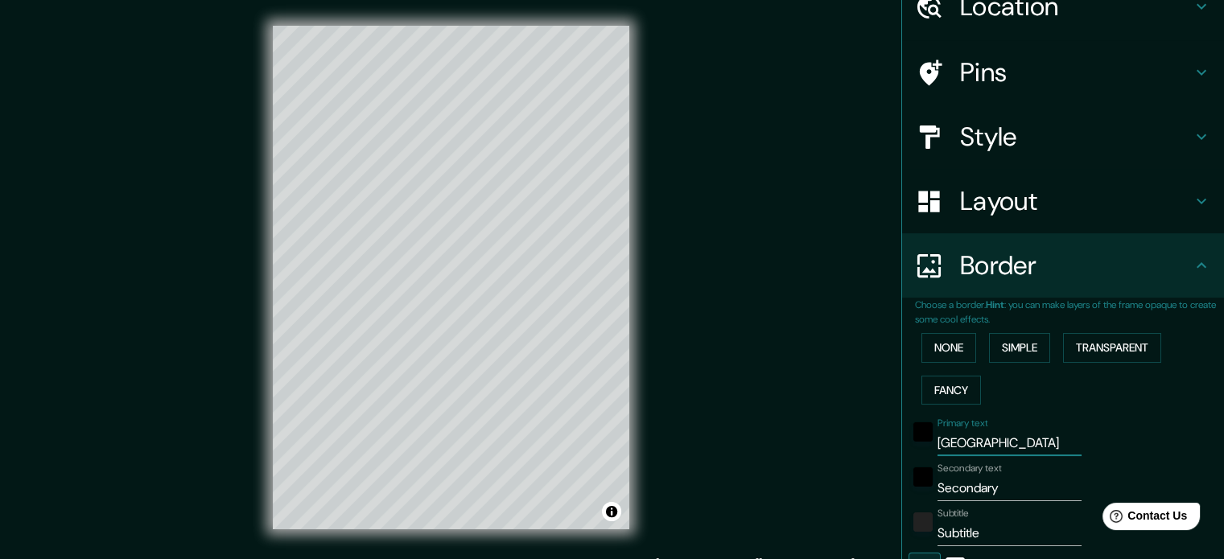
scroll to position [161, 0]
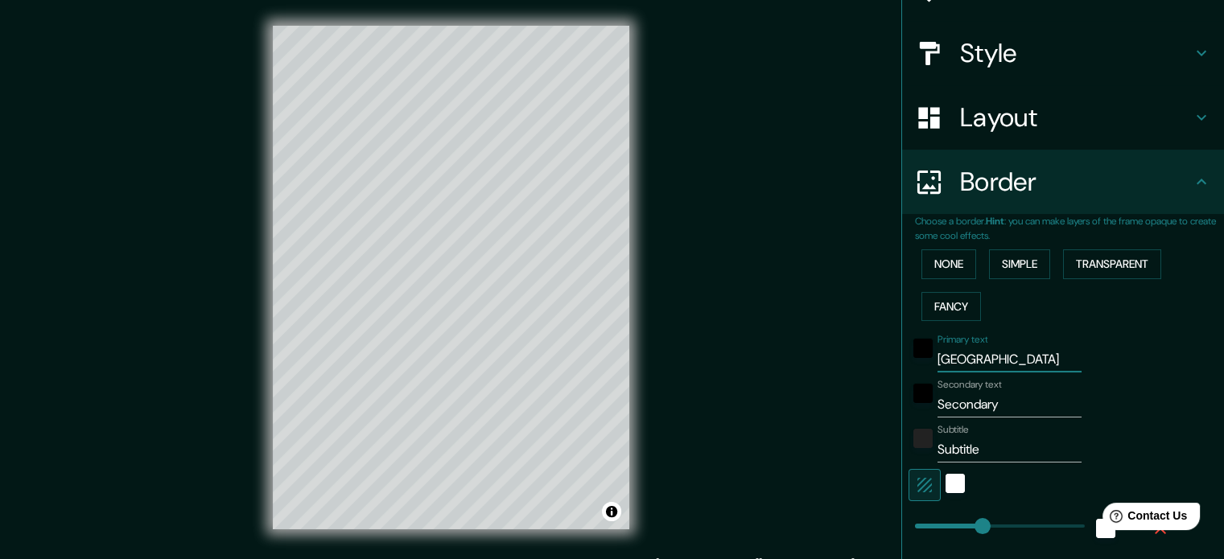
type input "[GEOGRAPHIC_DATA]"
drag, startPoint x: 999, startPoint y: 404, endPoint x: 828, endPoint y: 411, distance: 170.8
click at [838, 411] on div "Mappin Location [GEOGRAPHIC_DATA], [GEOGRAPHIC_DATA] Pins Style Layout Border C…" at bounding box center [612, 290] width 1224 height 581
type input "b"
type input "177"
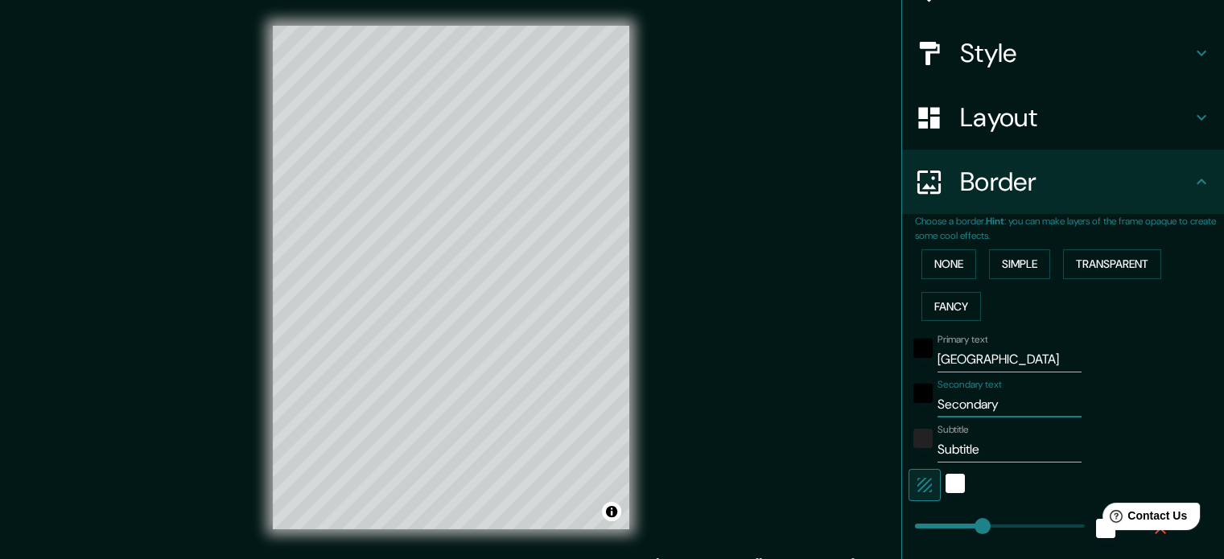
type input "35"
type input "bi"
type input "177"
type input "35"
type input "bié"
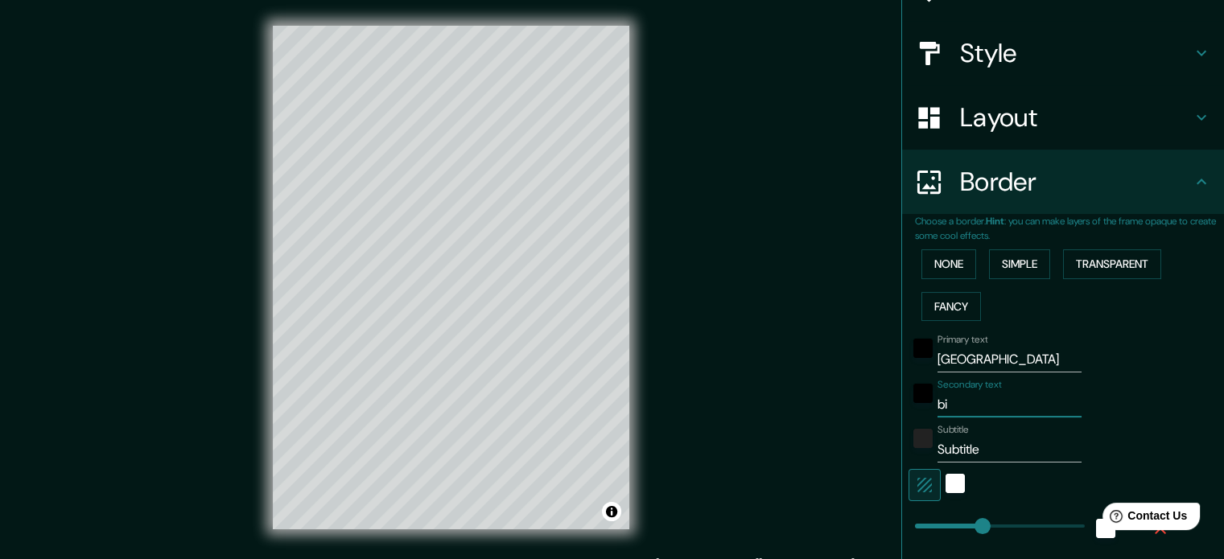
type input "177"
type input "35"
type input "biél"
type input "177"
type input "35"
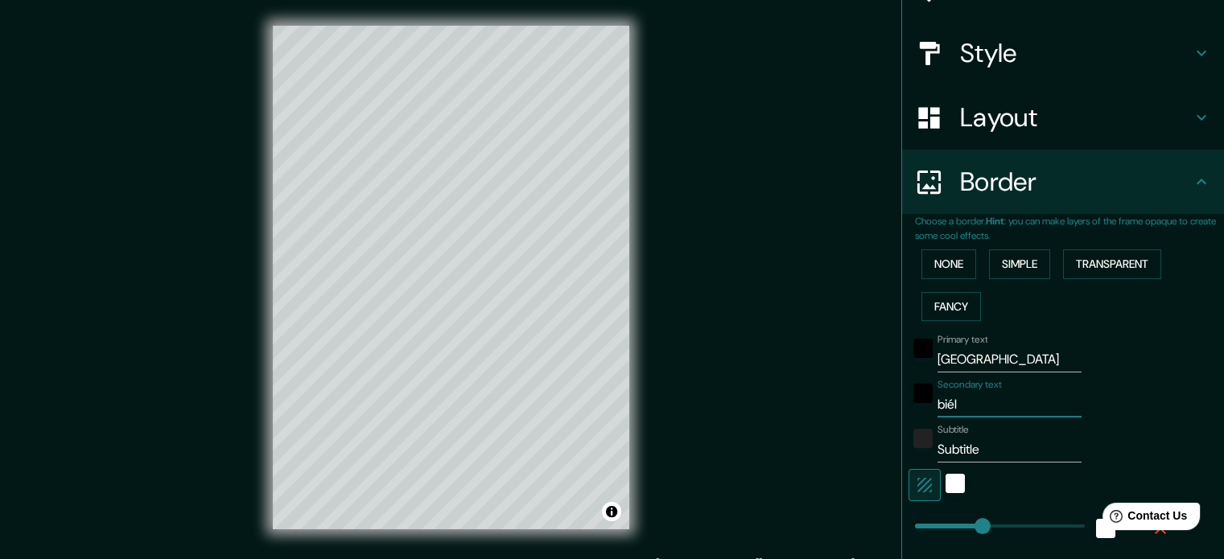
type input "biélo"
type input "177"
type input "35"
type input "biélor"
type input "177"
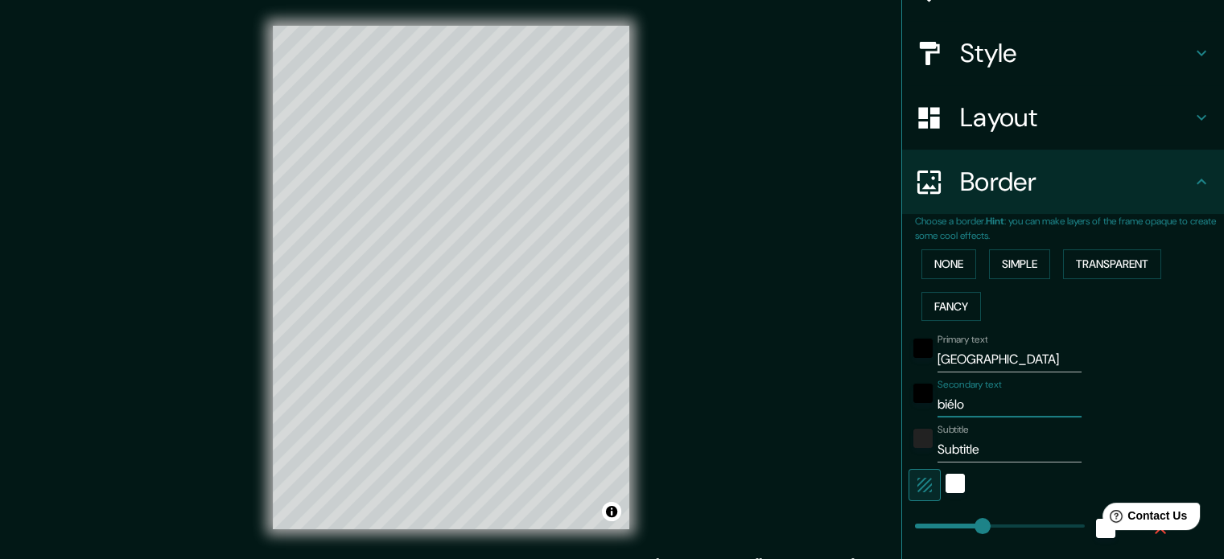
type input "35"
type input "biélors"
type input "177"
type input "35"
type input "biélorss"
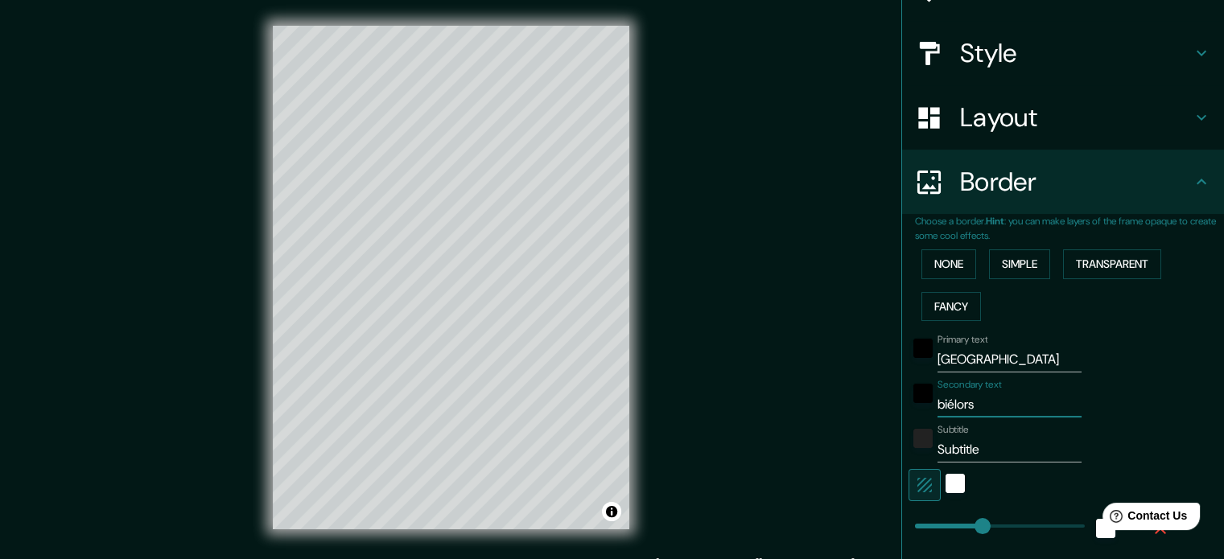
type input "177"
type input "35"
type input "biélorssi"
type input "177"
type input "35"
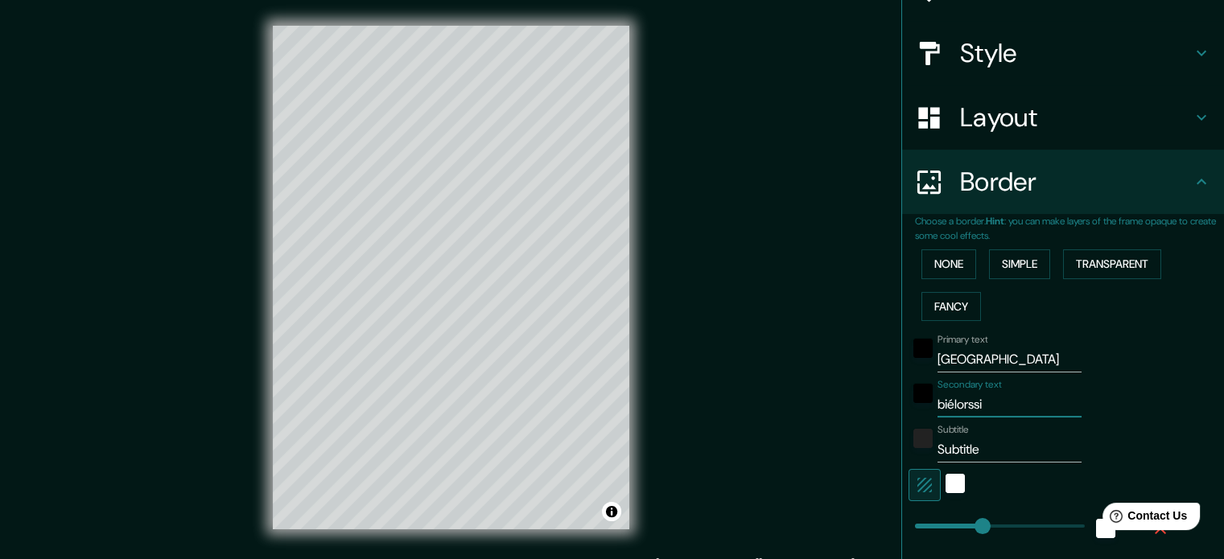
type input "biélorssie"
type input "177"
type input "35"
click at [956, 405] on input "biélorssie" at bounding box center [1010, 405] width 144 height 26
click at [963, 398] on input "biélorssie" at bounding box center [1010, 405] width 144 height 26
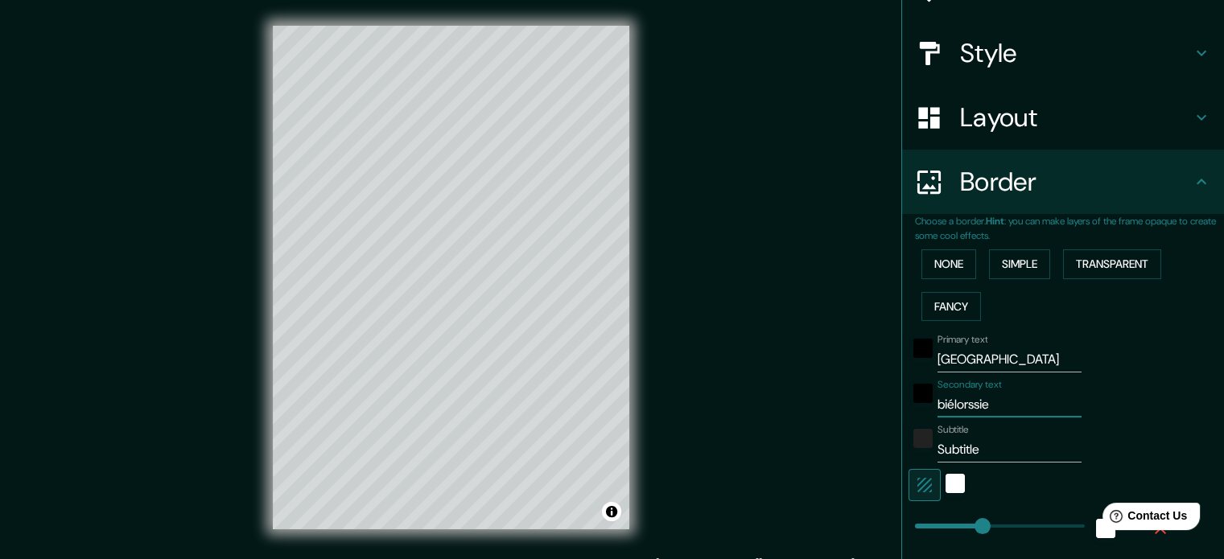
type input "biélorussie"
type input "177"
type input "35"
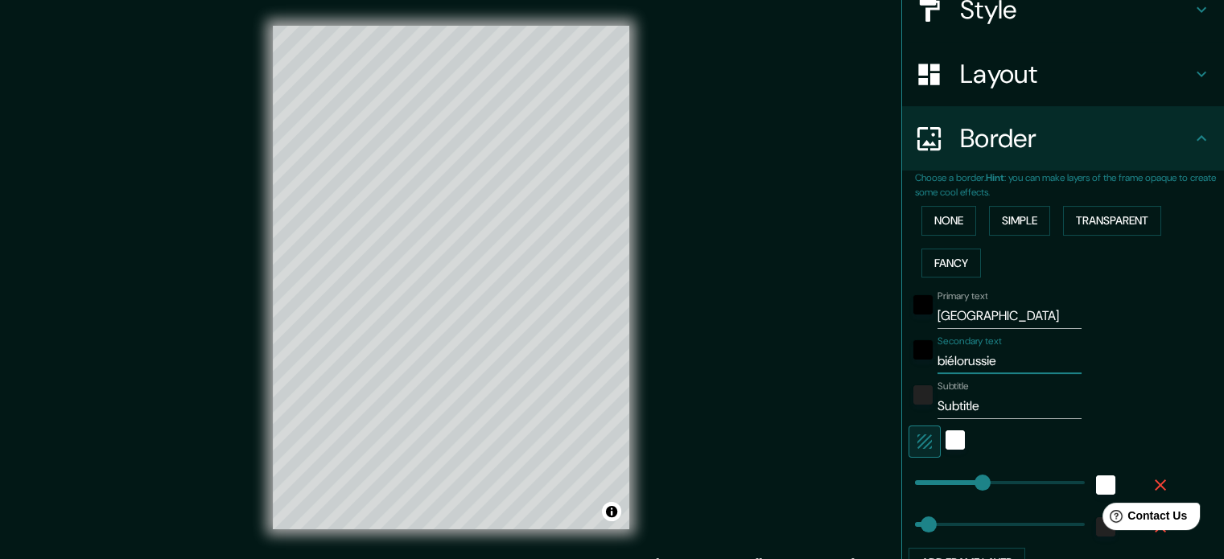
scroll to position [241, 0]
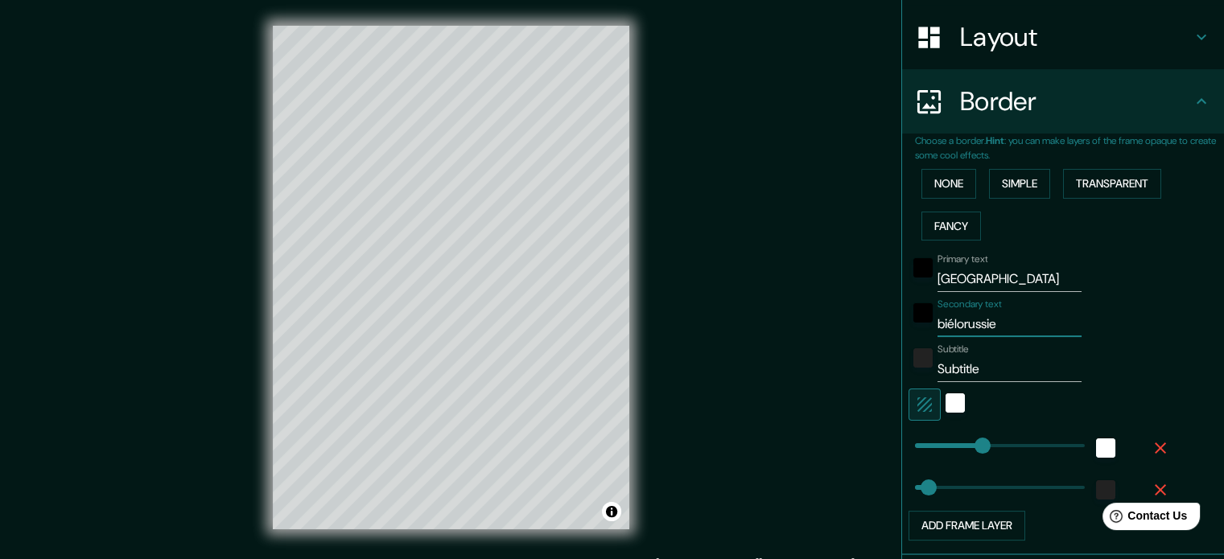
type input "biélorussie"
click at [882, 369] on div "Mappin Location Minsk, Biélorussie Pins Style Layout Border Choose a border. Hi…" at bounding box center [612, 290] width 1224 height 581
type input "177"
type input "35"
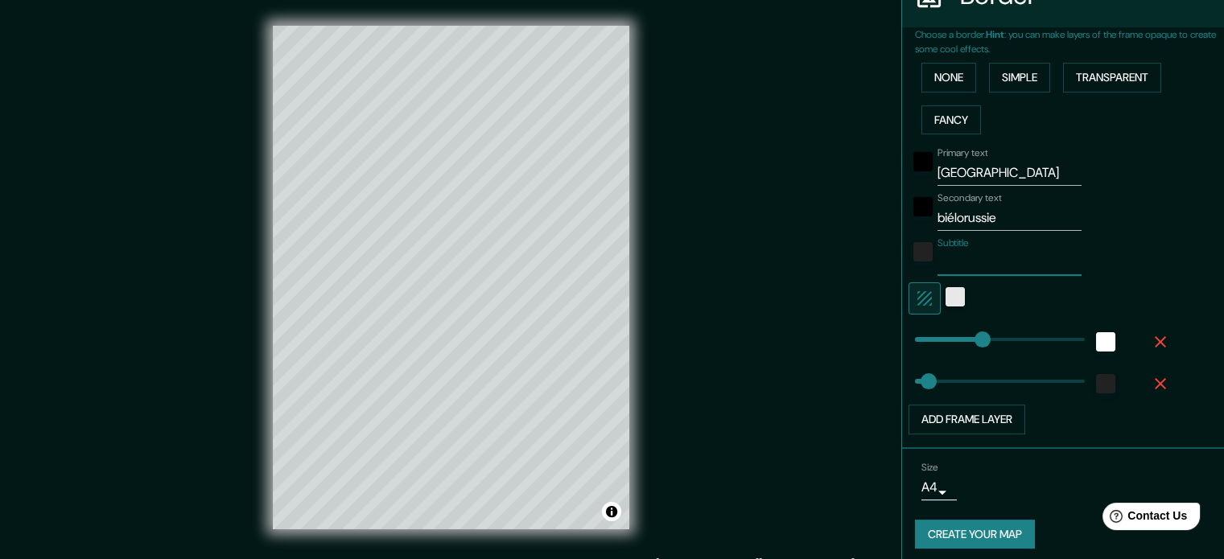
scroll to position [354, 0]
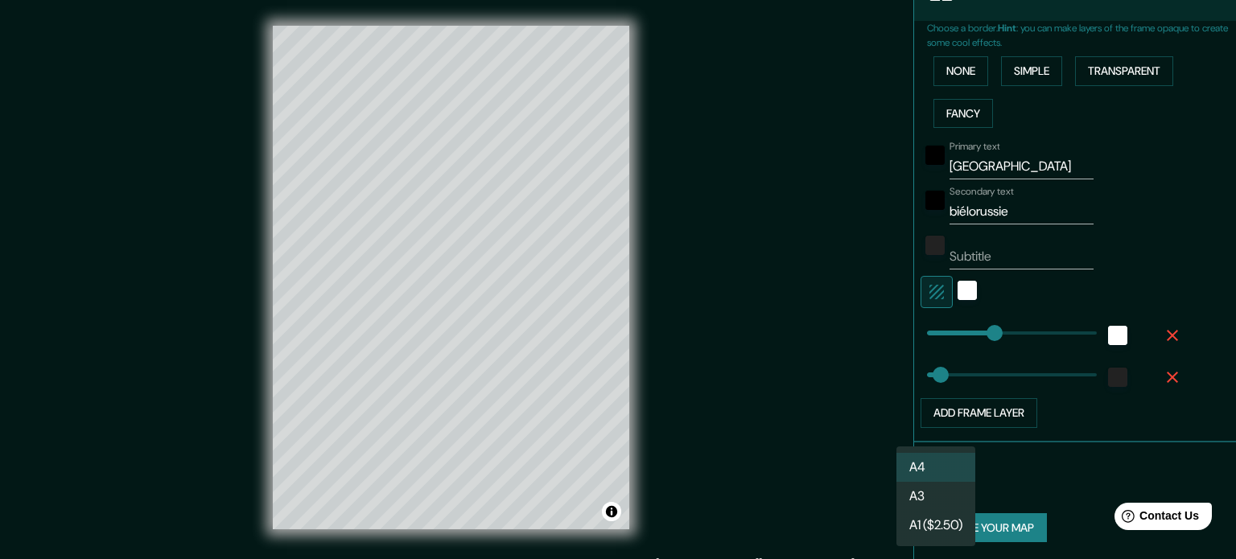
click at [914, 492] on body "Mappin Location Minsk, Biélorussie Pins Style Layout Border Choose a border. Hi…" at bounding box center [618, 279] width 1236 height 559
click at [926, 496] on li "A3" at bounding box center [936, 496] width 79 height 29
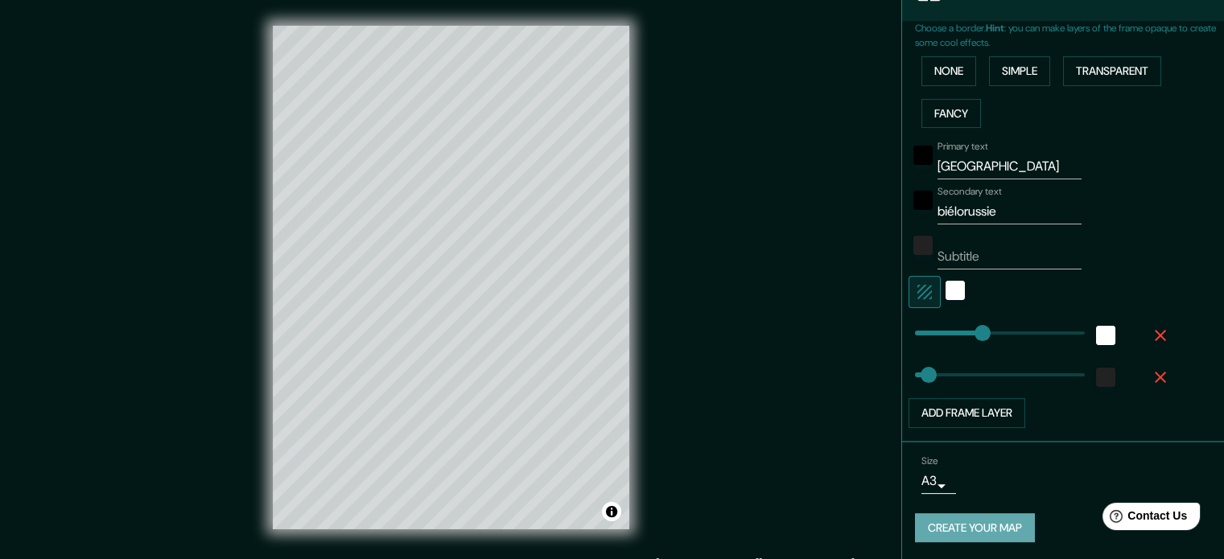
click at [987, 530] on button "Create your map" at bounding box center [975, 528] width 120 height 30
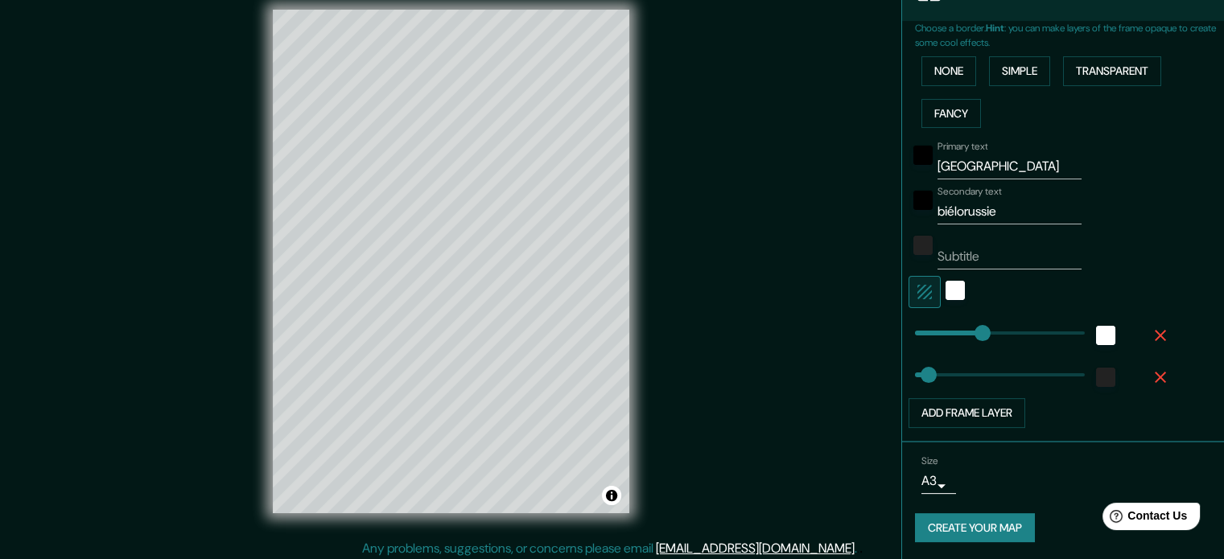
scroll to position [21, 0]
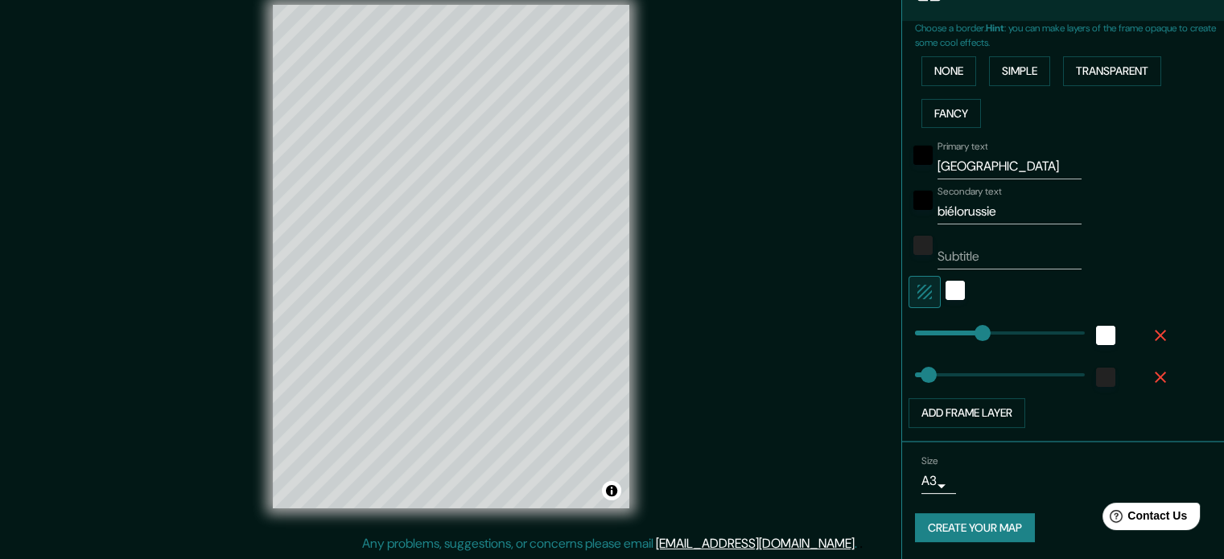
click at [1212, 547] on div at bounding box center [1212, 547] width 0 height 0
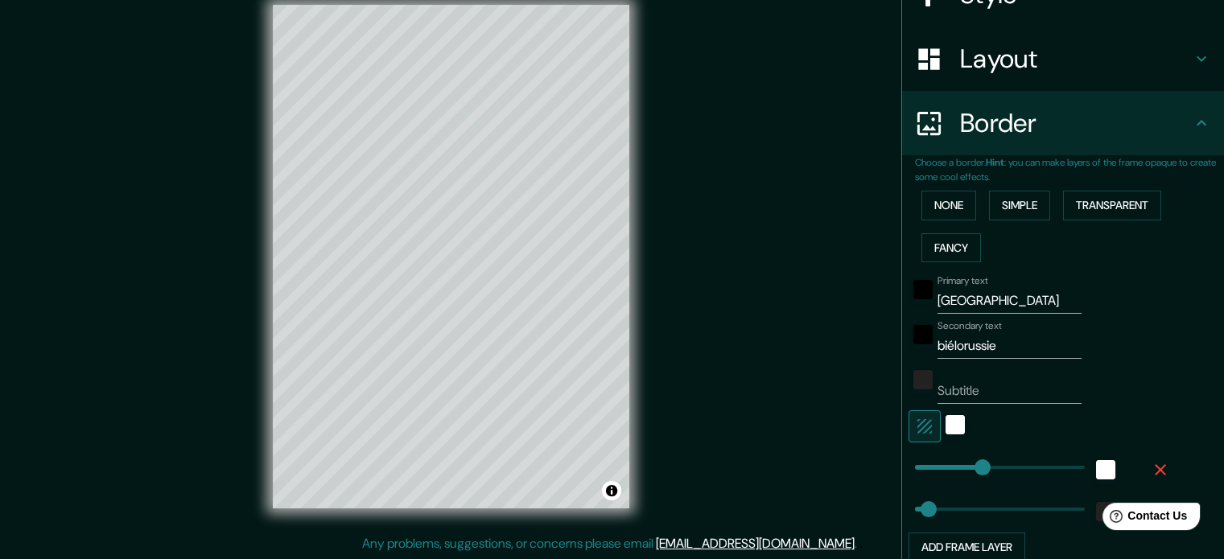
scroll to position [354, 0]
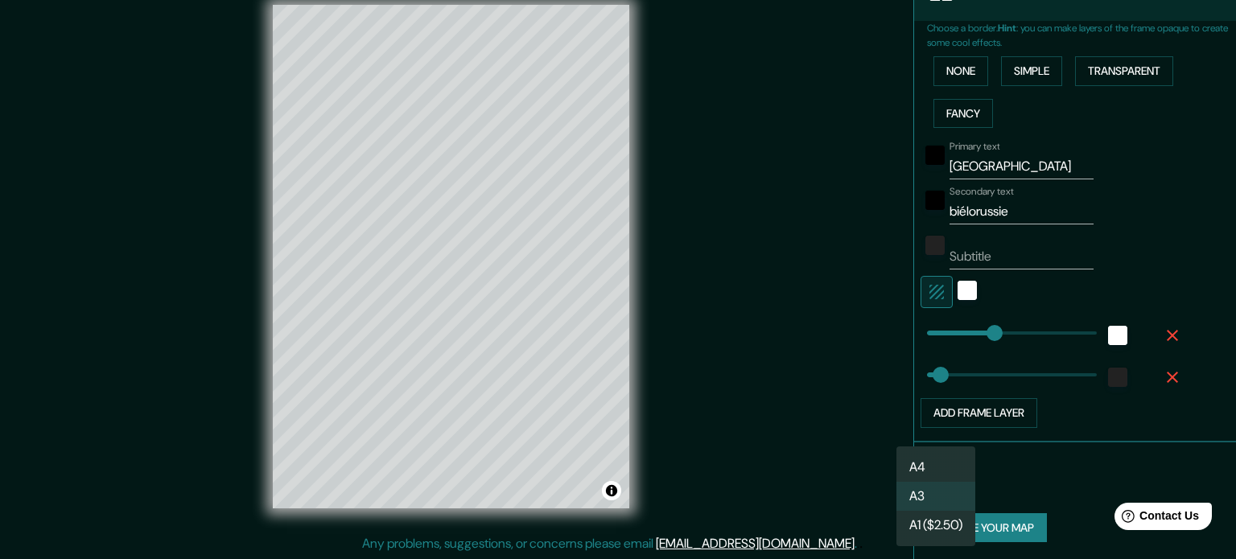
click at [917, 477] on body "Mappin Location Minsk, Biélorussie Pins Style Layout Border Choose a border. Hi…" at bounding box center [618, 258] width 1236 height 559
click at [924, 476] on li "A4" at bounding box center [936, 467] width 79 height 29
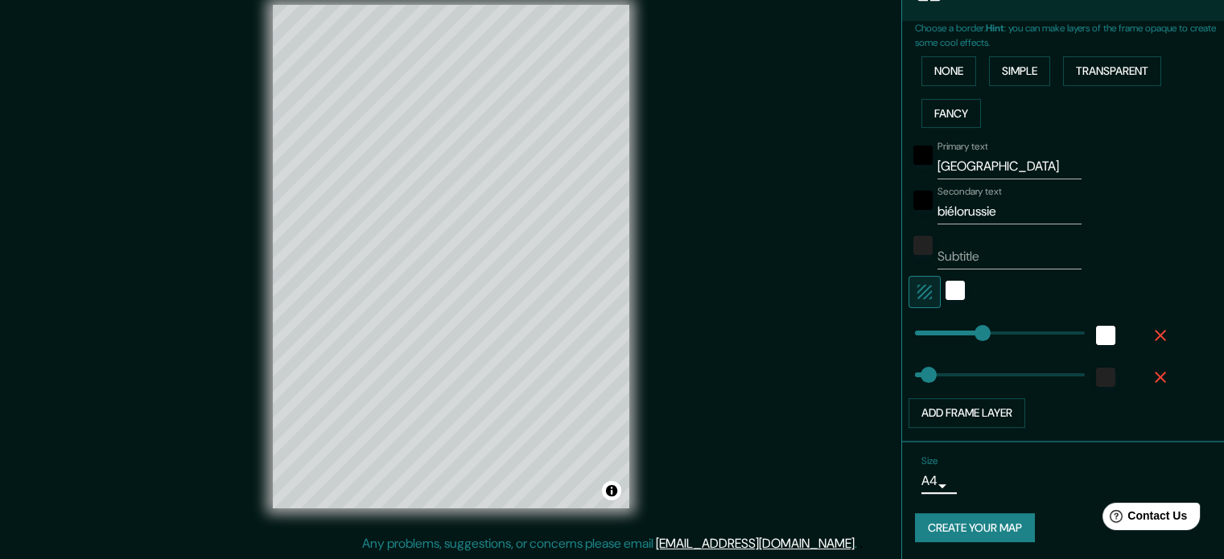
click at [962, 528] on button "Create your map" at bounding box center [975, 528] width 120 height 30
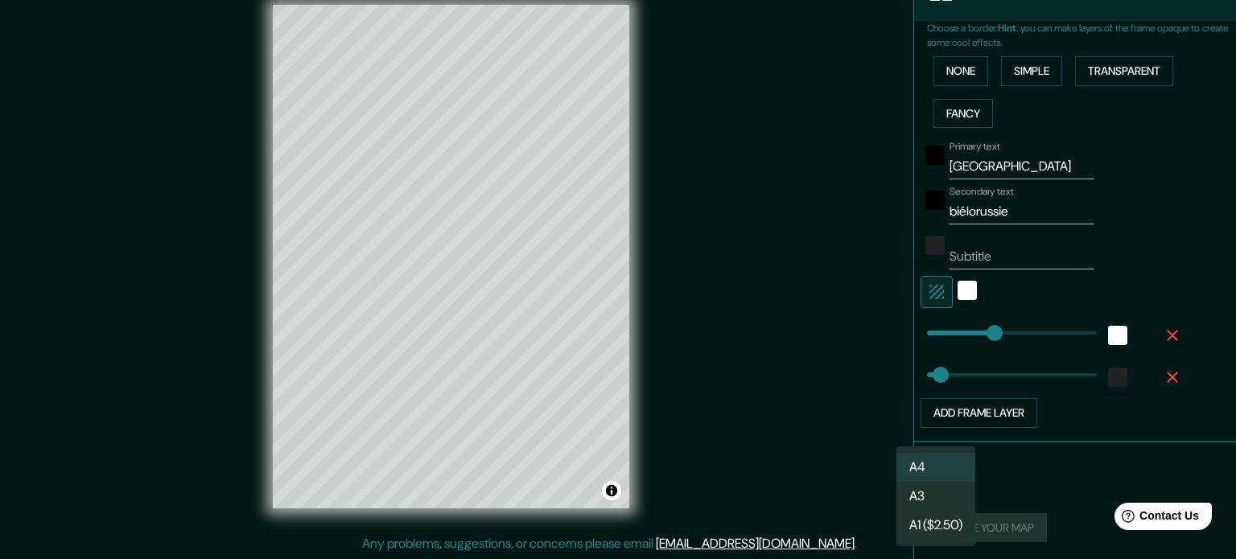
click at [928, 485] on body "Mappin Location Minsk, Biélorussie Pins Style Layout Border Choose a border. Hi…" at bounding box center [618, 258] width 1236 height 559
click at [932, 504] on li "A3" at bounding box center [936, 496] width 79 height 29
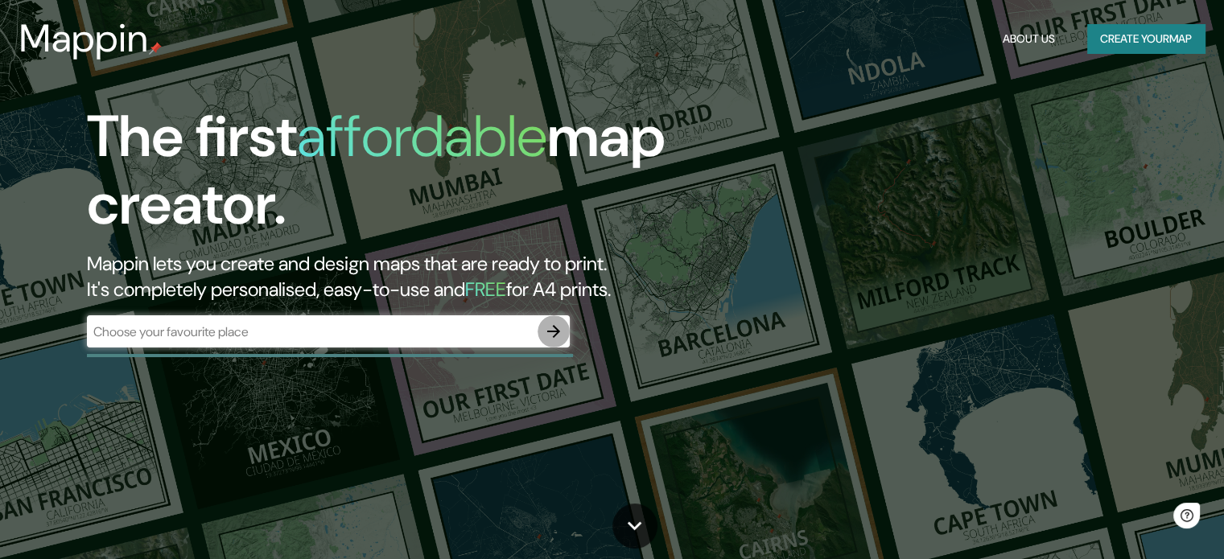
click at [551, 327] on icon "button" at bounding box center [553, 331] width 19 height 19
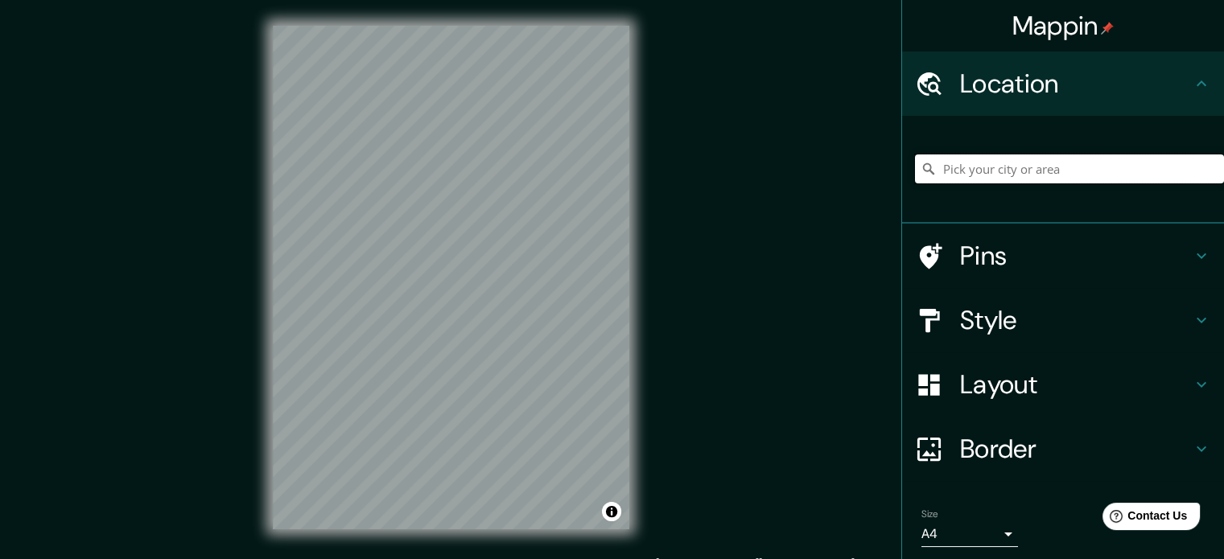
click at [1025, 171] on input "Pick your city or area" at bounding box center [1069, 169] width 309 height 29
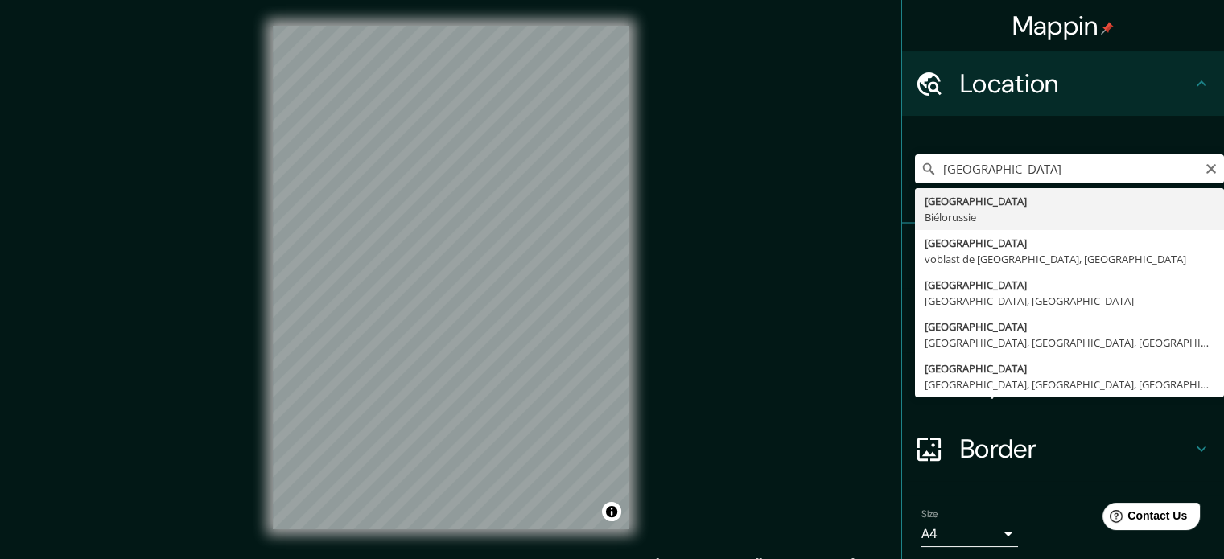
type input "[GEOGRAPHIC_DATA], [GEOGRAPHIC_DATA]"
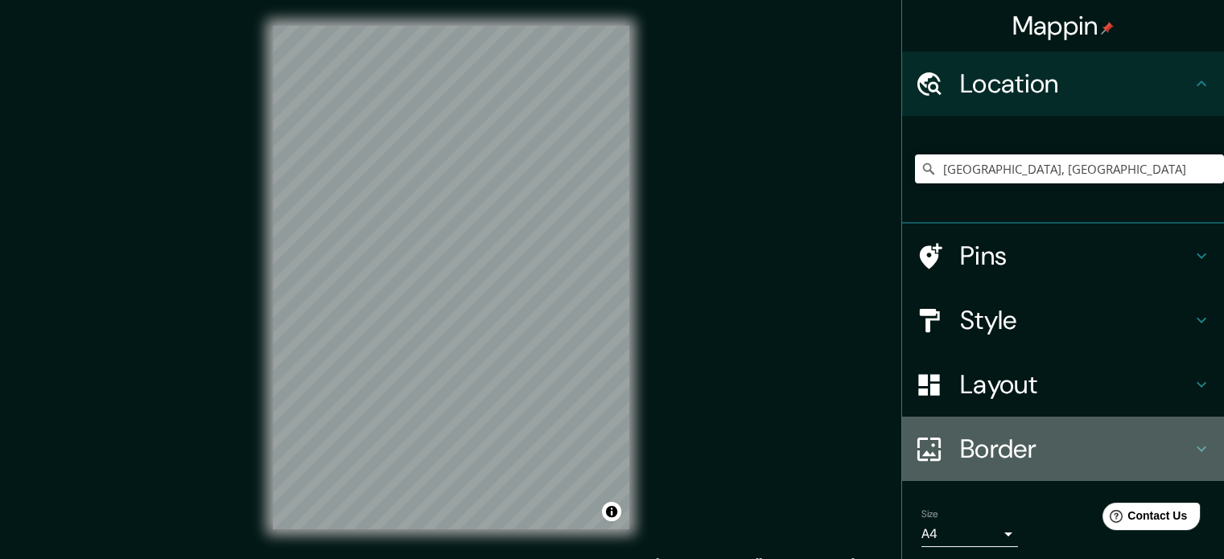
click at [1005, 438] on h4 "Border" at bounding box center [1076, 449] width 232 height 32
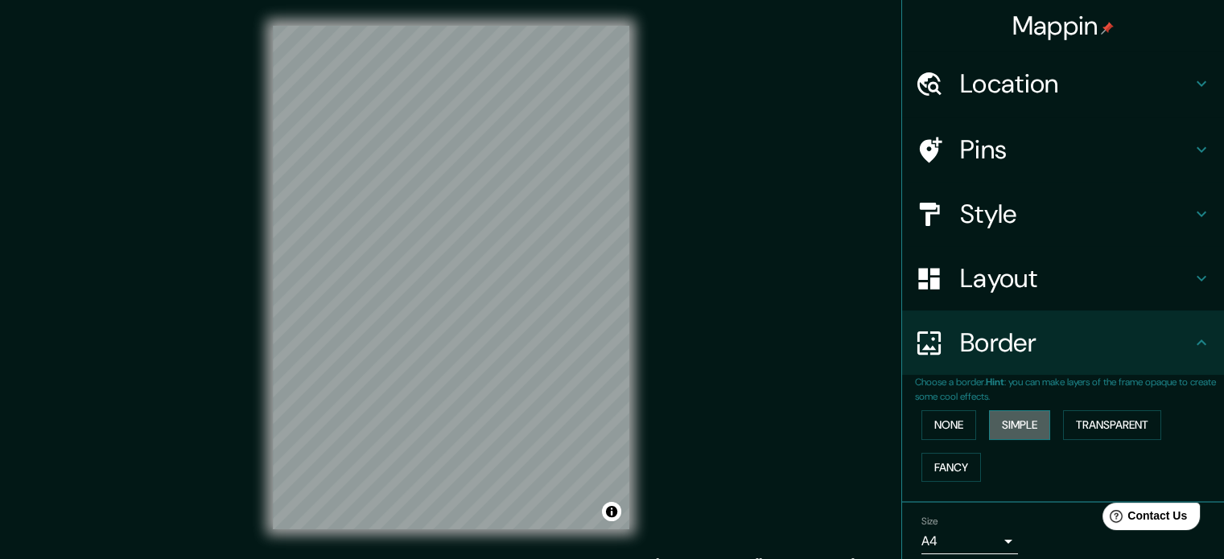
click at [1006, 436] on button "Simple" at bounding box center [1019, 425] width 61 height 30
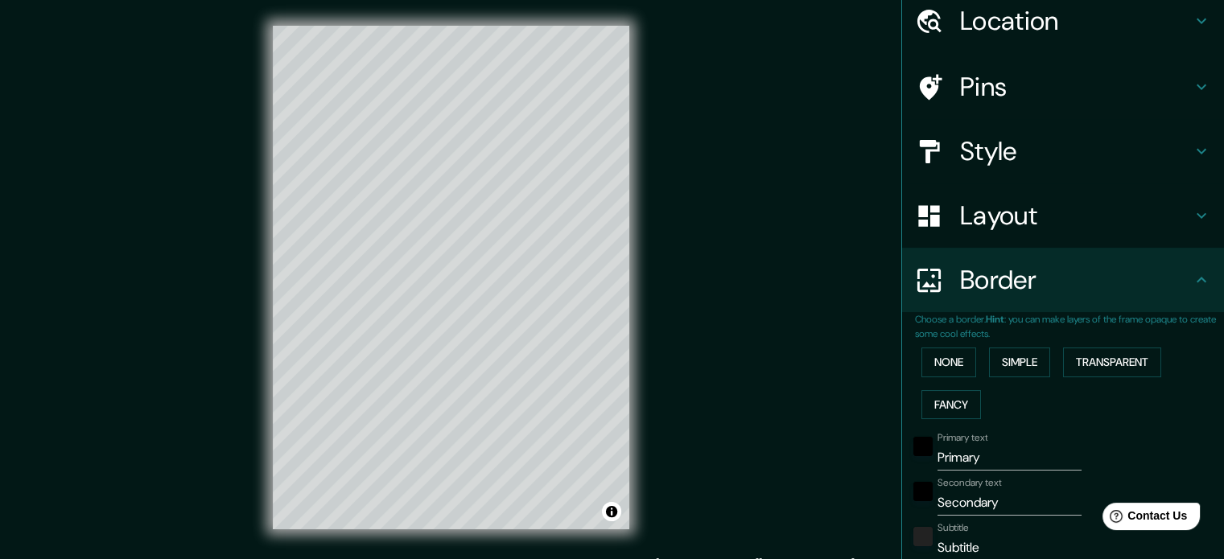
scroll to position [241, 0]
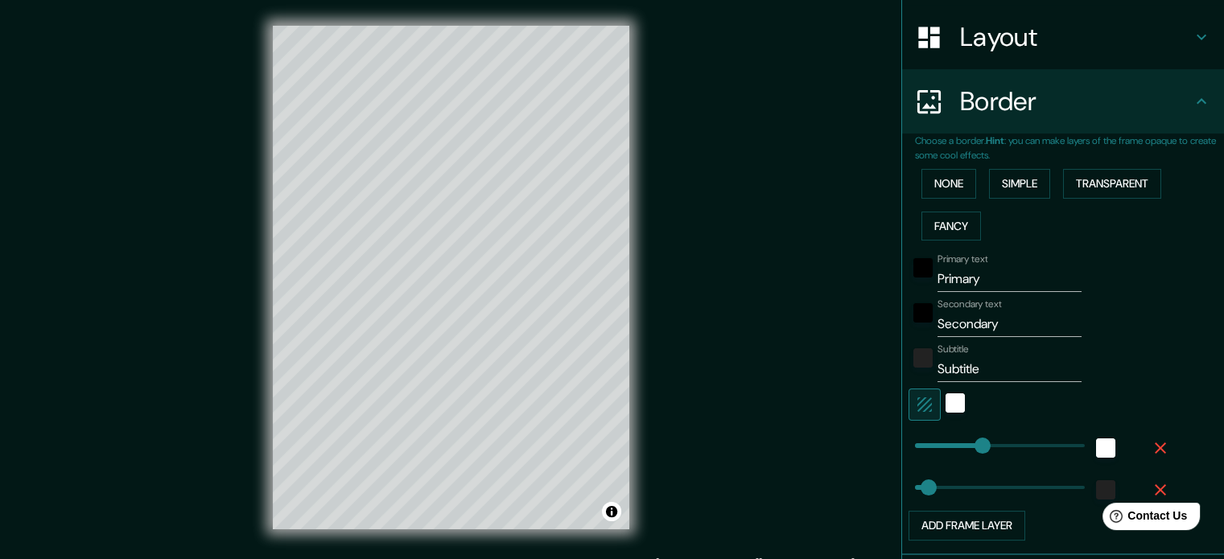
type input "177"
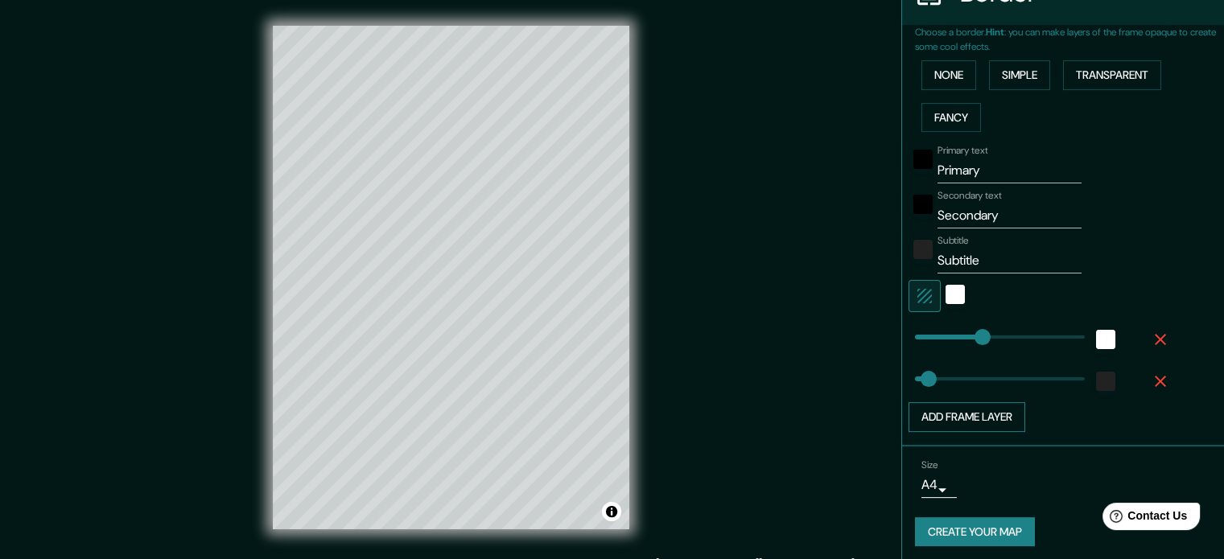
scroll to position [354, 0]
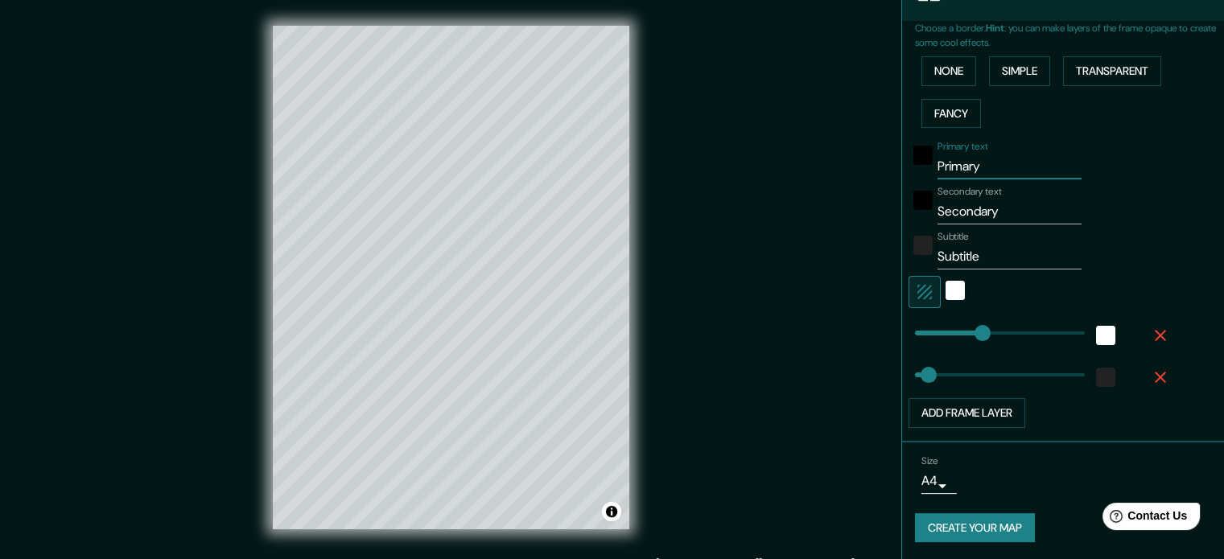
drag, startPoint x: 957, startPoint y: 168, endPoint x: 750, endPoint y: 182, distance: 207.3
click at [752, 175] on div "Mappin Location [GEOGRAPHIC_DATA], [GEOGRAPHIC_DATA] Pins Style Layout Border C…" at bounding box center [612, 290] width 1224 height 581
type input "m"
type input "177"
type input "35"
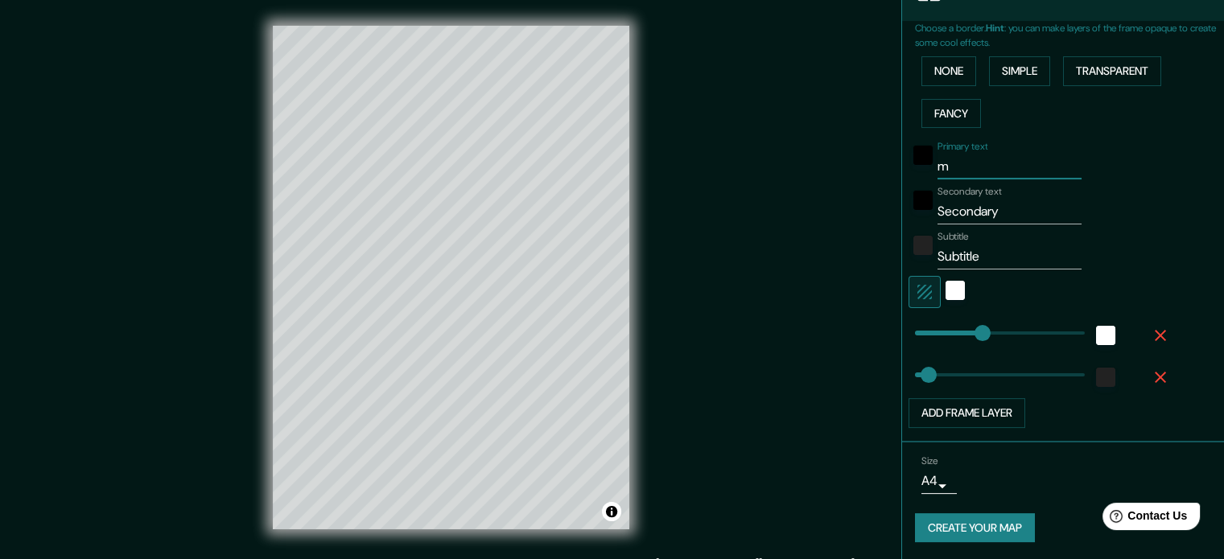
type input "mi"
type input "177"
type input "35"
type input "min"
type input "177"
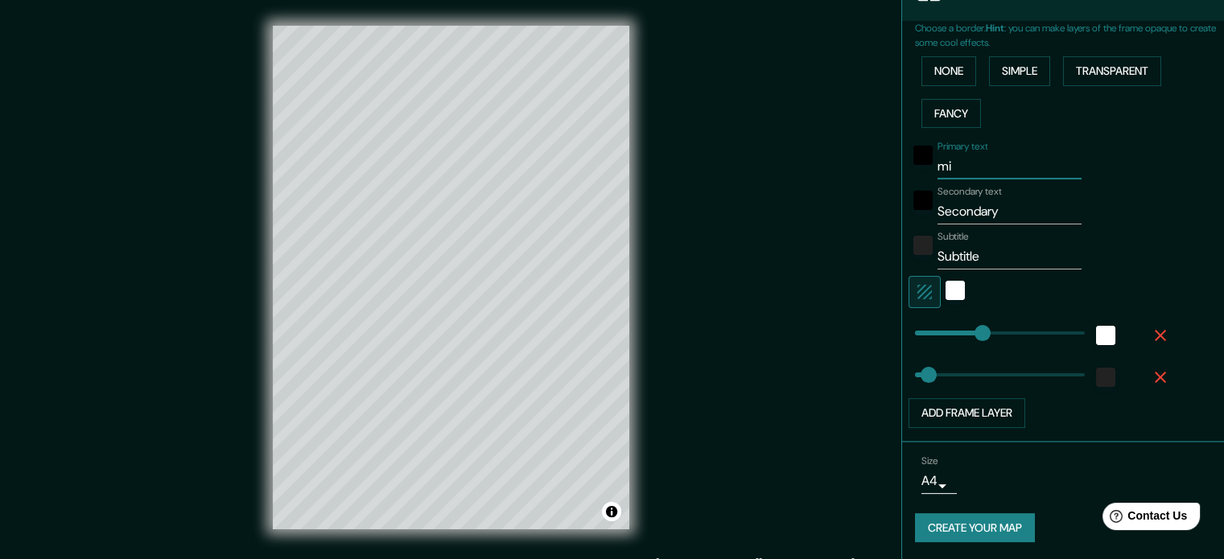
type input "35"
type input "mins"
type input "177"
type input "35"
type input "[GEOGRAPHIC_DATA]"
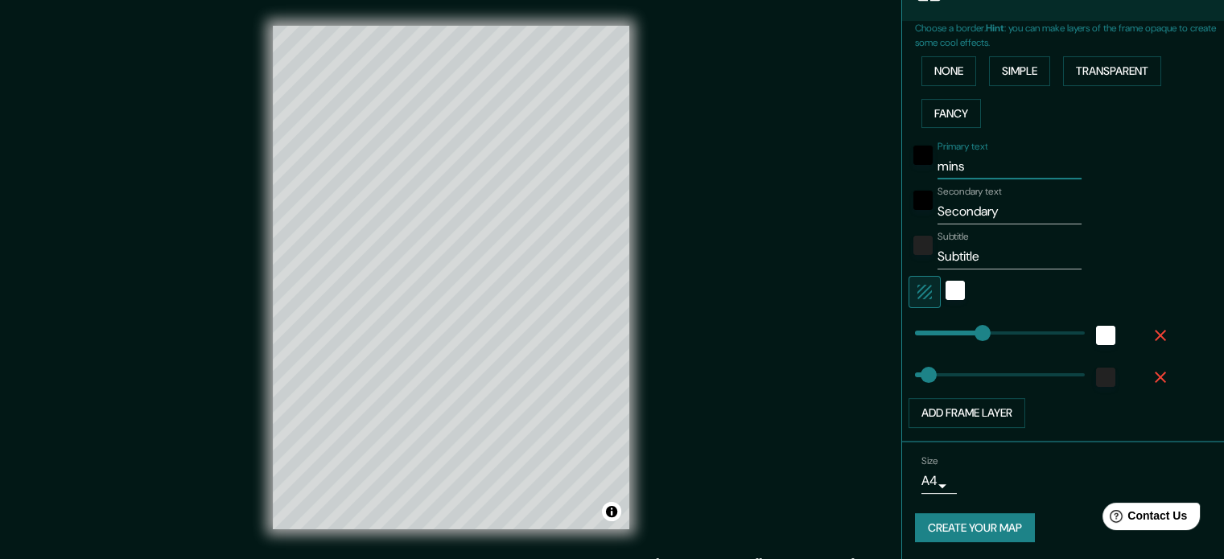
type input "177"
type input "35"
type input "[GEOGRAPHIC_DATA]"
drag, startPoint x: 995, startPoint y: 211, endPoint x: 705, endPoint y: 249, distance: 292.3
click at [707, 249] on div "Mappin Location [GEOGRAPHIC_DATA], [GEOGRAPHIC_DATA] Pins Style Layout Border C…" at bounding box center [612, 290] width 1224 height 581
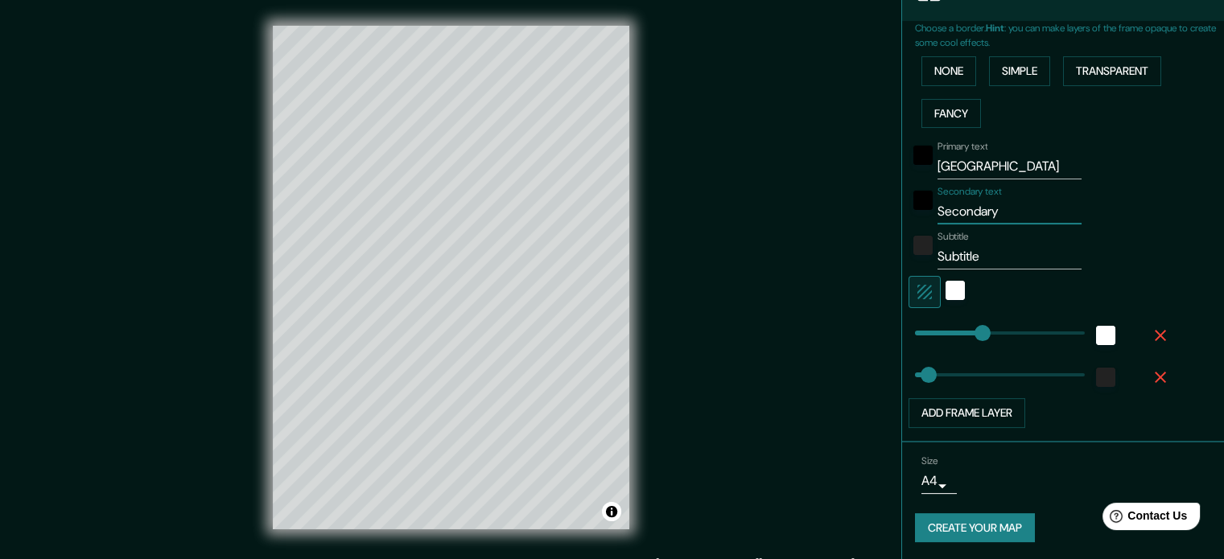
type input "b"
type input "177"
type input "35"
type input "bi"
type input "177"
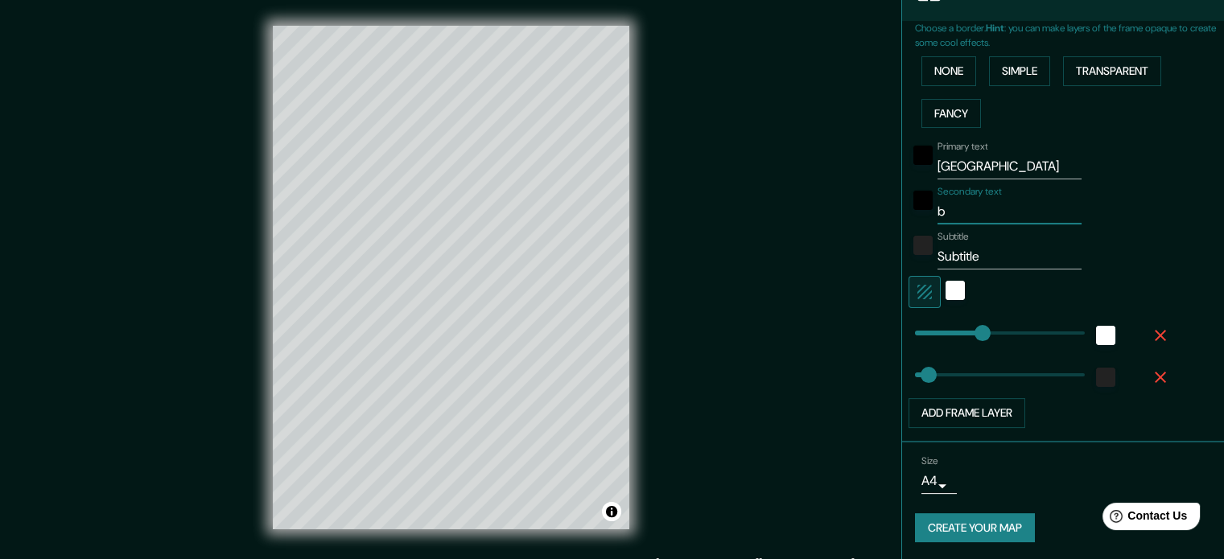
type input "35"
type input "bié"
type input "177"
type input "35"
type input "biél"
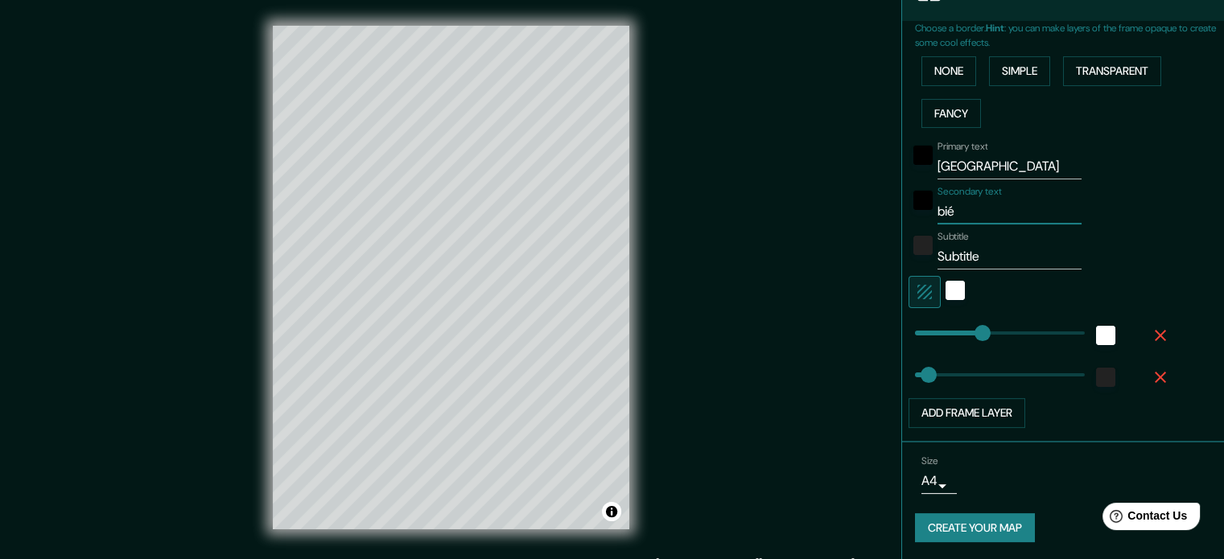
type input "177"
type input "35"
type input "biélo"
type input "177"
type input "35"
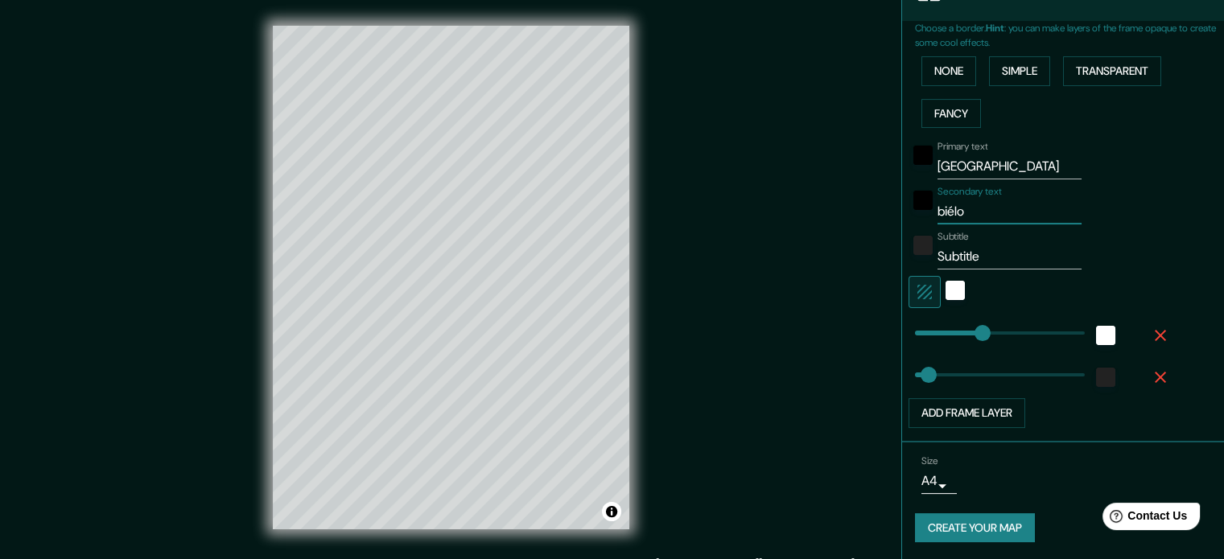
type input "biélor"
type input "177"
type input "35"
type input "biélori"
type input "177"
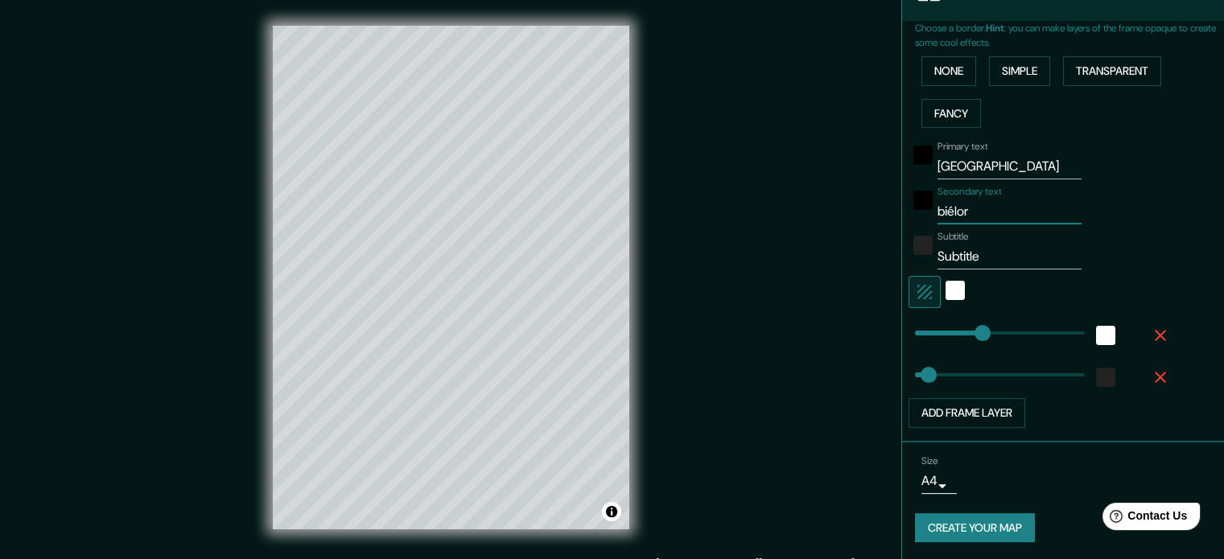
type input "35"
type input "biéloris"
type input "177"
type input "35"
type input "biélori"
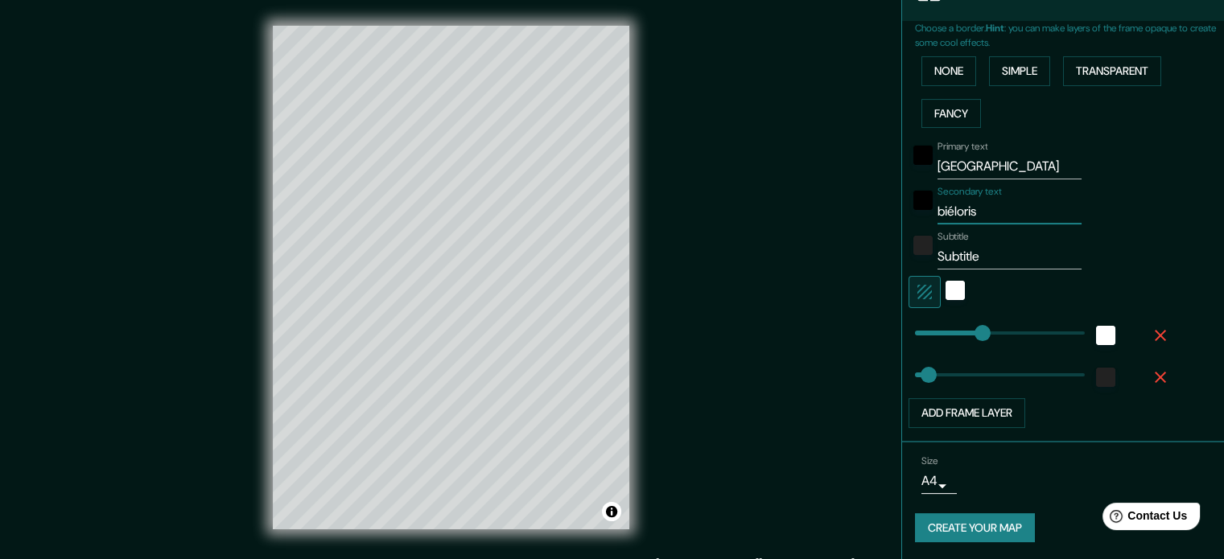
type input "177"
type input "35"
type input "biélor"
type input "177"
type input "35"
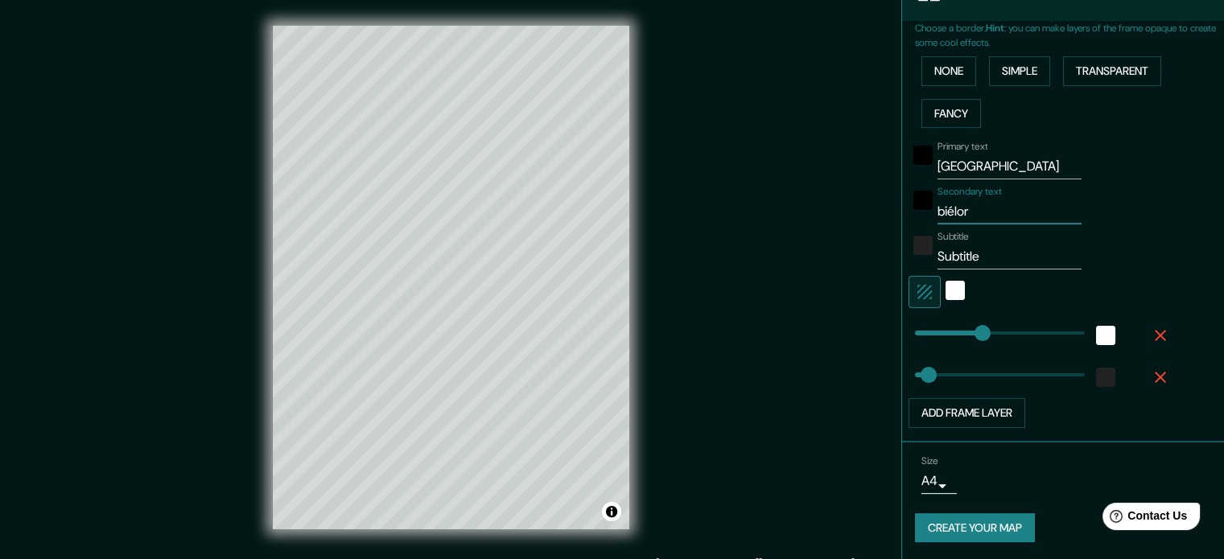
type input "biéloru"
type input "177"
type input "35"
type input "biélorus"
type input "177"
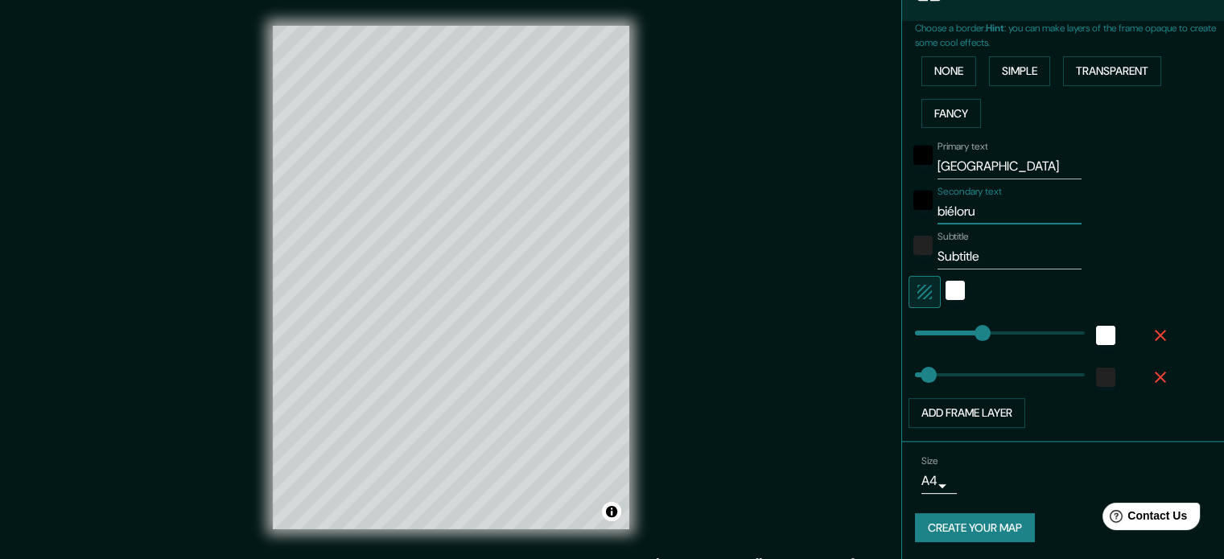
type input "35"
type input "biéloruss"
type input "177"
type input "35"
type input "biélorussi"
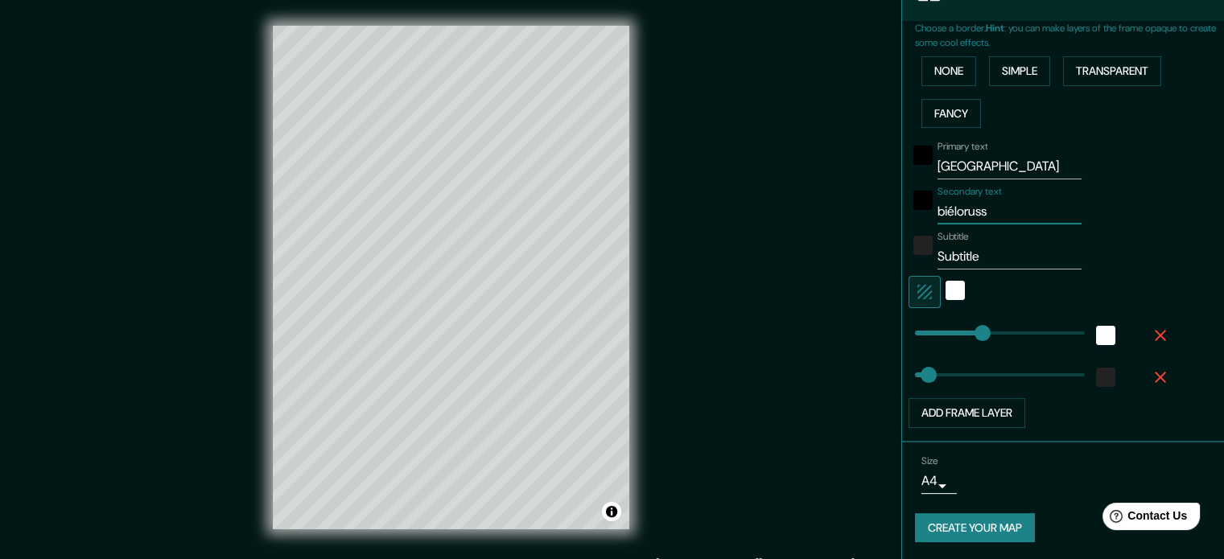
type input "177"
type input "35"
type input "biélorussie"
type input "177"
type input "35"
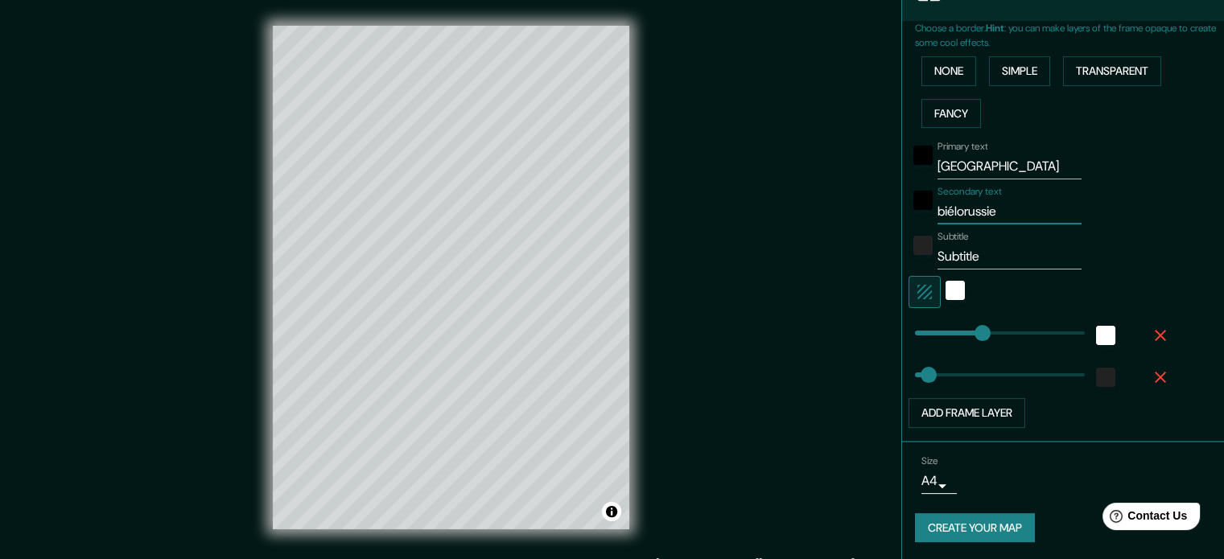
type input "biélorussie"
drag, startPoint x: 930, startPoint y: 259, endPoint x: 849, endPoint y: 283, distance: 84.0
click at [872, 267] on div "Mappin Location [GEOGRAPHIC_DATA], [GEOGRAPHIC_DATA] Pins Style Layout Border C…" at bounding box center [612, 290] width 1224 height 581
type input "177"
type input "35"
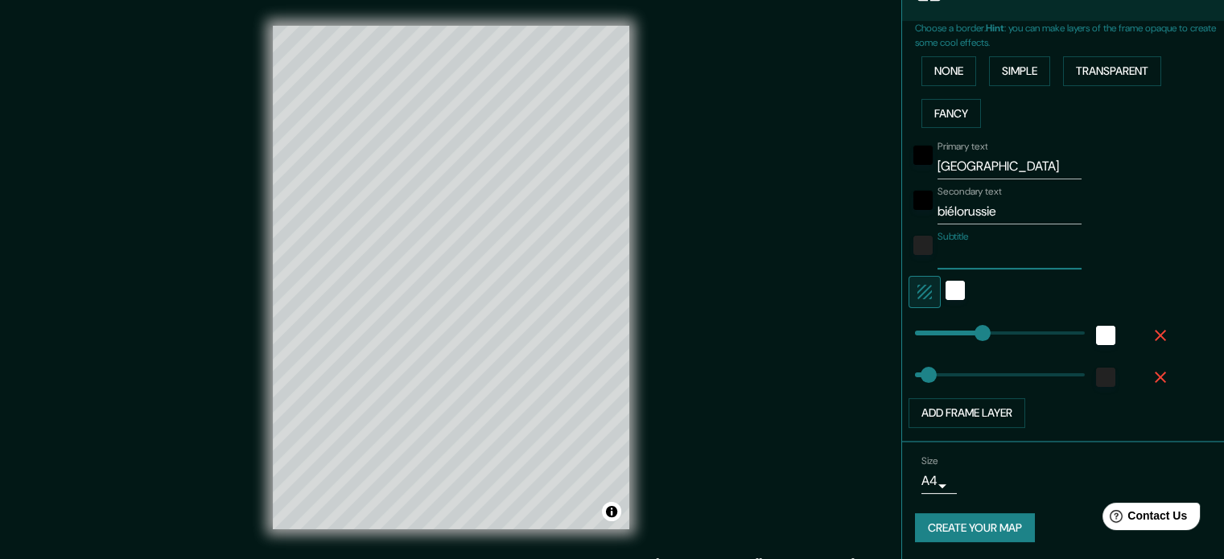
click at [930, 479] on body "Mappin Location Minsk, Biélorussie Pins Style Layout Border Choose a border. Hi…" at bounding box center [612, 279] width 1224 height 559
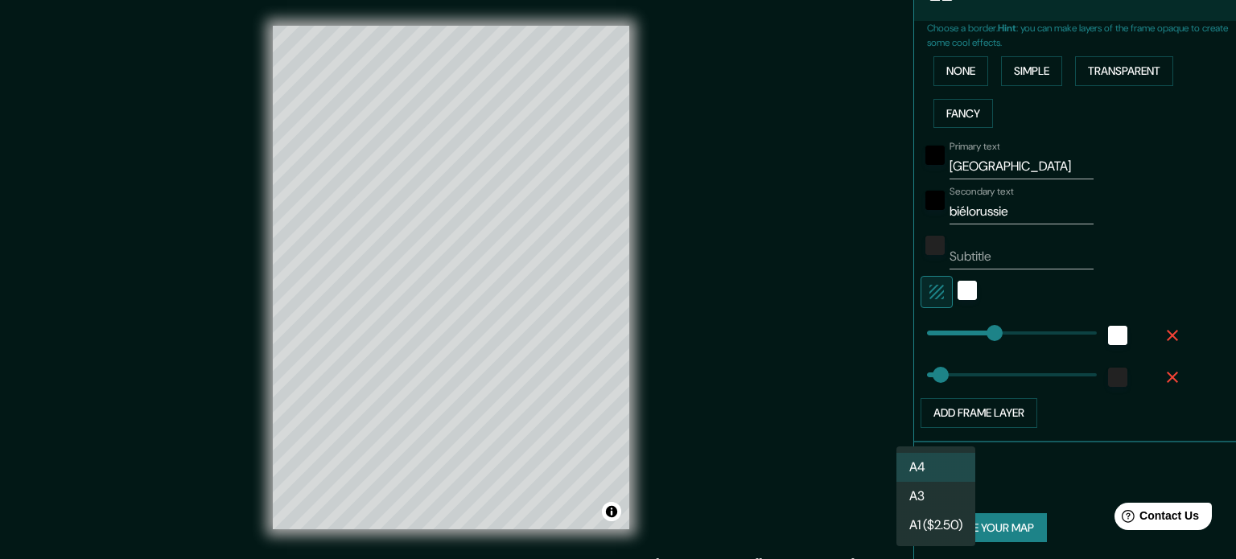
click at [926, 495] on li "A3" at bounding box center [936, 496] width 79 height 29
type input "a4"
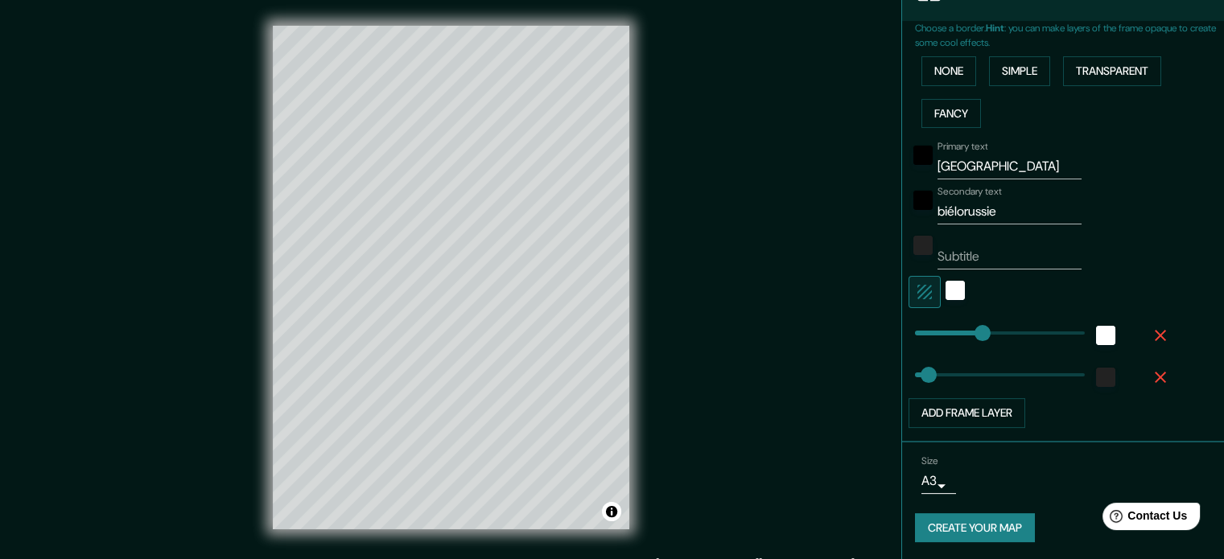
click at [991, 530] on button "Create your map" at bounding box center [975, 528] width 120 height 30
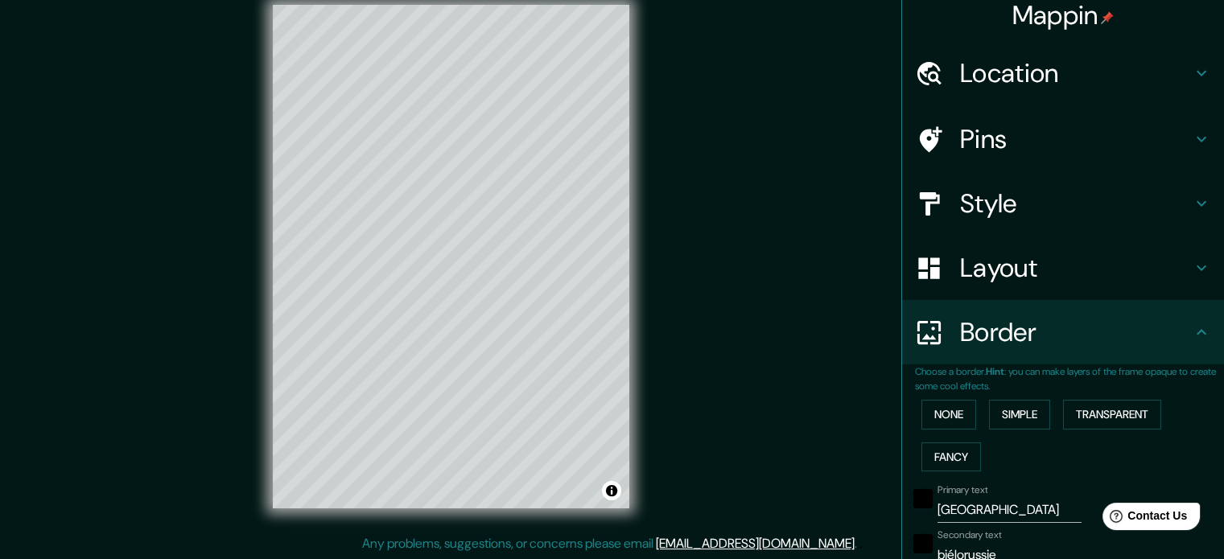
scroll to position [0, 0]
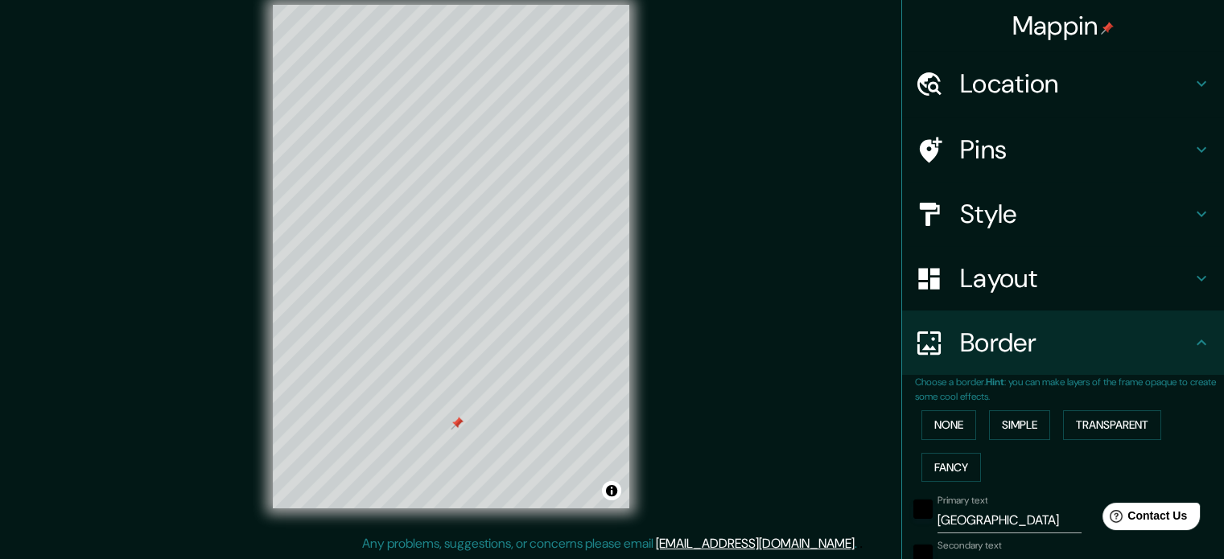
click at [451, 429] on div at bounding box center [457, 423] width 13 height 13
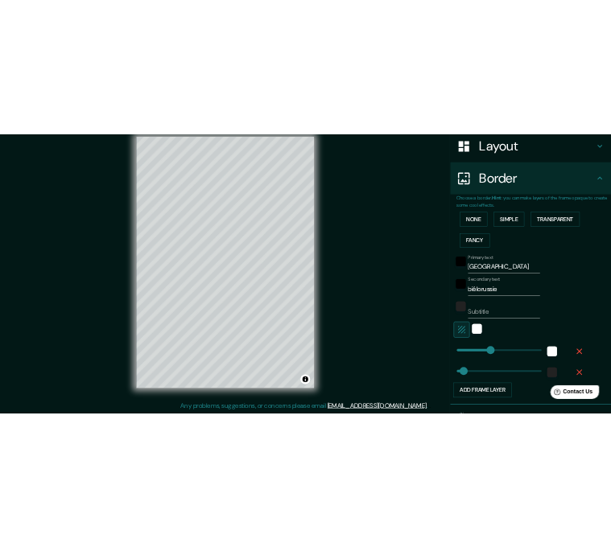
scroll to position [354, 0]
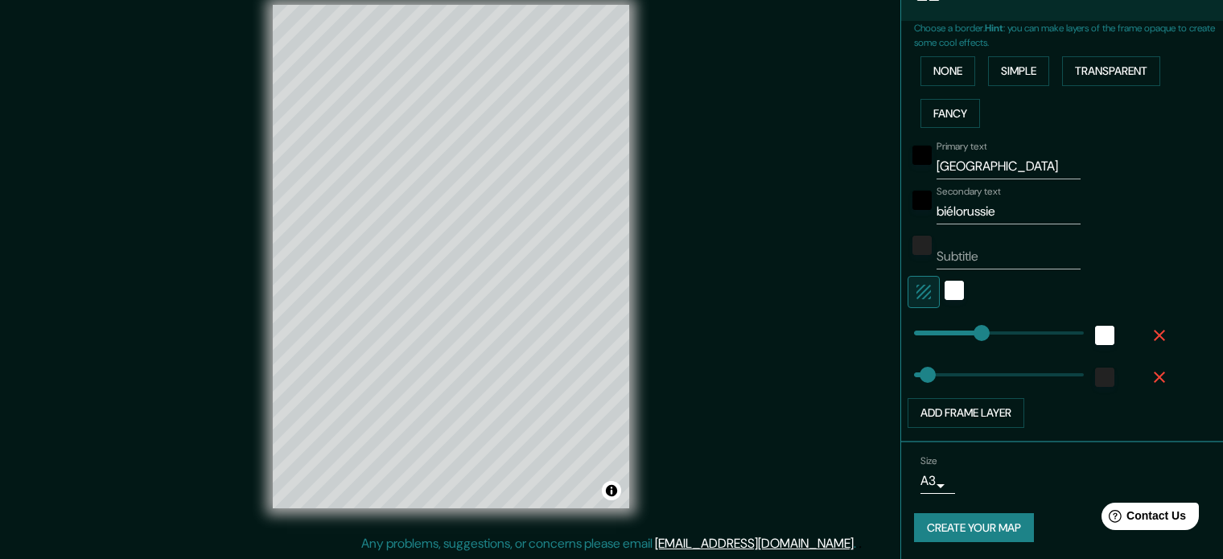
type input "177"
type input "35"
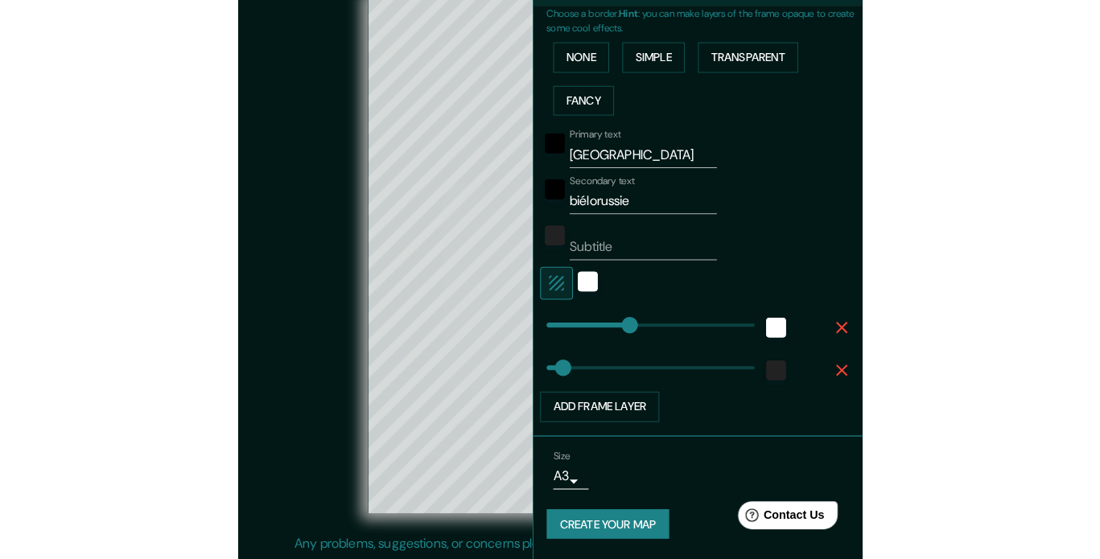
scroll to position [340, 0]
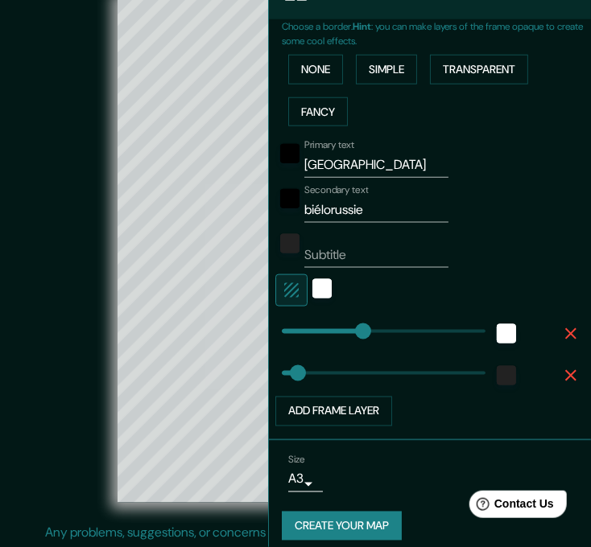
type input "177"
type input "35"
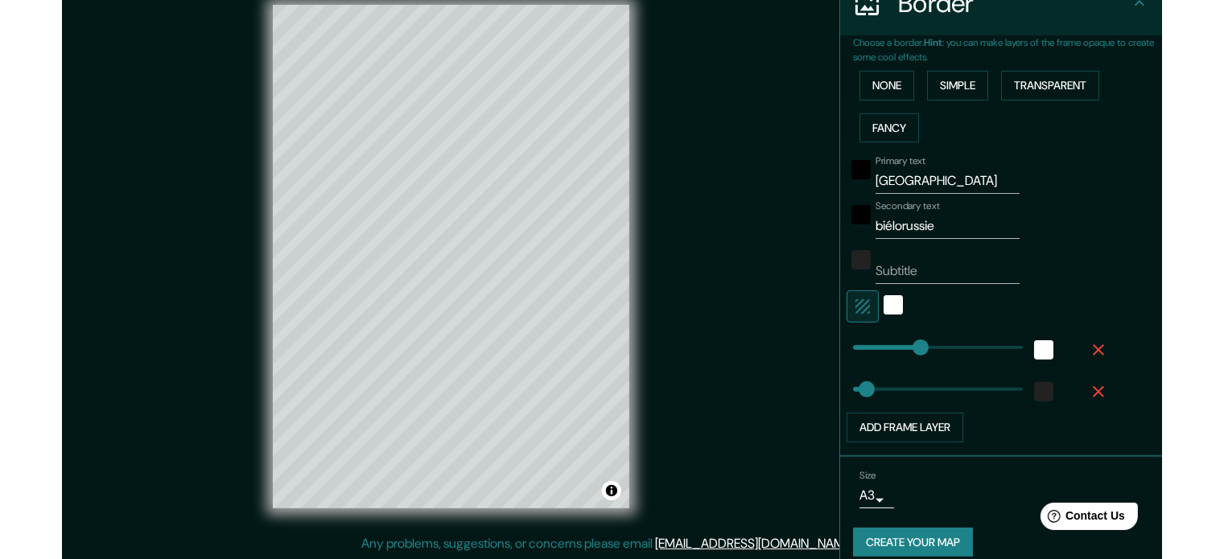
scroll to position [354, 0]
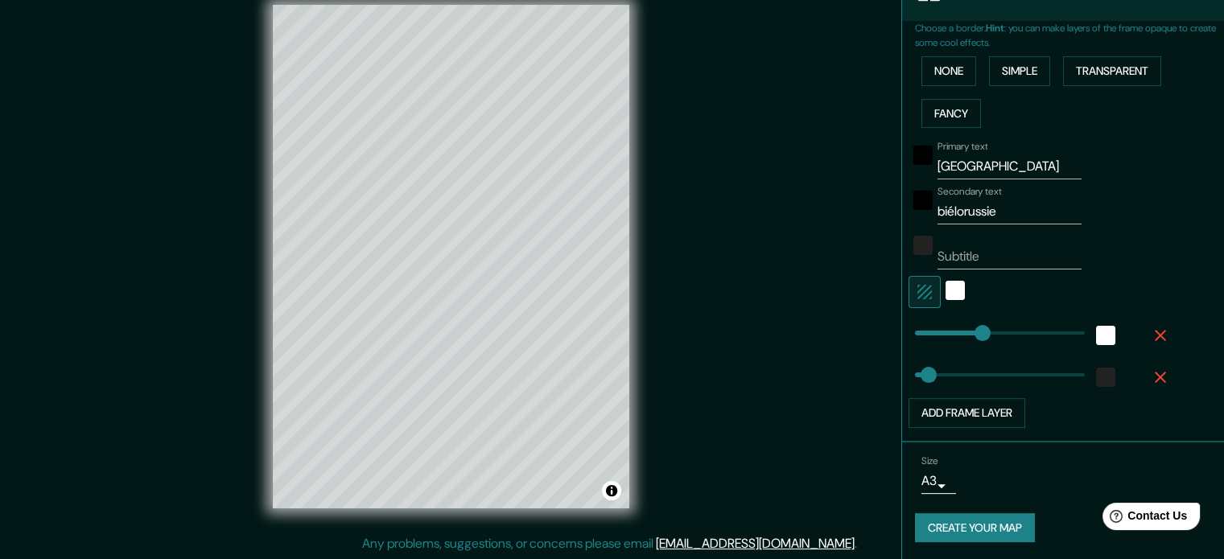
drag, startPoint x: 933, startPoint y: 513, endPoint x: 1060, endPoint y: 96, distance: 436.6
click at [1060, 97] on div "None Simple Transparent Fancy" at bounding box center [1069, 92] width 309 height 85
click at [1004, 527] on button "Create your map" at bounding box center [975, 528] width 120 height 30
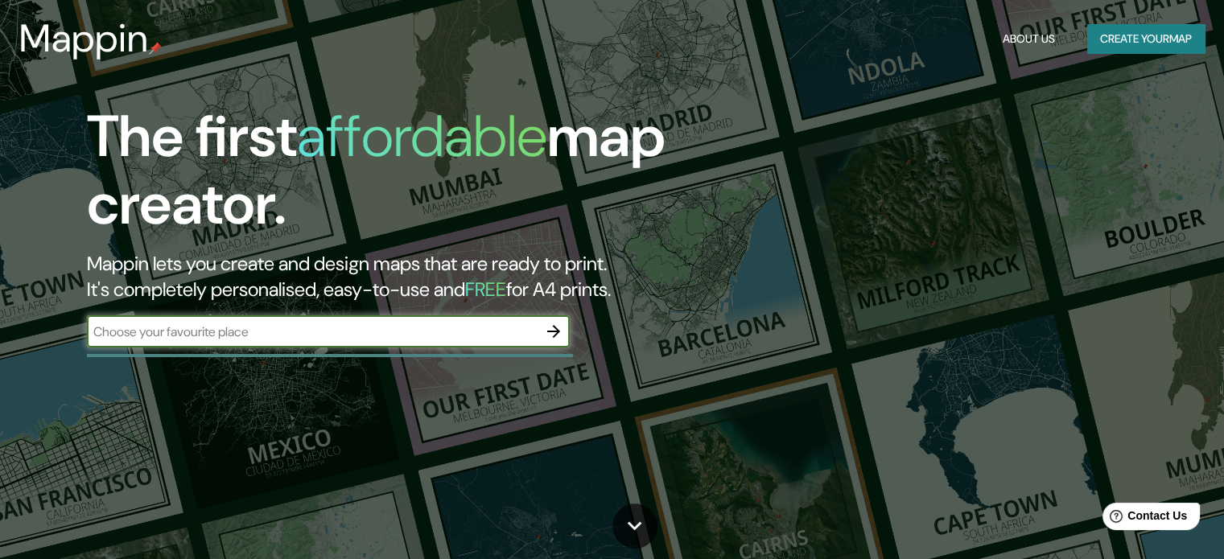
click at [283, 324] on input "text" at bounding box center [312, 332] width 451 height 19
click at [557, 328] on icon "button" at bounding box center [553, 331] width 19 height 19
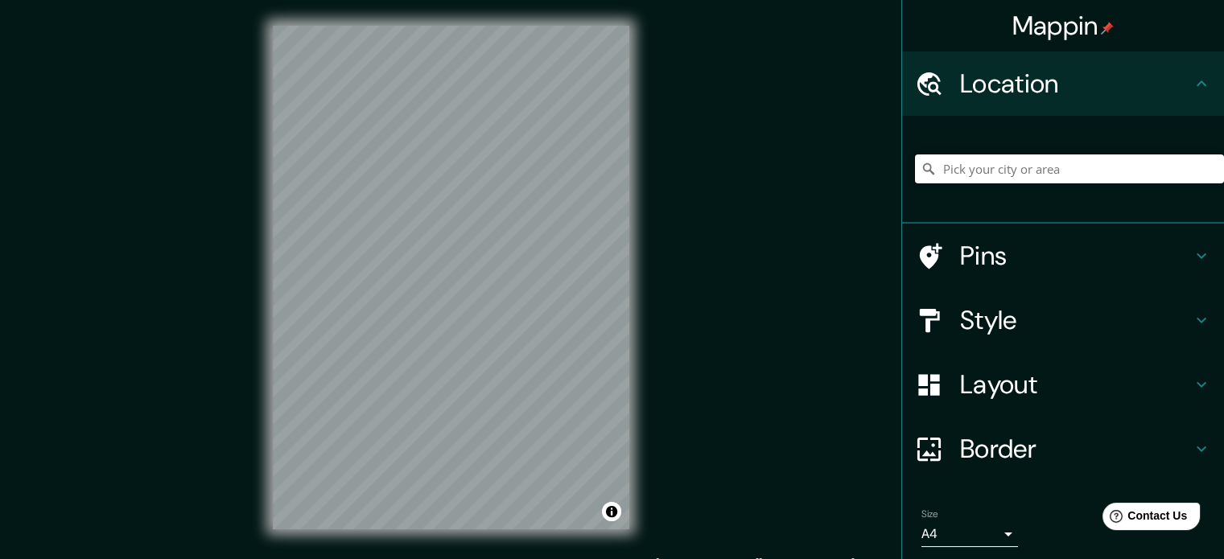
click at [962, 166] on input "Pick your city or area" at bounding box center [1069, 169] width 309 height 29
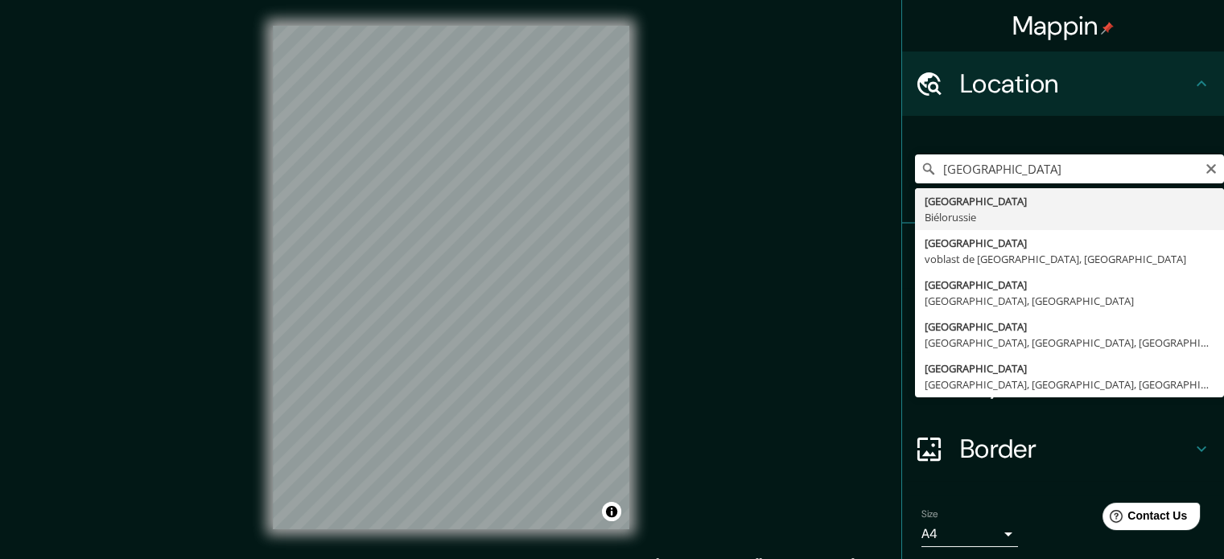
type input "[GEOGRAPHIC_DATA], [GEOGRAPHIC_DATA]"
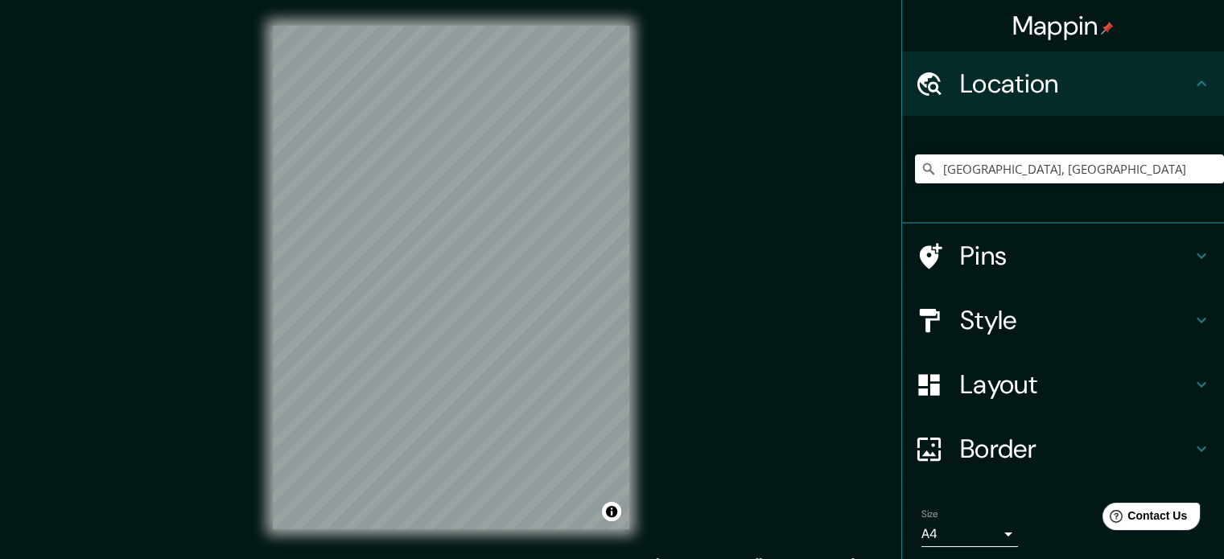
click at [1004, 456] on h4 "Border" at bounding box center [1076, 449] width 232 height 32
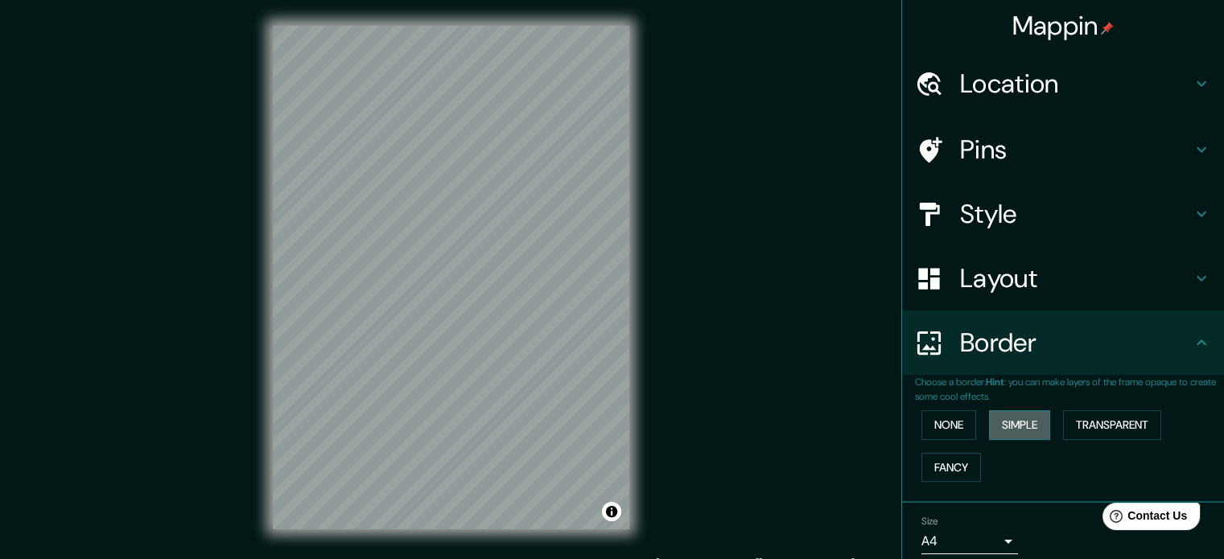
drag, startPoint x: 1024, startPoint y: 419, endPoint x: 1018, endPoint y: 413, distance: 8.6
click at [1023, 419] on button "Simple" at bounding box center [1019, 425] width 61 height 30
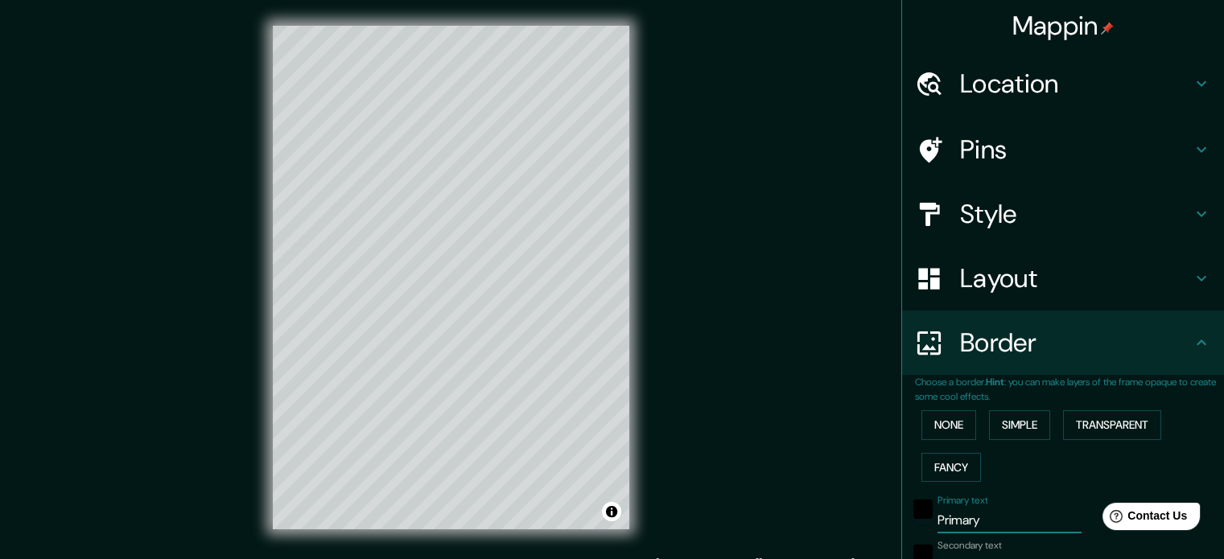
drag, startPoint x: 1004, startPoint y: 514, endPoint x: 825, endPoint y: 509, distance: 179.5
click at [824, 509] on div "Mappin Location [GEOGRAPHIC_DATA], [GEOGRAPHIC_DATA] Pins Style Layout Border C…" at bounding box center [612, 290] width 1224 height 581
type input "m"
type input "177"
type input "35"
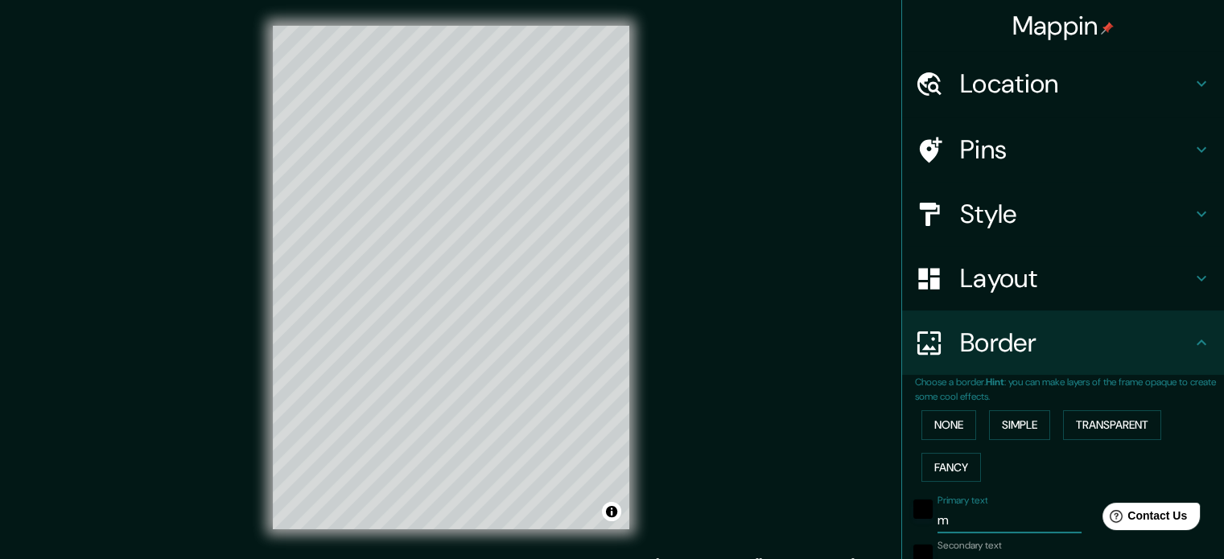
type input "mi"
type input "177"
type input "35"
type input "min"
type input "177"
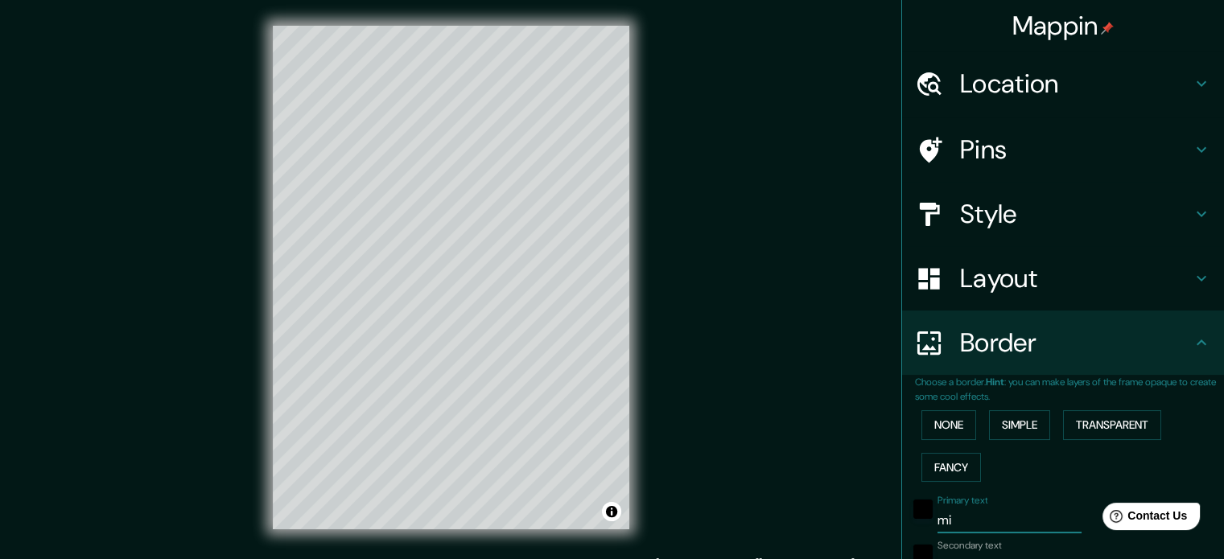
type input "35"
type input "mins"
type input "177"
type input "35"
type input "[GEOGRAPHIC_DATA]"
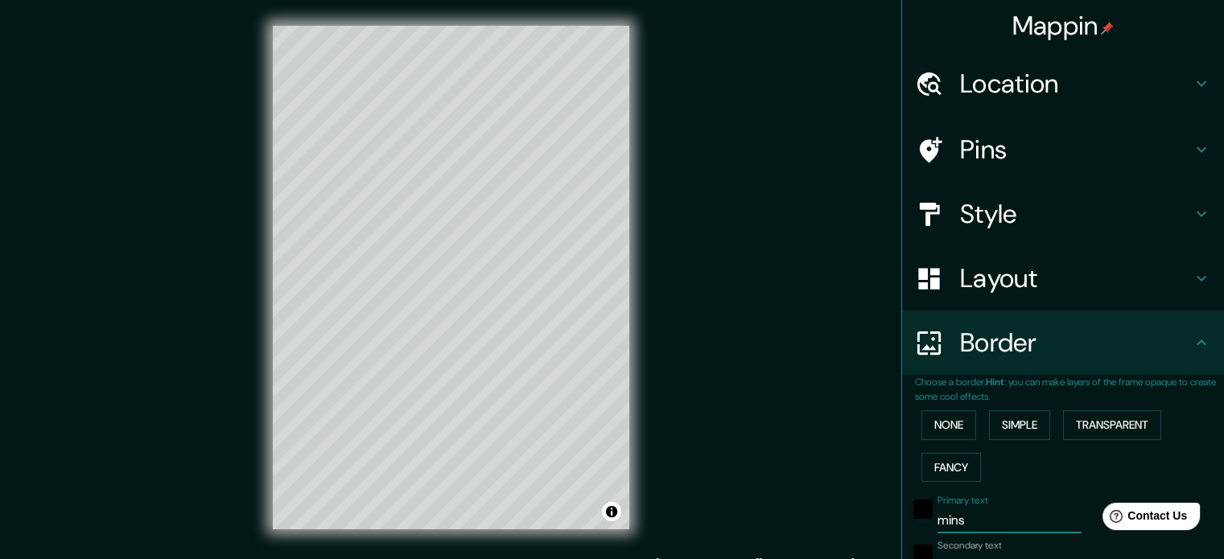
type input "177"
type input "35"
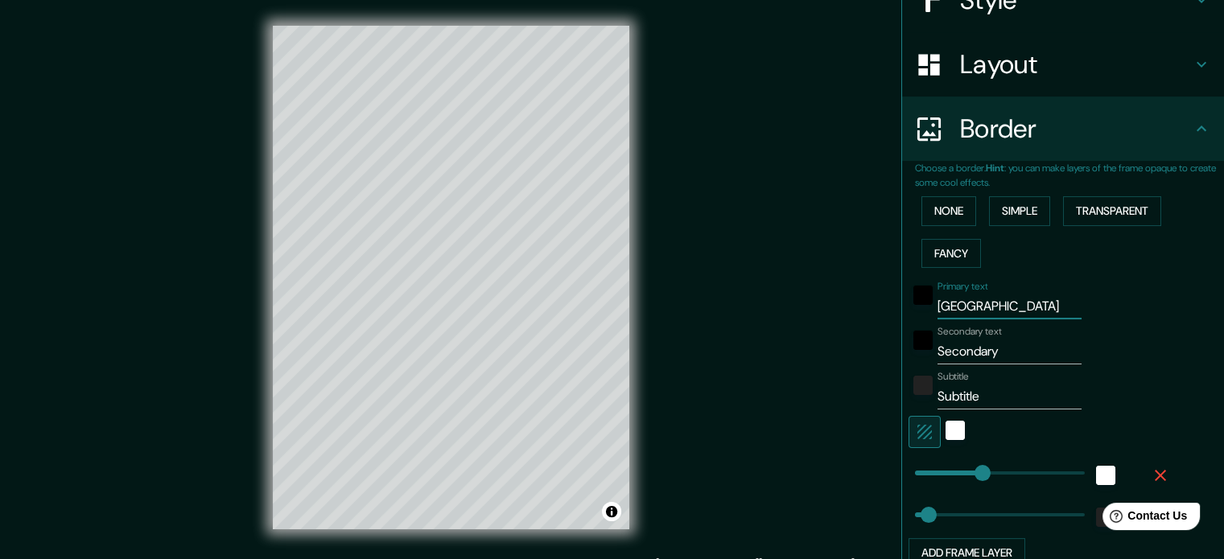
type input "177"
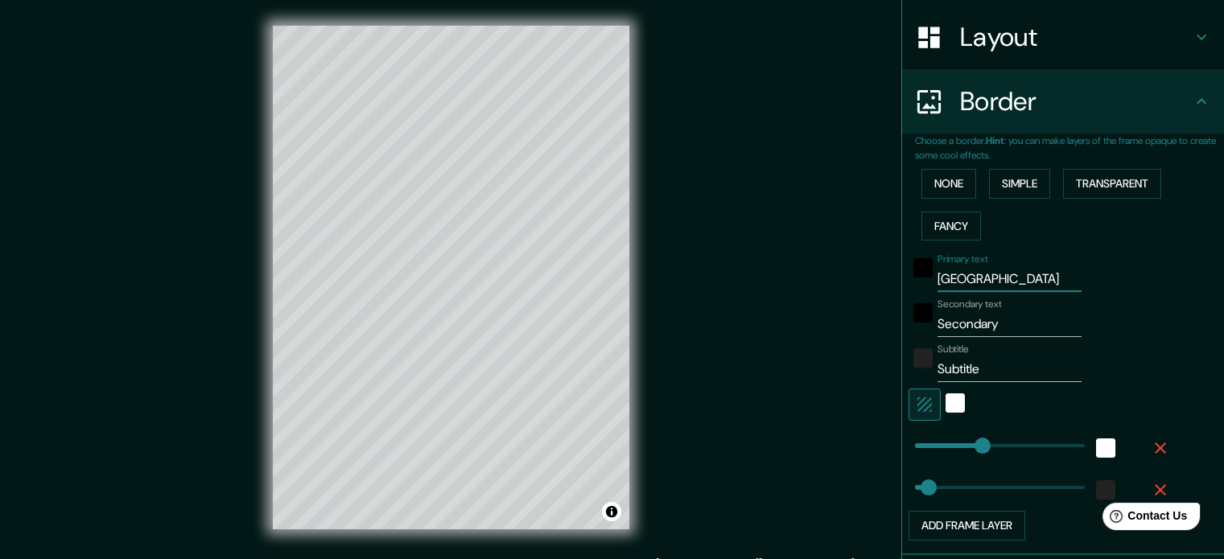
type input "[GEOGRAPHIC_DATA]"
drag, startPoint x: 1001, startPoint y: 324, endPoint x: 731, endPoint y: 326, distance: 270.4
click at [747, 329] on div "Mappin Location [GEOGRAPHIC_DATA], [GEOGRAPHIC_DATA] Pins Style Layout Border C…" at bounding box center [612, 290] width 1224 height 581
type input "b"
type input "177"
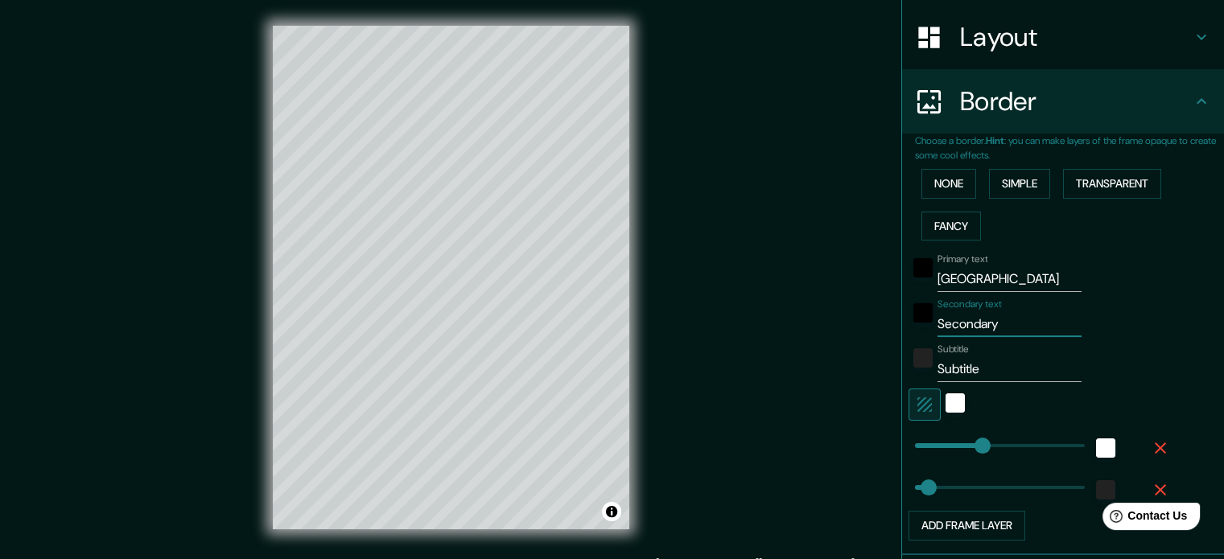
type input "35"
type input "bi"
type input "177"
type input "35"
type input "bié"
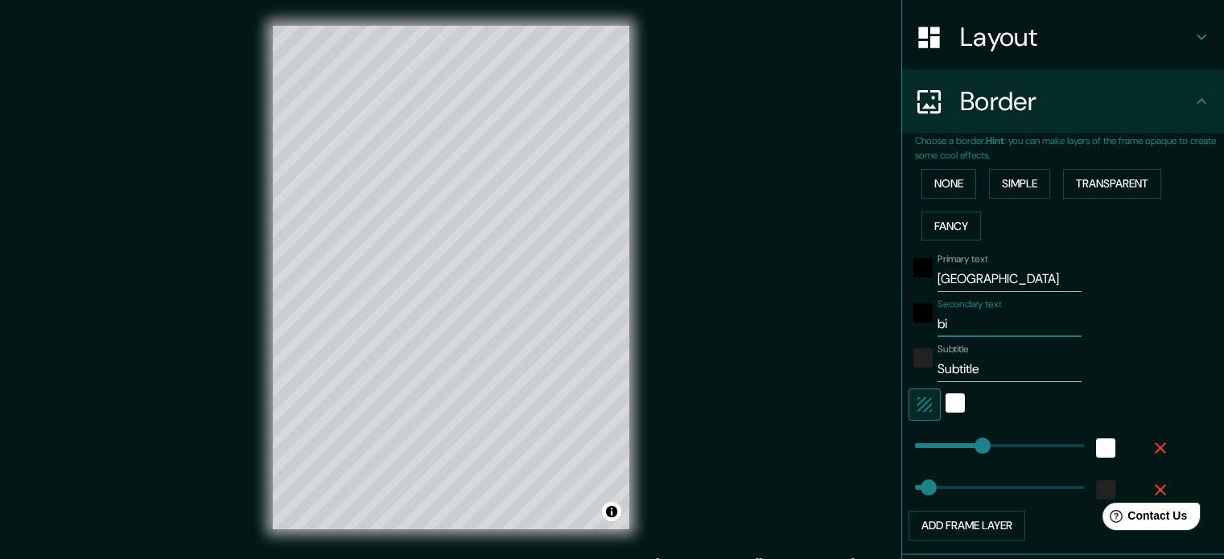
type input "177"
type input "35"
type input "biél"
type input "177"
type input "35"
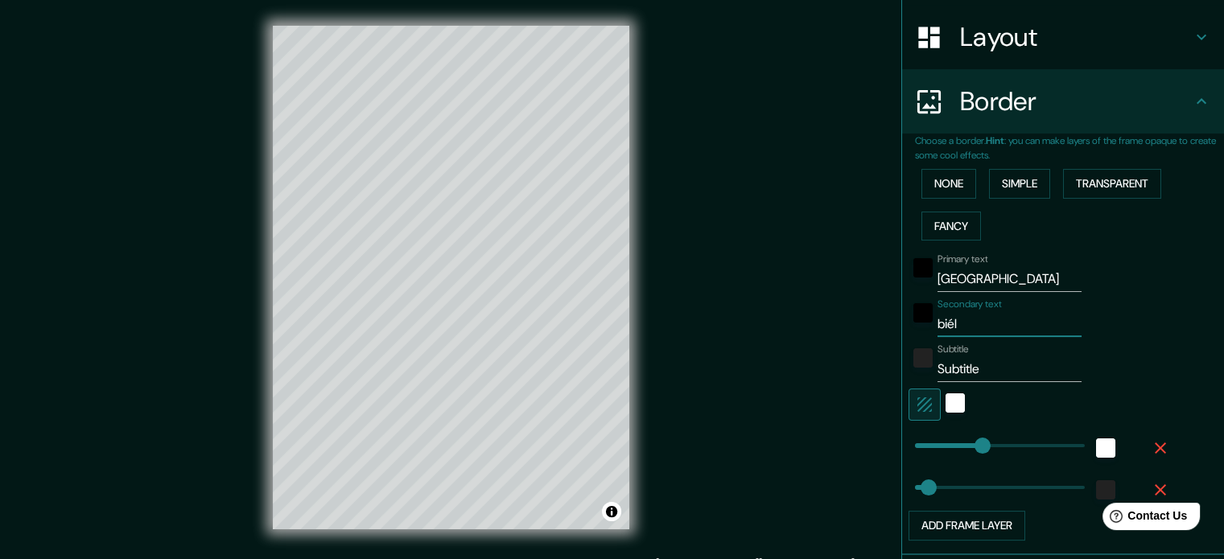
type input "biélo"
type input "177"
type input "35"
type input "biélor"
type input "177"
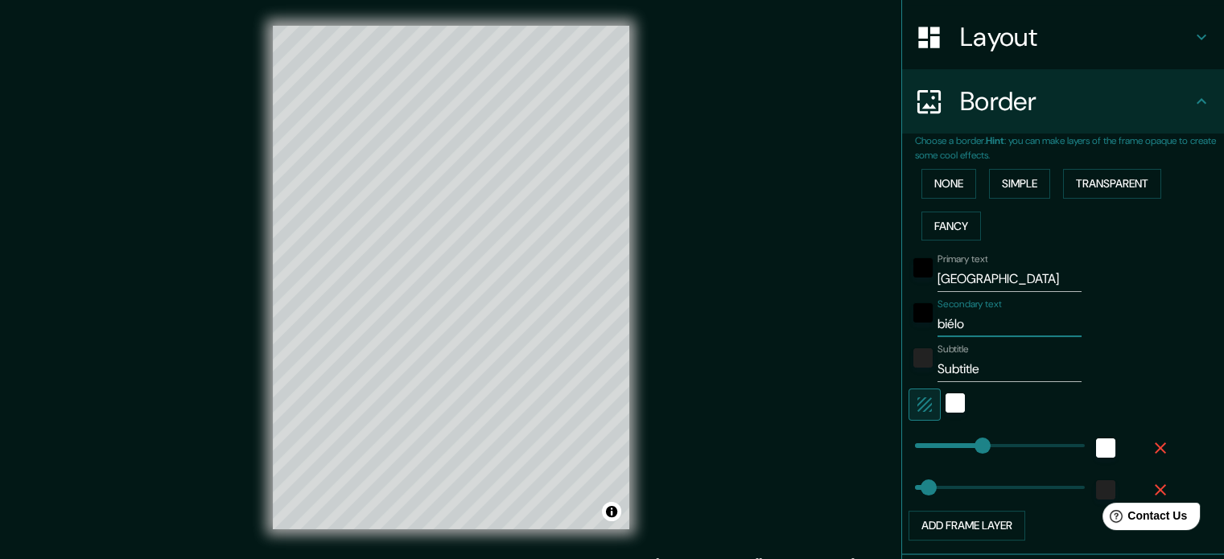
type input "35"
type input "biéloru"
type input "177"
type input "35"
type input "biélorus"
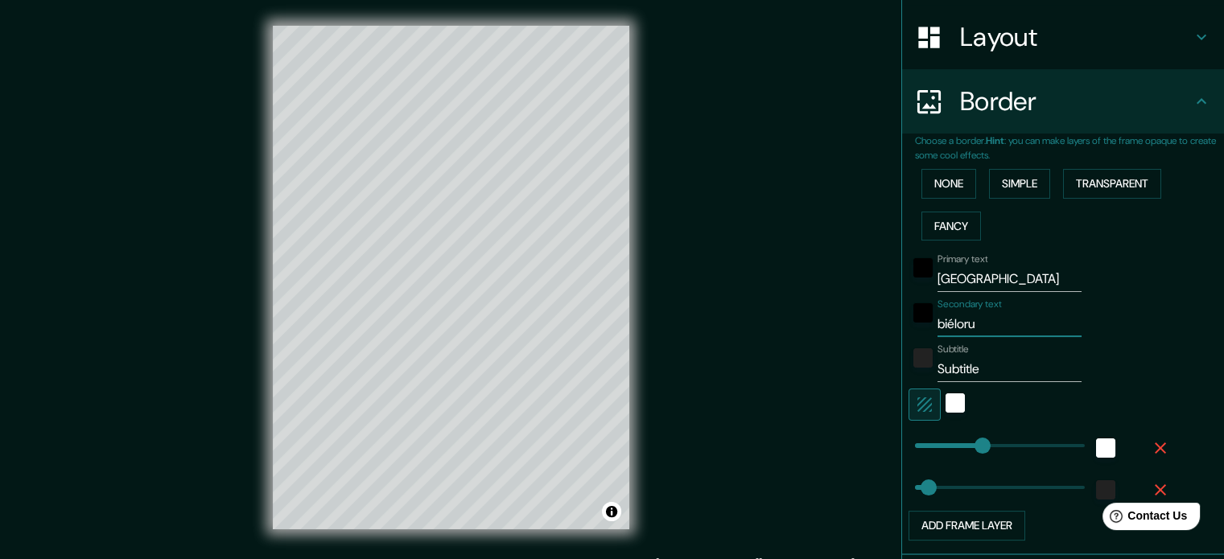
type input "177"
type input "35"
type input "biéloruss"
type input "177"
type input "35"
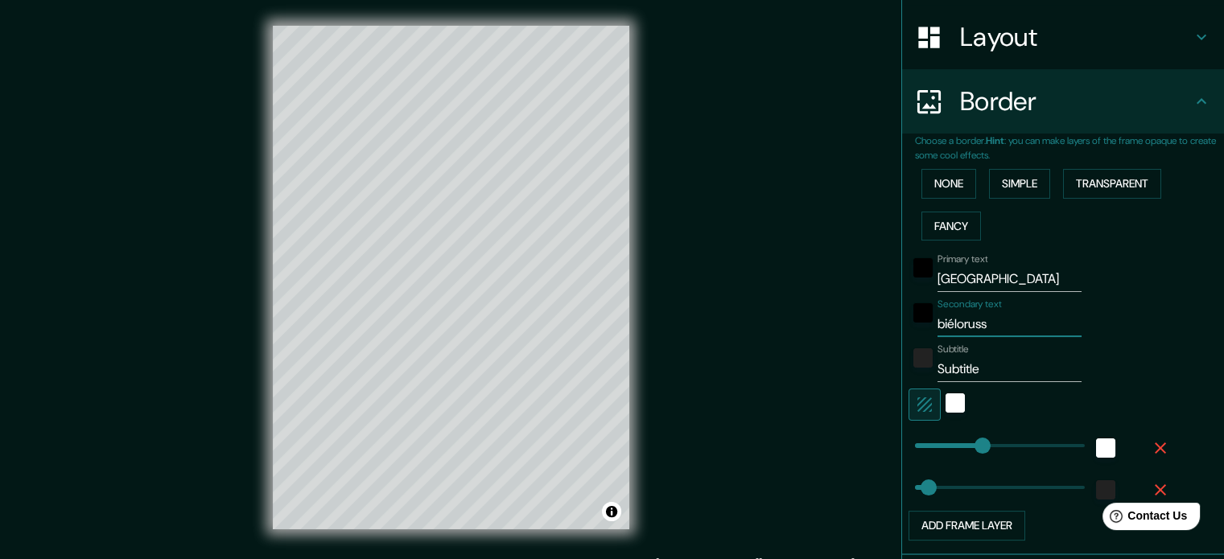
type input "biélorussi"
type input "177"
type input "35"
type input "biélorussie"
type input "177"
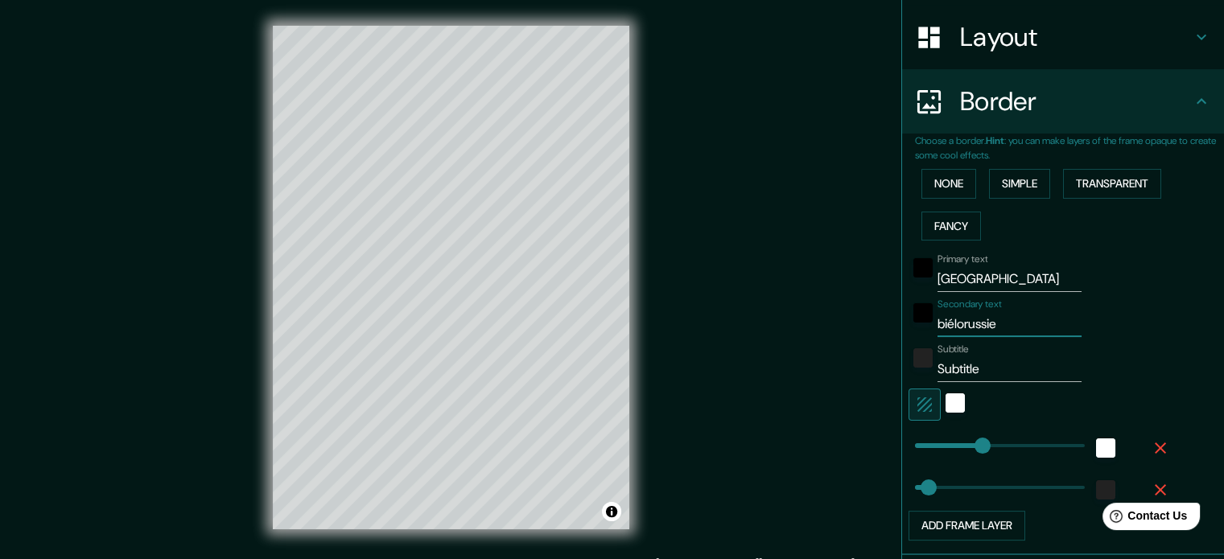
type input "35"
type input "biélorussie"
drag, startPoint x: 953, startPoint y: 372, endPoint x: 910, endPoint y: 364, distance: 43.4
click at [913, 367] on div "Subtitle Subtitle" at bounding box center [1041, 363] width 264 height 39
type input "177"
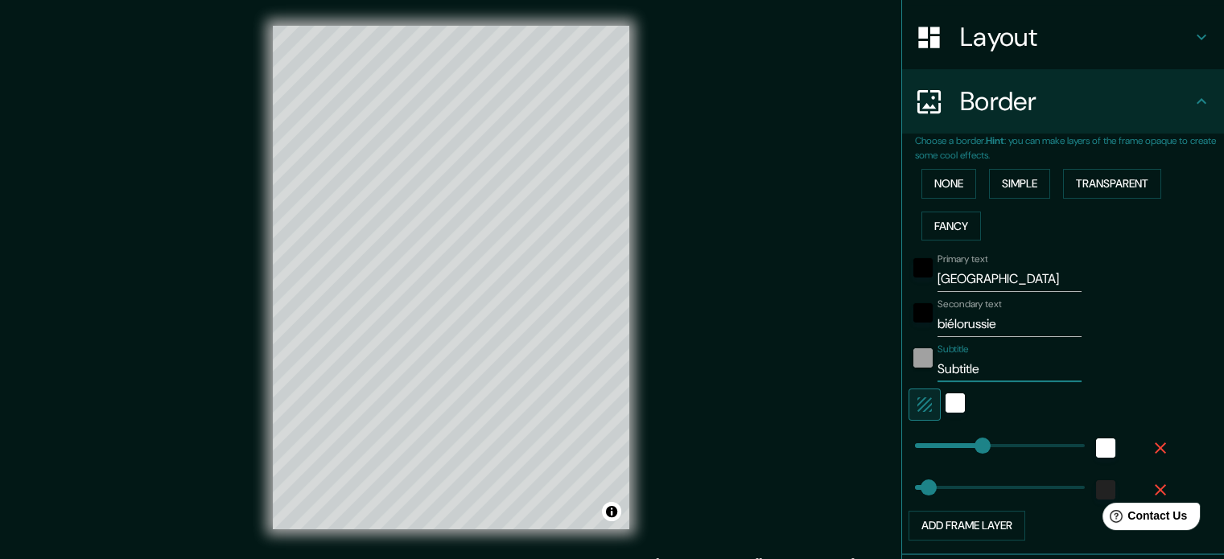
type input "35"
type input "177"
type input "35"
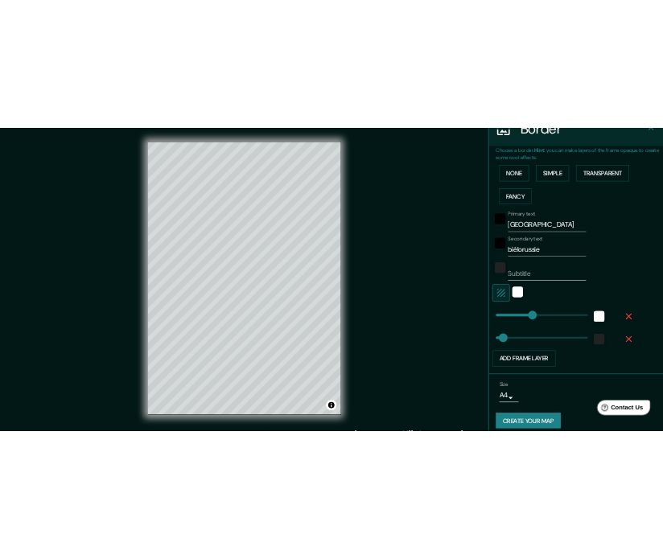
scroll to position [354, 0]
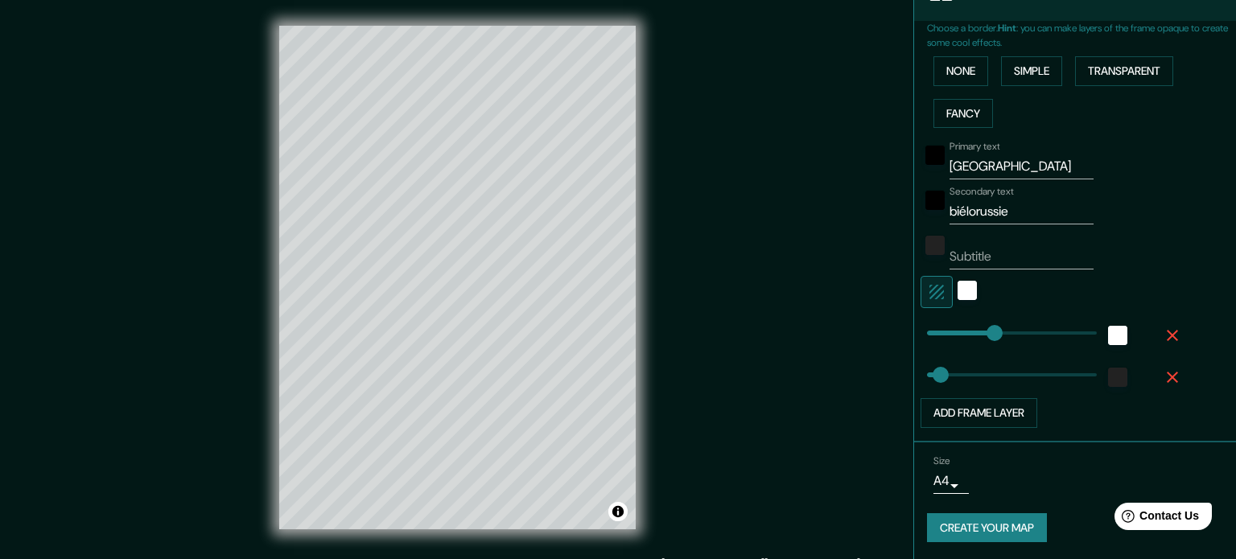
click at [920, 487] on body "Mappin Location [GEOGRAPHIC_DATA], [GEOGRAPHIC_DATA] Pins Style Layout Border C…" at bounding box center [618, 279] width 1236 height 559
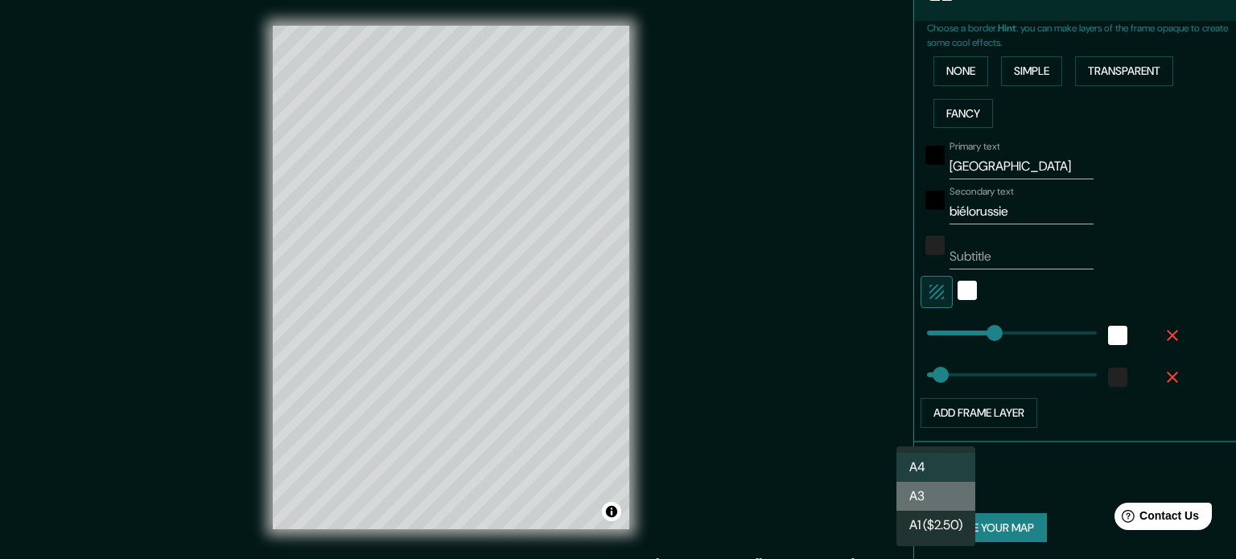
click at [930, 489] on li "A3" at bounding box center [936, 496] width 79 height 29
type input "a4"
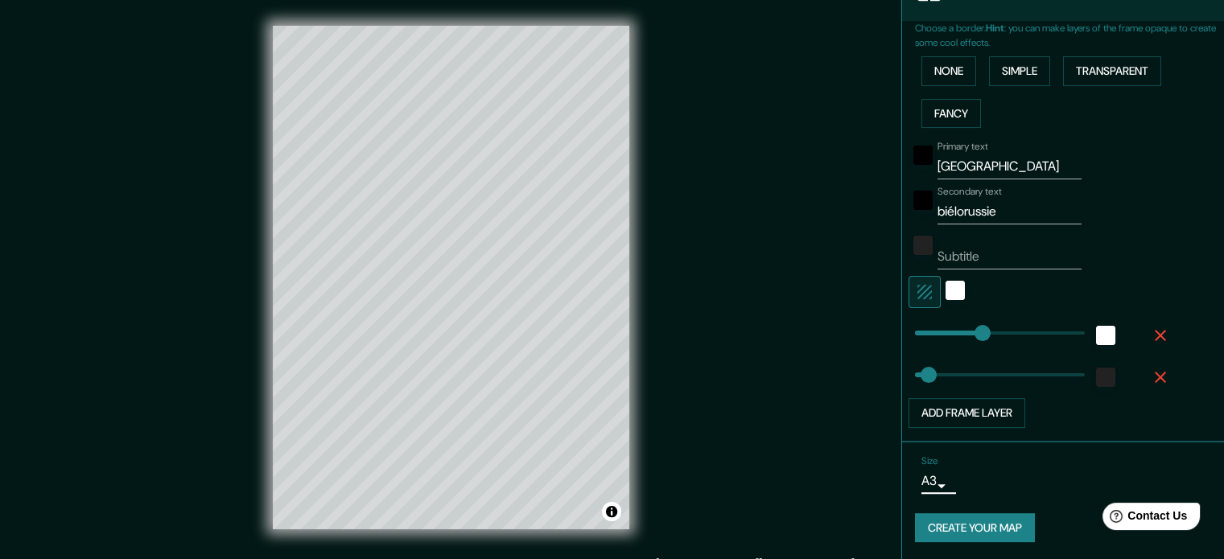
click at [978, 530] on button "Create your map" at bounding box center [975, 528] width 120 height 30
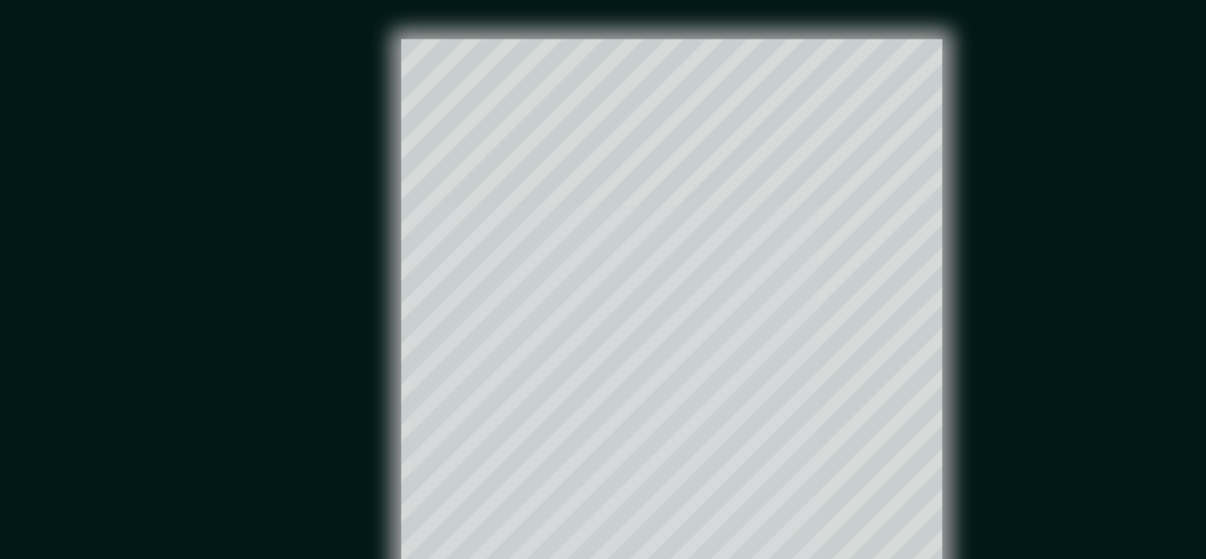
type input "177"
type input "35"
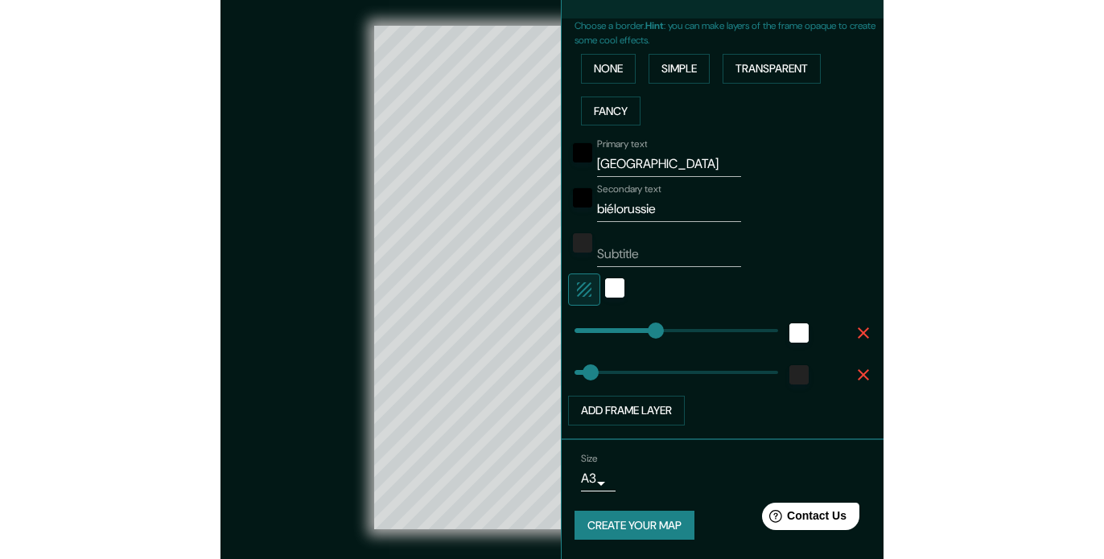
scroll to position [340, 0]
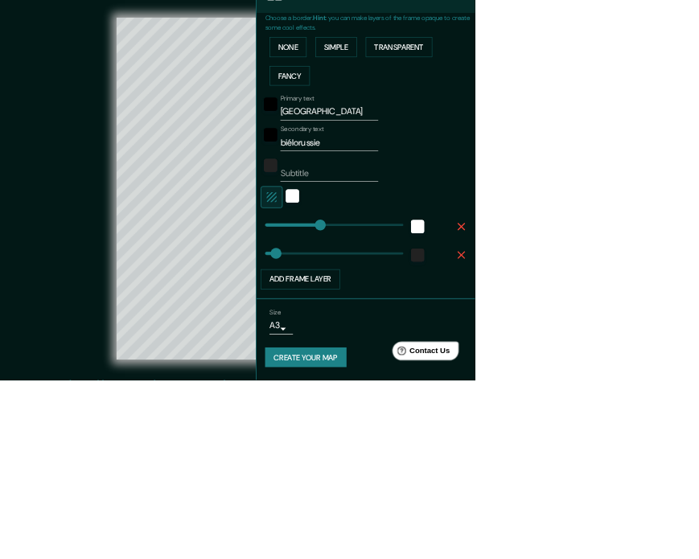
type input "177"
type input "35"
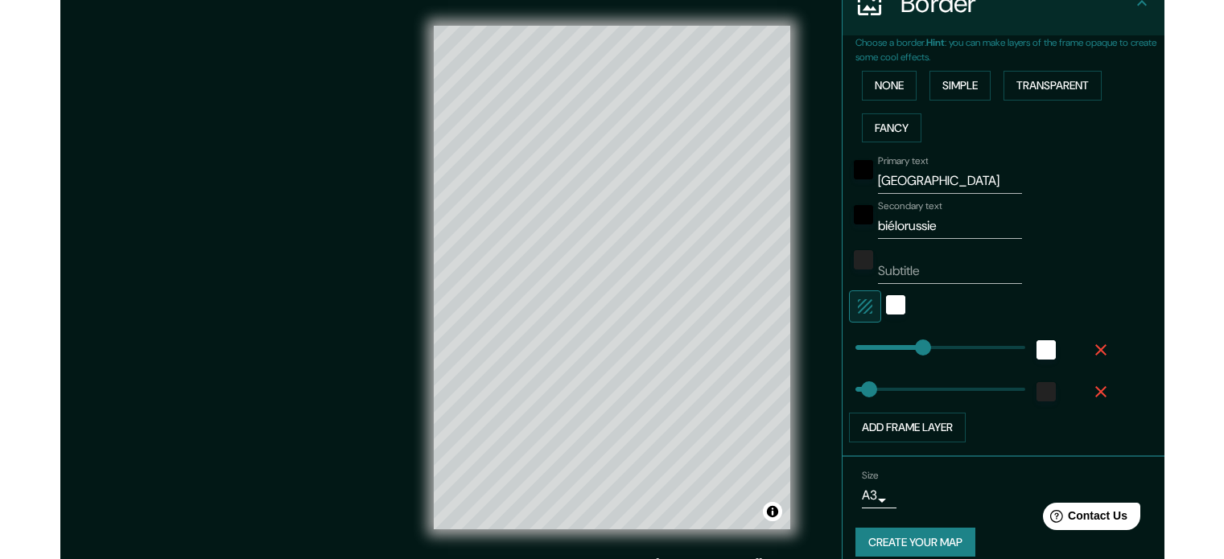
scroll to position [354, 0]
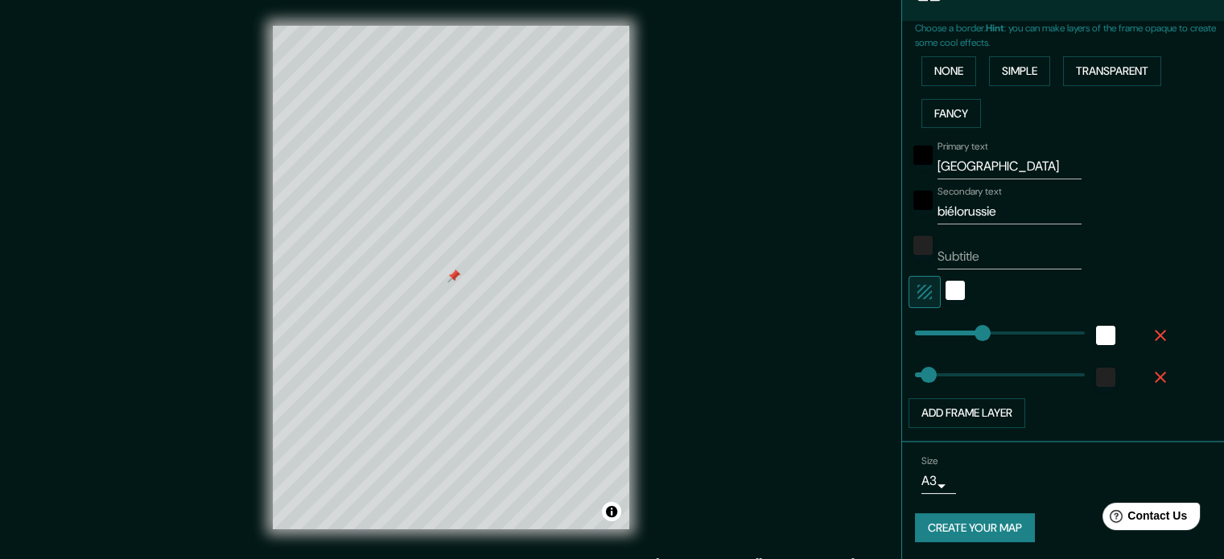
click at [451, 279] on div at bounding box center [453, 276] width 13 height 13
click at [463, 271] on div at bounding box center [457, 272] width 13 height 13
click at [459, 270] on div at bounding box center [457, 272] width 13 height 13
click at [458, 270] on div at bounding box center [457, 272] width 13 height 13
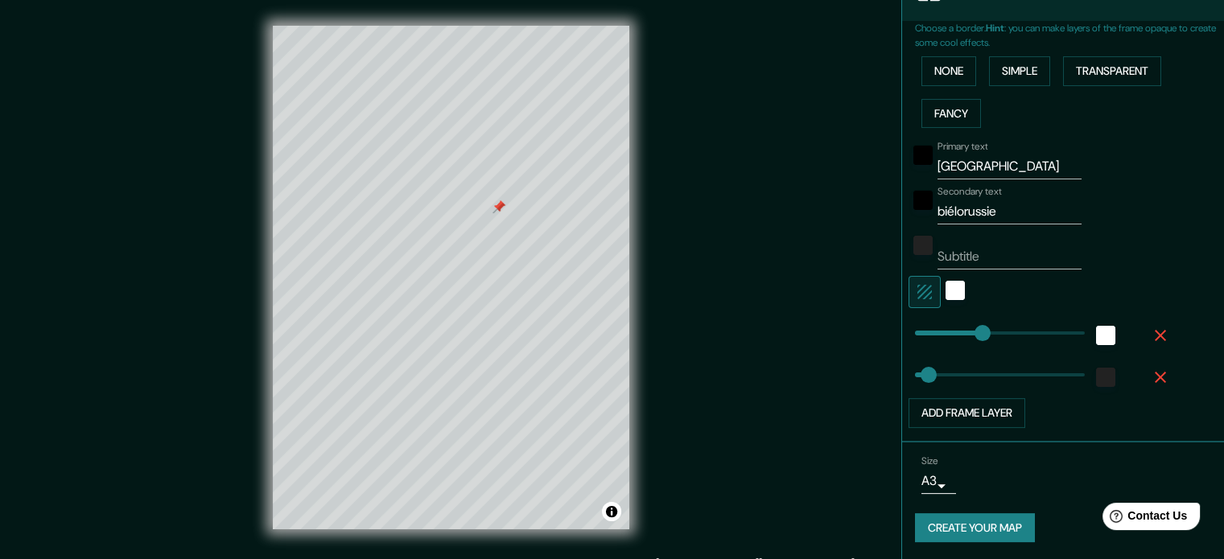
click at [503, 210] on div at bounding box center [499, 206] width 13 height 13
click at [499, 207] on div at bounding box center [499, 206] width 13 height 13
click at [953, 532] on button "Create your map" at bounding box center [975, 528] width 120 height 30
